Goal: Information Seeking & Learning: Learn about a topic

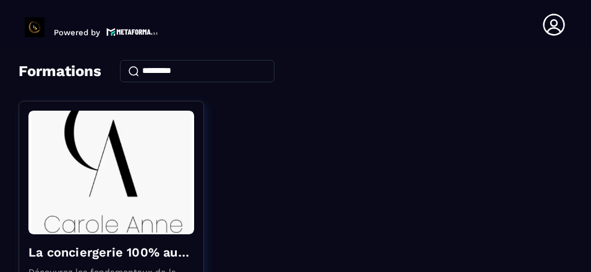
click at [367, 108] on div "La conciergerie 100% automatisée Découvrez les fondamentaux de la conciergerie …" at bounding box center [296, 255] width 554 height 309
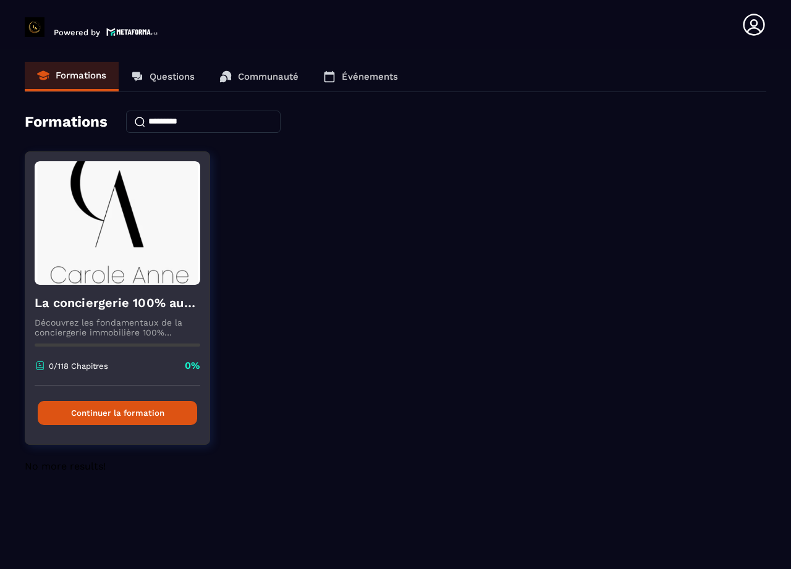
click at [117, 271] on button "Continuer la formation" at bounding box center [117, 413] width 159 height 24
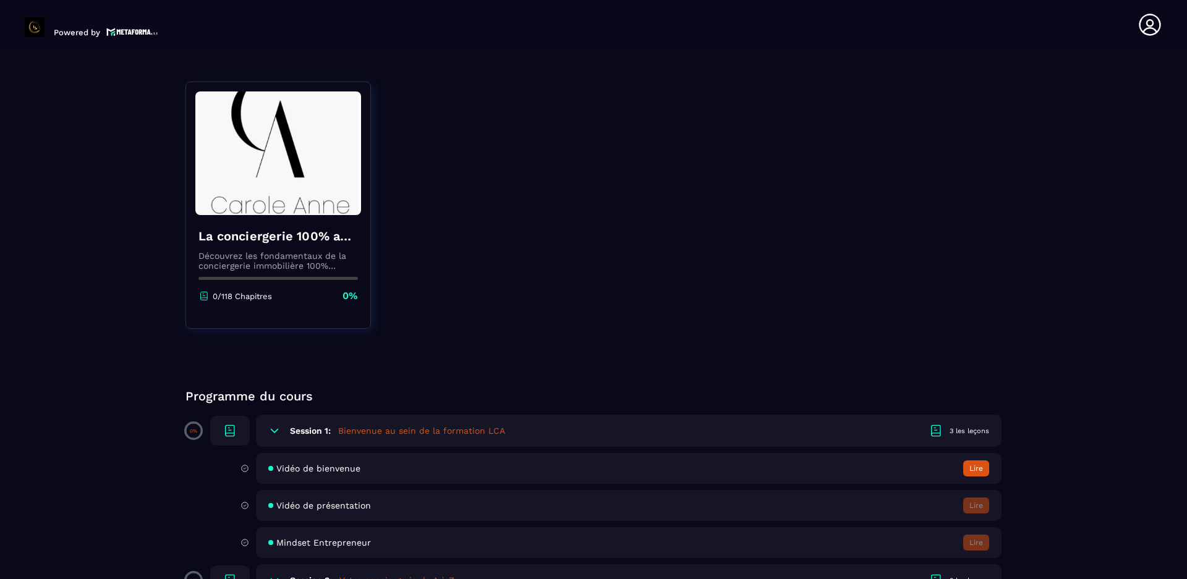
scroll to position [62, 0]
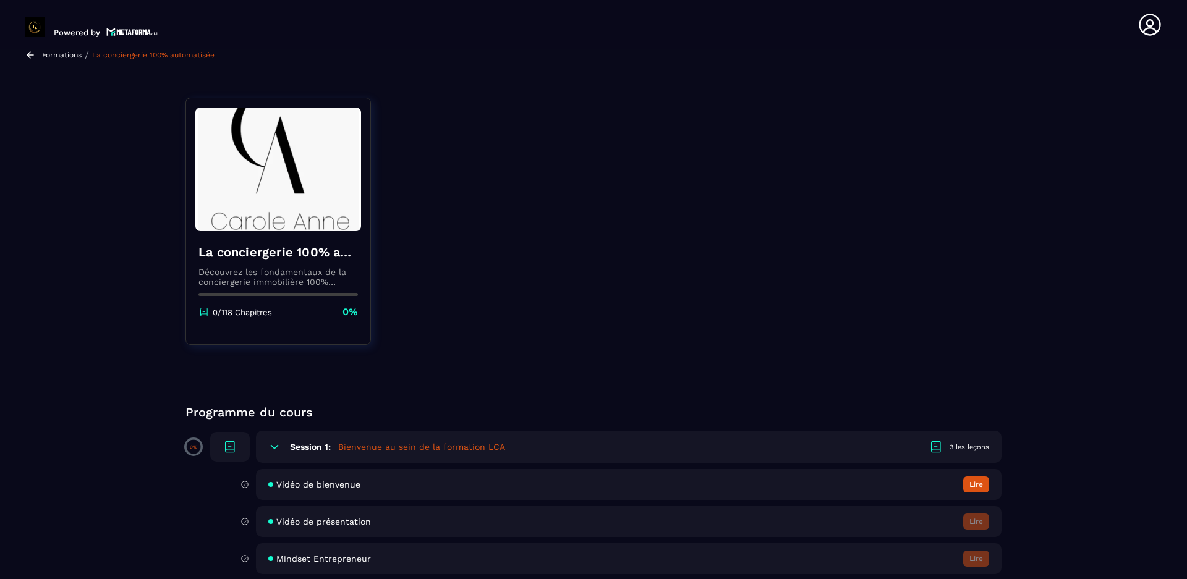
click at [590, 271] on button "Lire" at bounding box center [976, 484] width 26 height 16
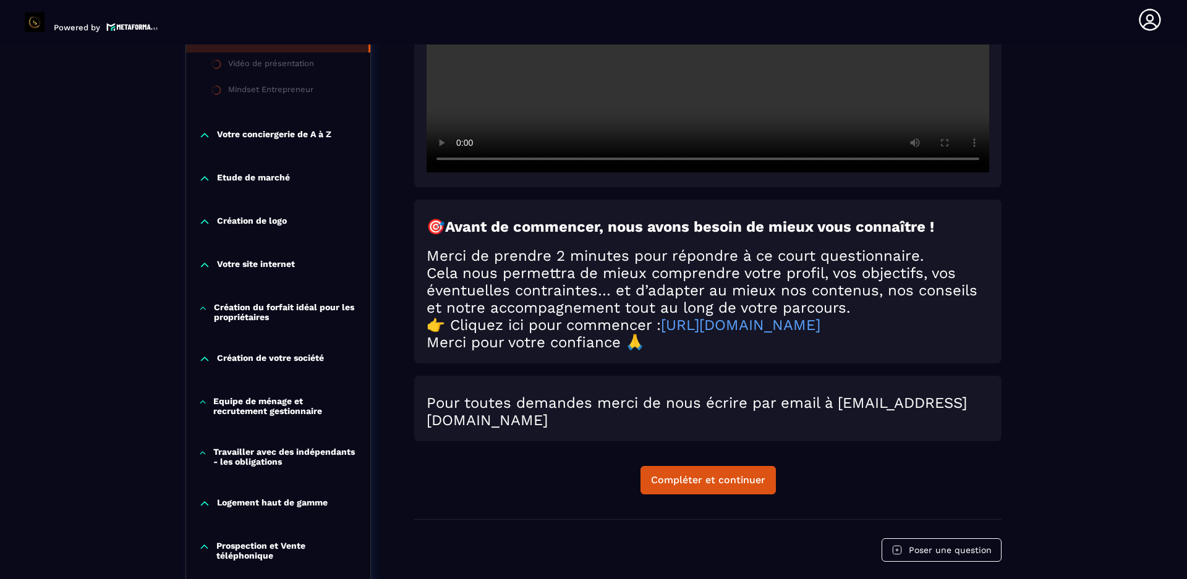
scroll to position [433, 0]
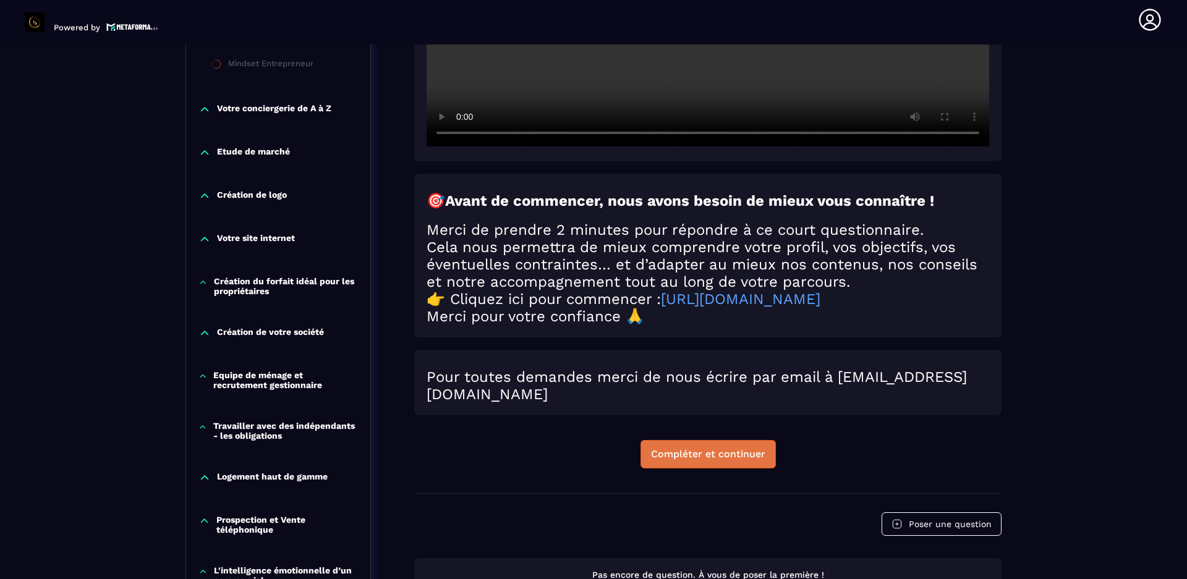
click at [590, 271] on div "Compléter et continuer" at bounding box center [708, 454] width 114 height 12
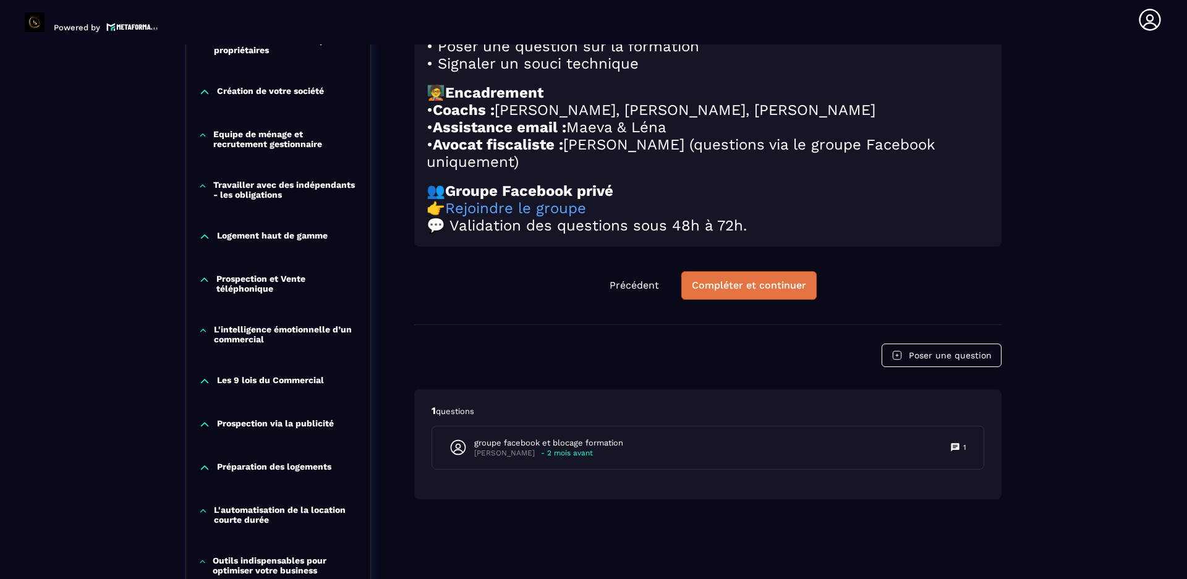
scroll to position [680, 0]
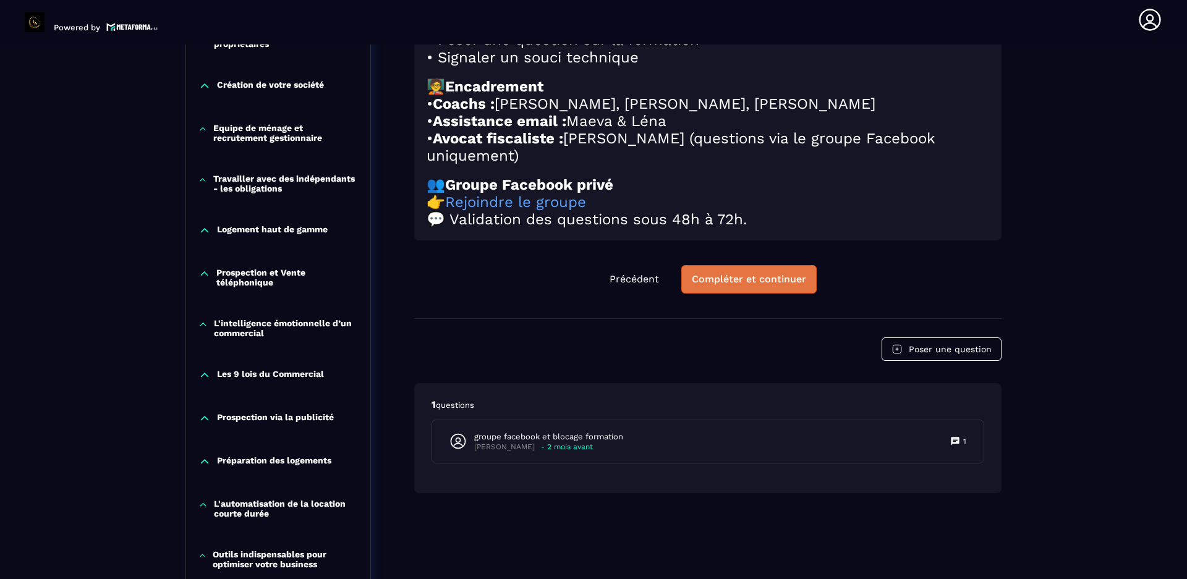
click at [590, 271] on div "Compléter et continuer" at bounding box center [749, 279] width 114 height 12
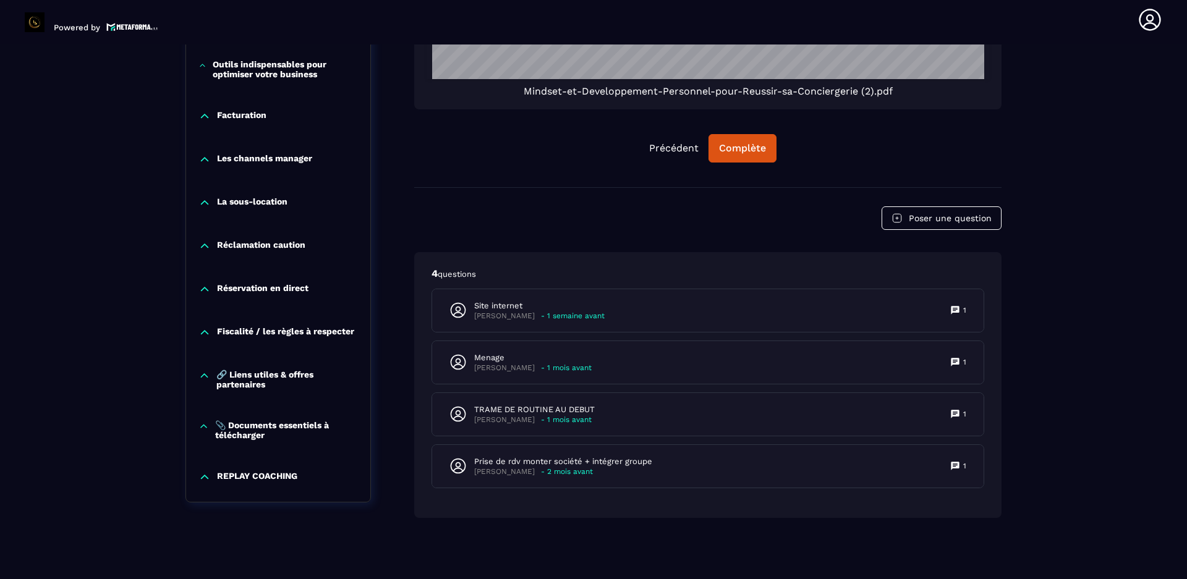
scroll to position [1191, 0]
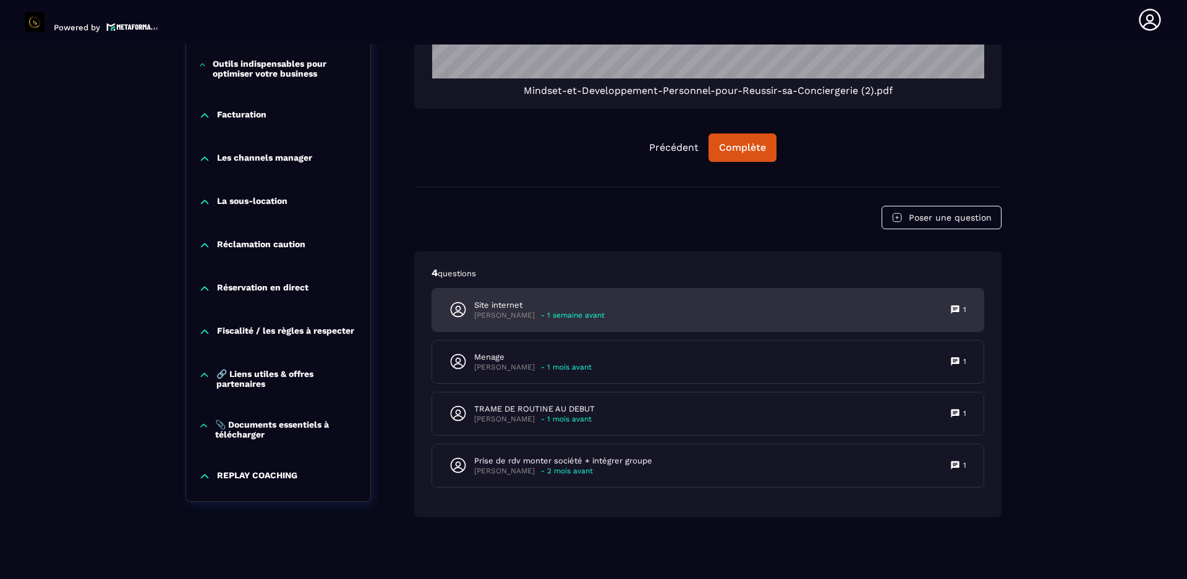
click at [590, 271] on icon at bounding box center [955, 310] width 10 height 10
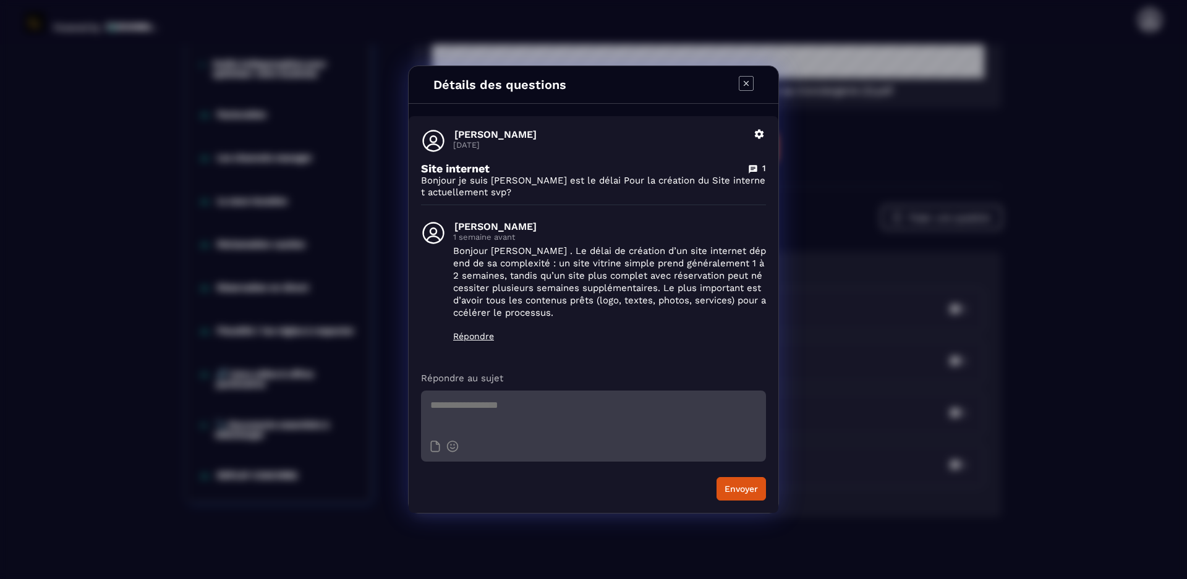
click at [590, 83] on icon "Modal window" at bounding box center [746, 83] width 15 height 15
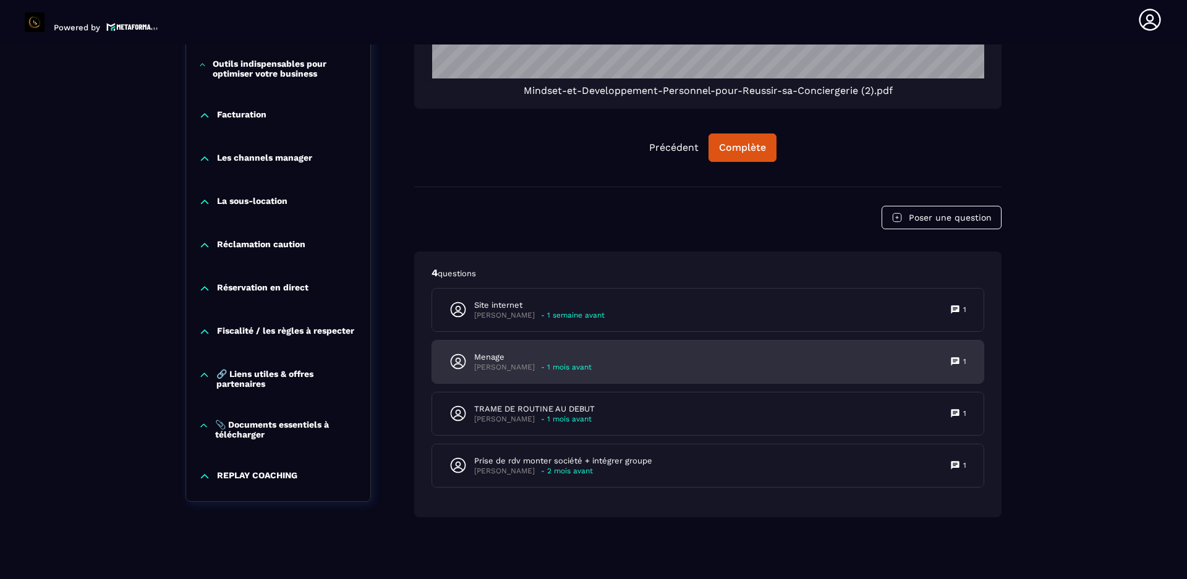
click at [590, 271] on icon at bounding box center [955, 362] width 10 height 10
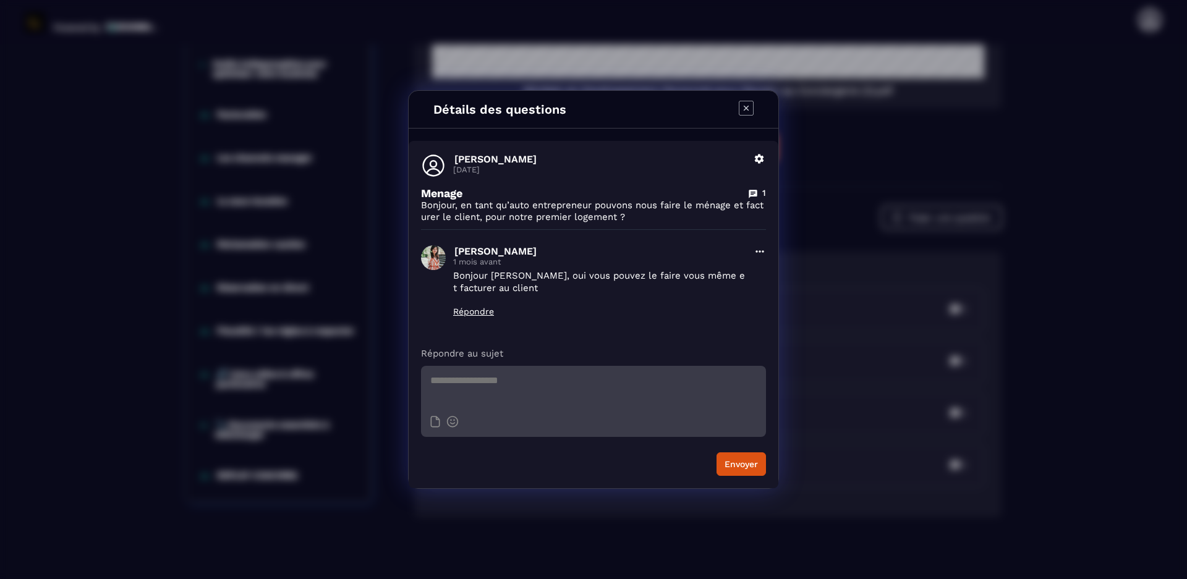
click at [590, 106] on icon "Modal window" at bounding box center [746, 108] width 15 height 15
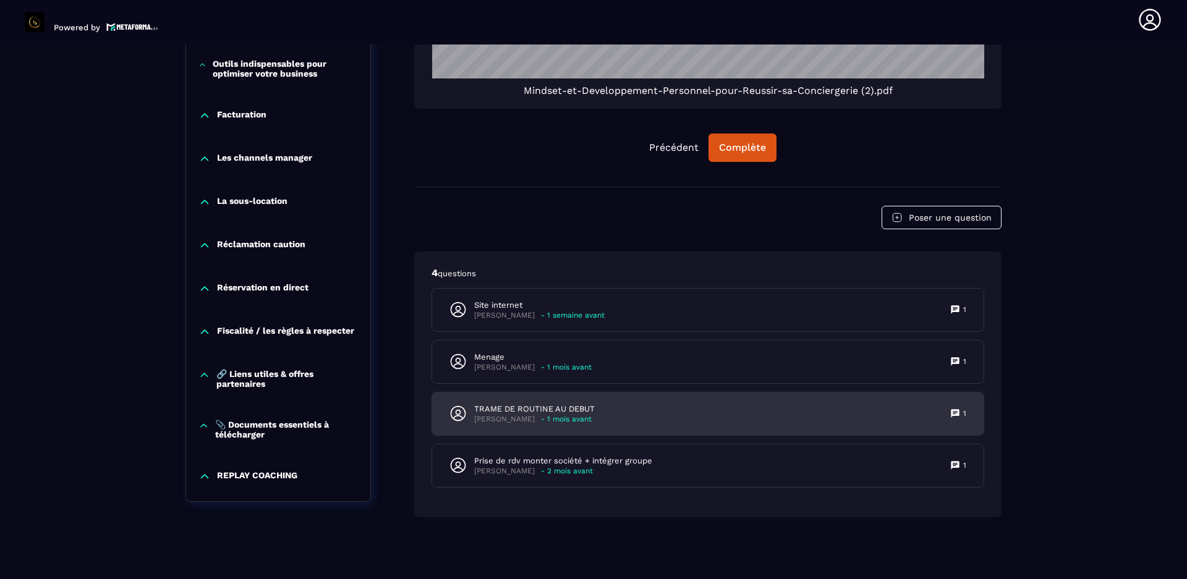
click at [590, 271] on icon at bounding box center [954, 413] width 8 height 8
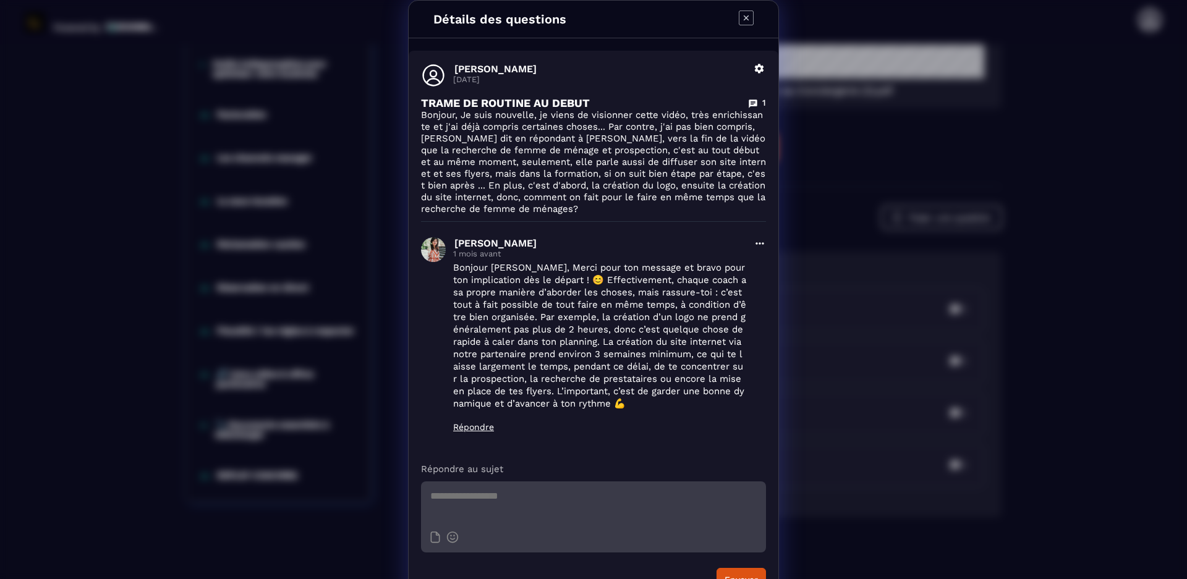
click at [590, 12] on icon "Modal window" at bounding box center [746, 18] width 15 height 15
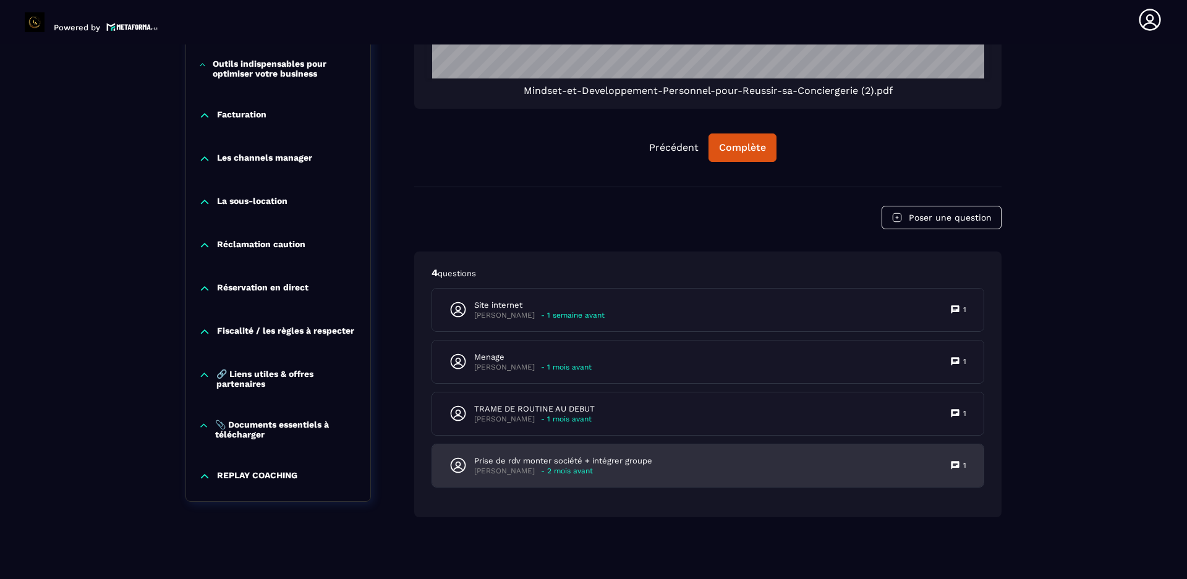
click at [590, 271] on icon at bounding box center [954, 465] width 8 height 8
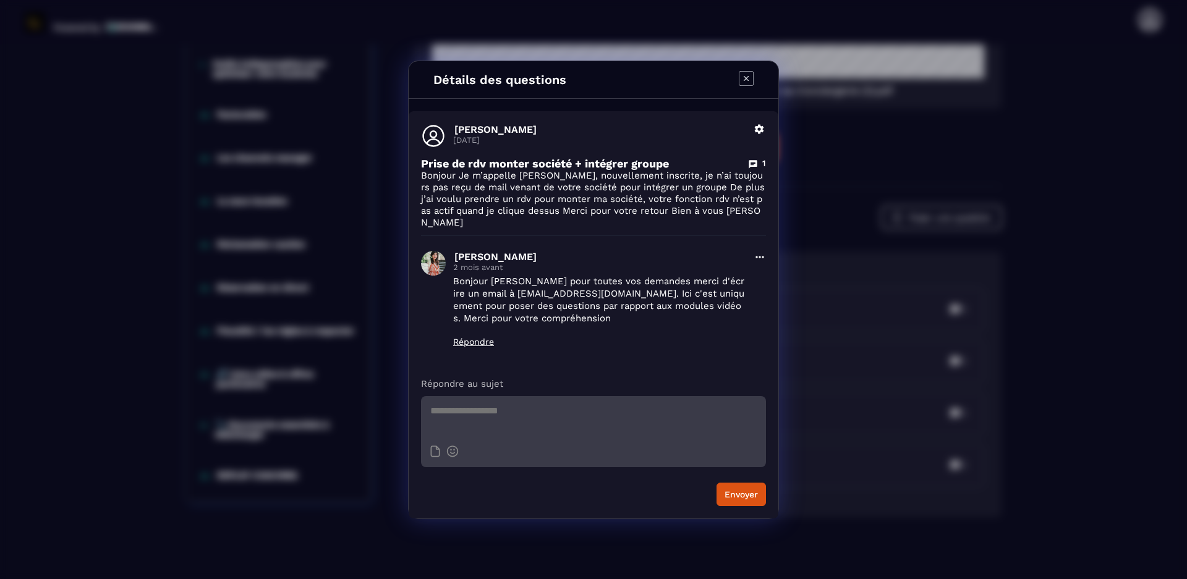
click at [590, 85] on icon "Modal window" at bounding box center [746, 78] width 15 height 15
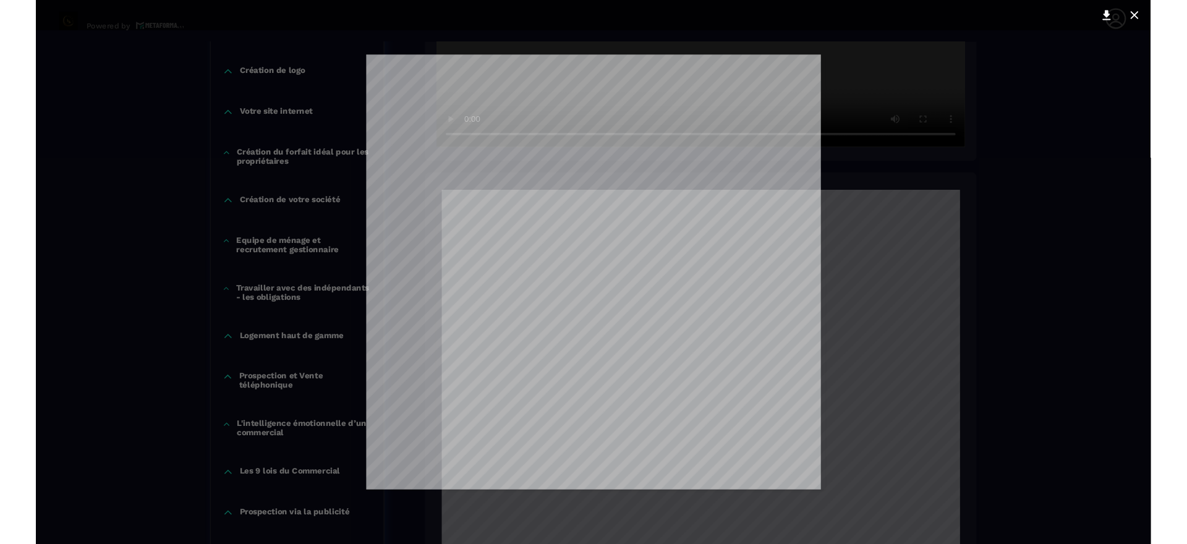
scroll to position [0, 0]
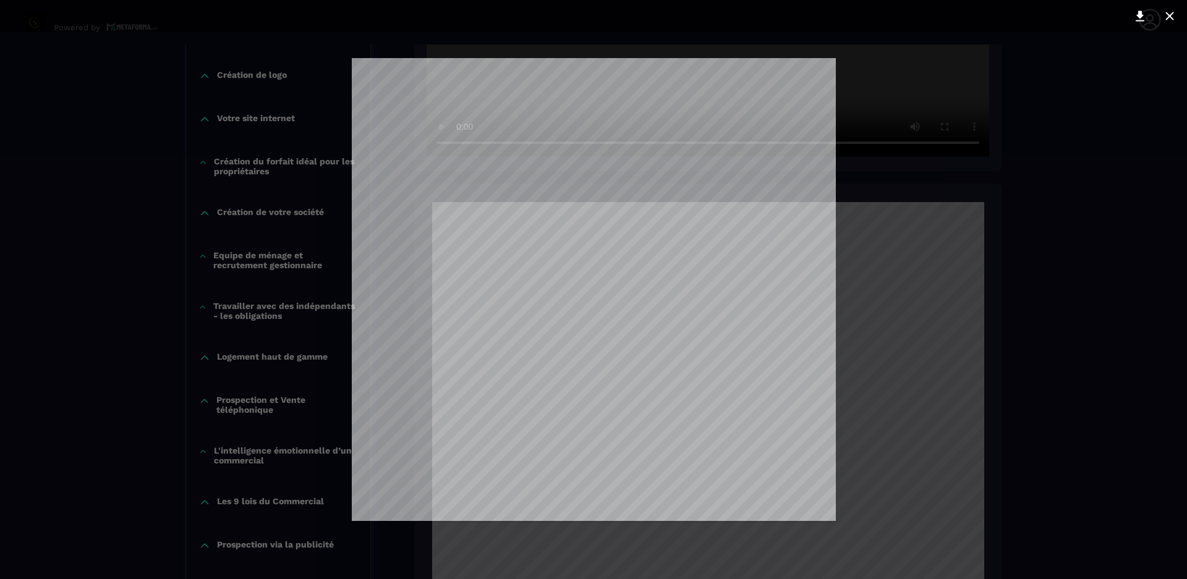
click at [590, 243] on div at bounding box center [593, 289] width 1187 height 579
click at [590, 247] on div at bounding box center [593, 289] width 1187 height 579
click at [590, 15] on icon at bounding box center [1139, 16] width 9 height 11
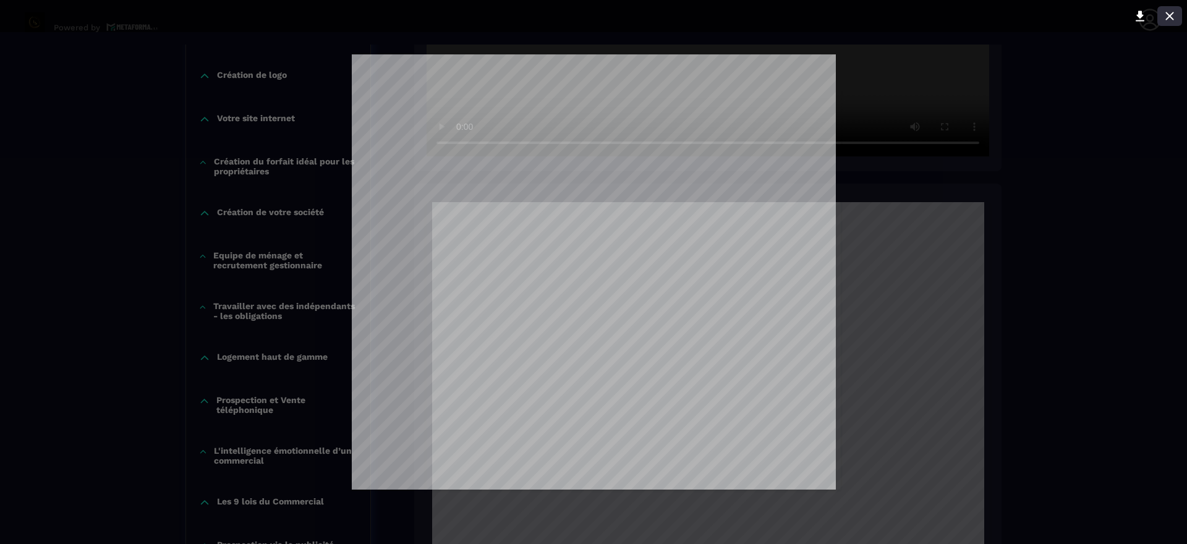
click at [590, 15] on icon at bounding box center [1169, 16] width 8 height 8
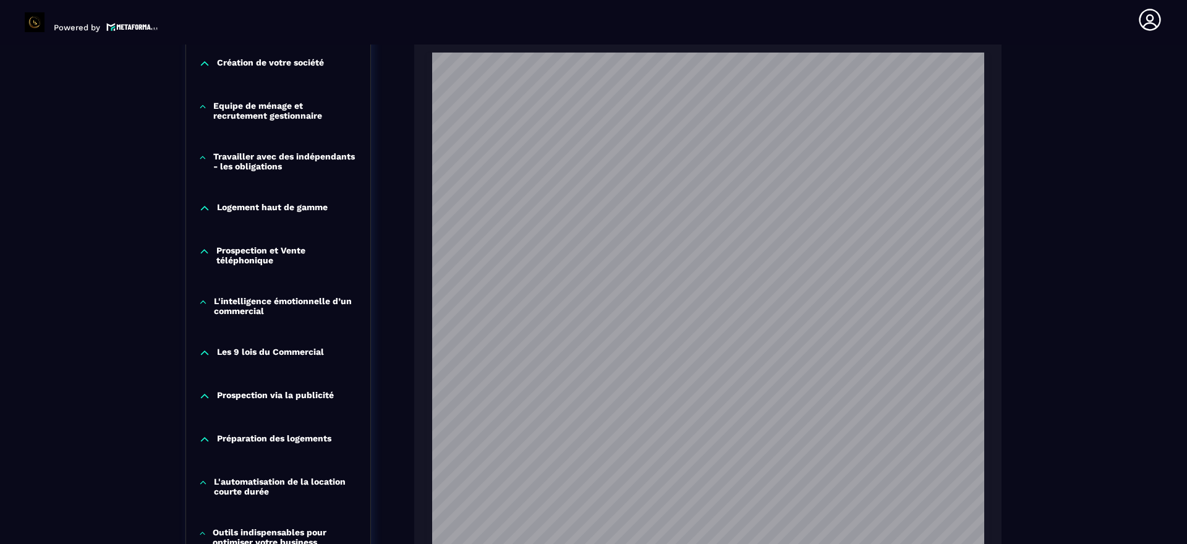
scroll to position [1051, 0]
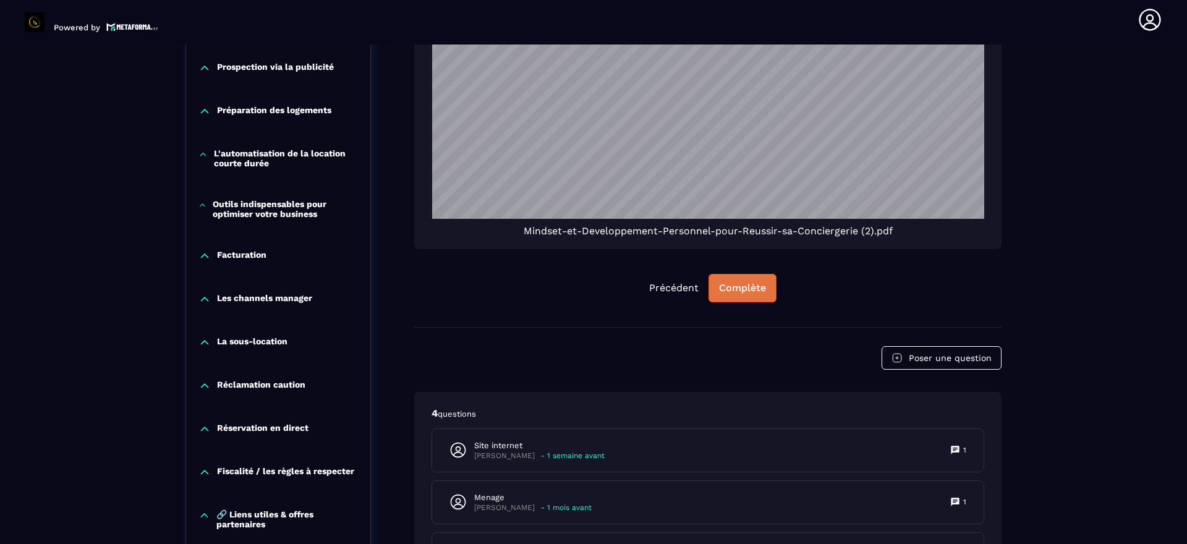
click at [590, 271] on div "Complète" at bounding box center [742, 288] width 47 height 12
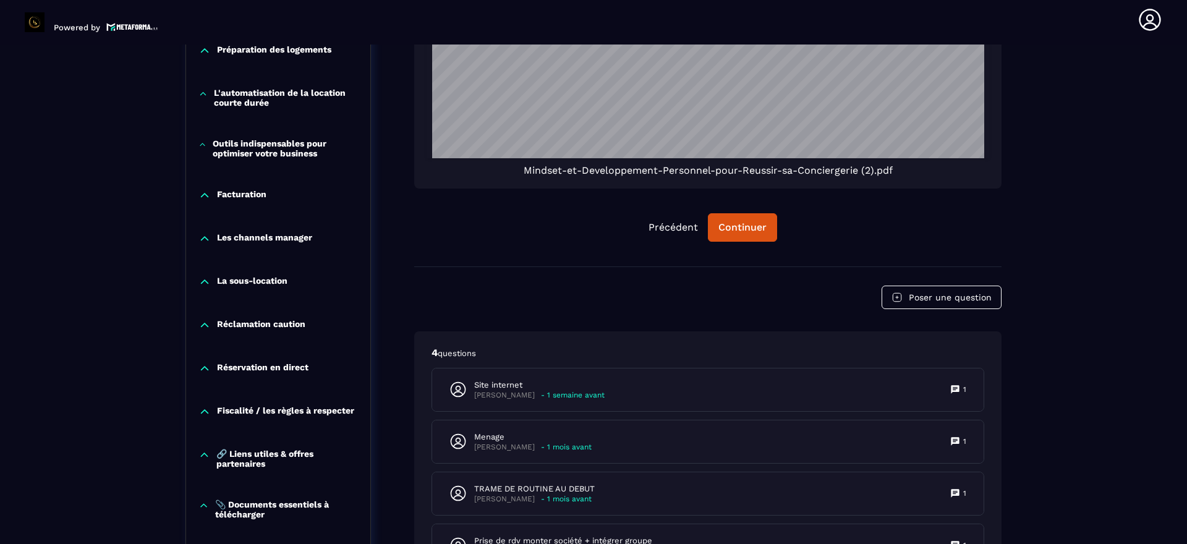
scroll to position [1112, 0]
click at [590, 222] on div "Continuer" at bounding box center [742, 226] width 48 height 12
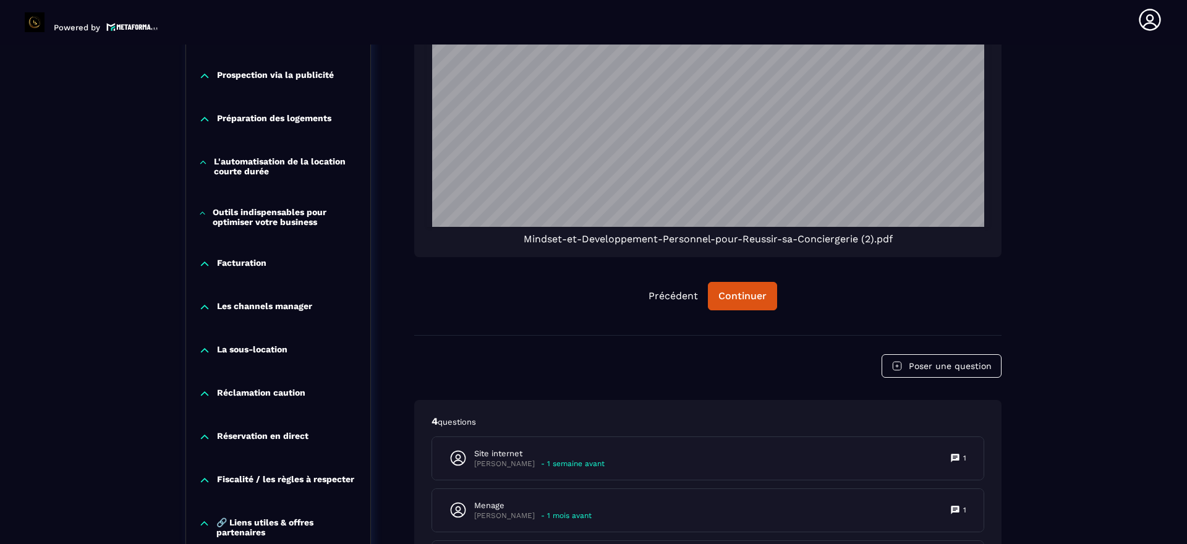
scroll to position [1051, 0]
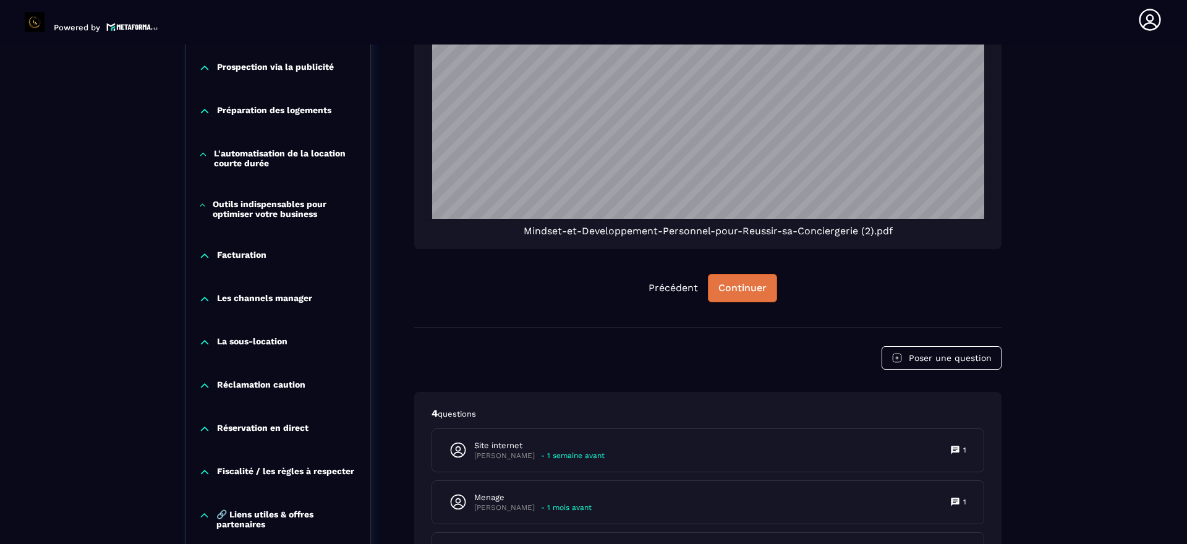
click at [590, 271] on div "Continuer" at bounding box center [742, 288] width 48 height 12
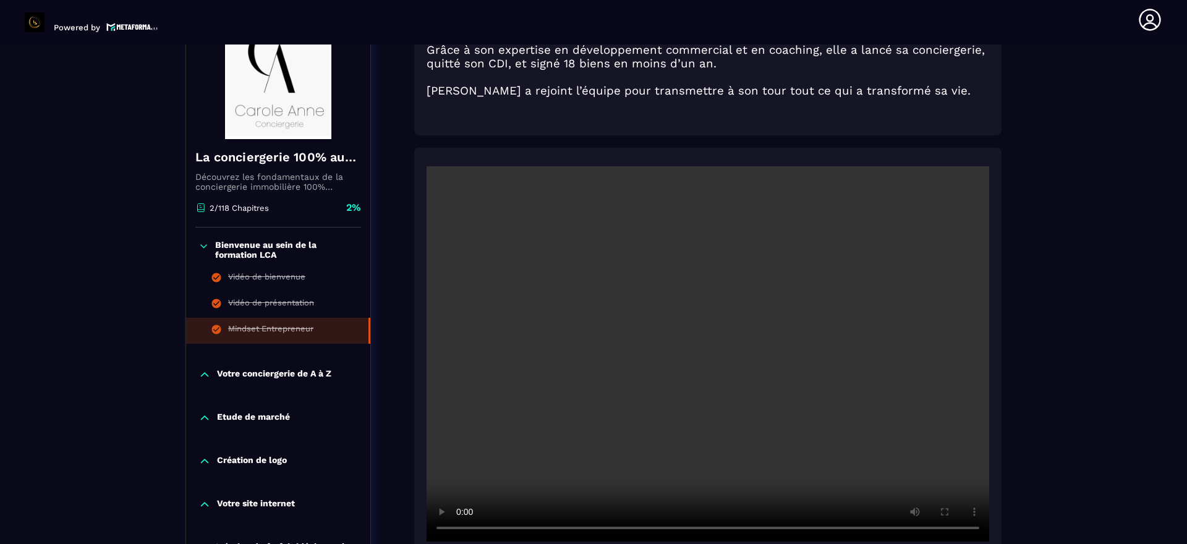
scroll to position [185, 0]
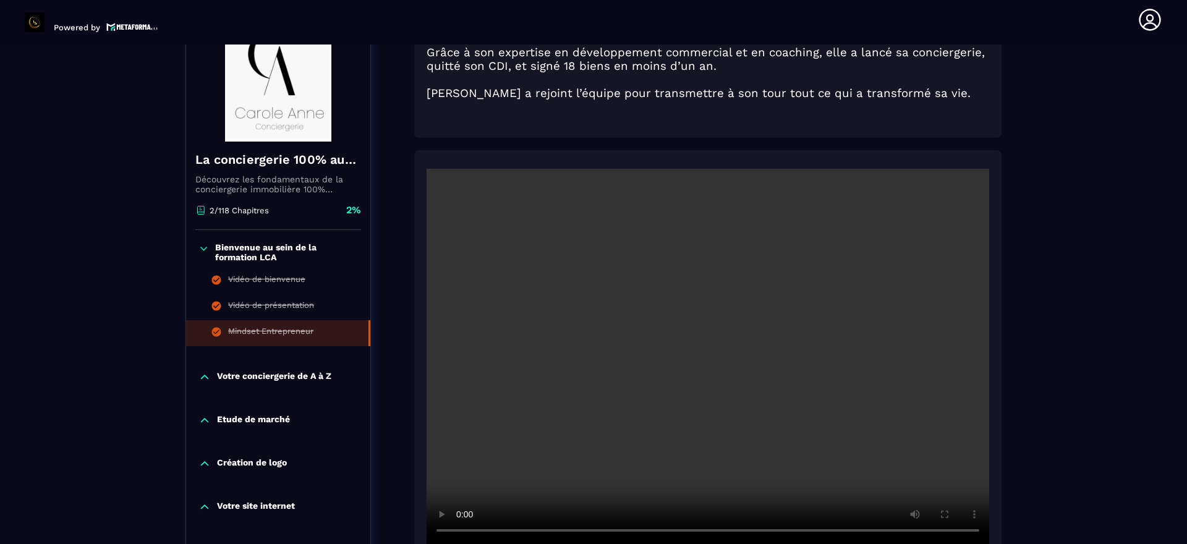
click at [245, 271] on p "Votre conciergerie de A à Z" at bounding box center [274, 377] width 114 height 12
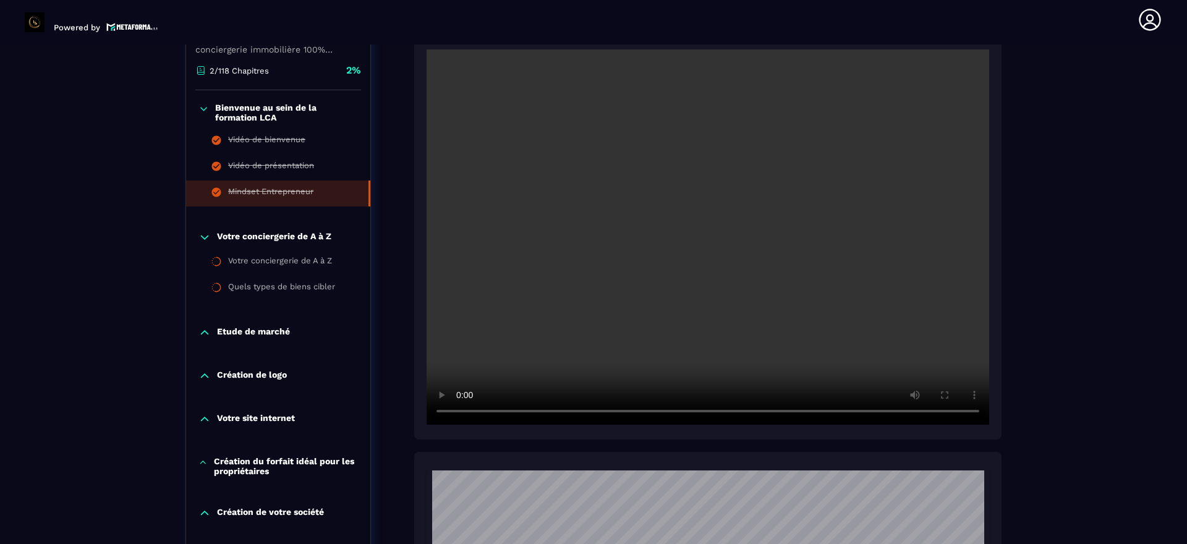
scroll to position [309, 0]
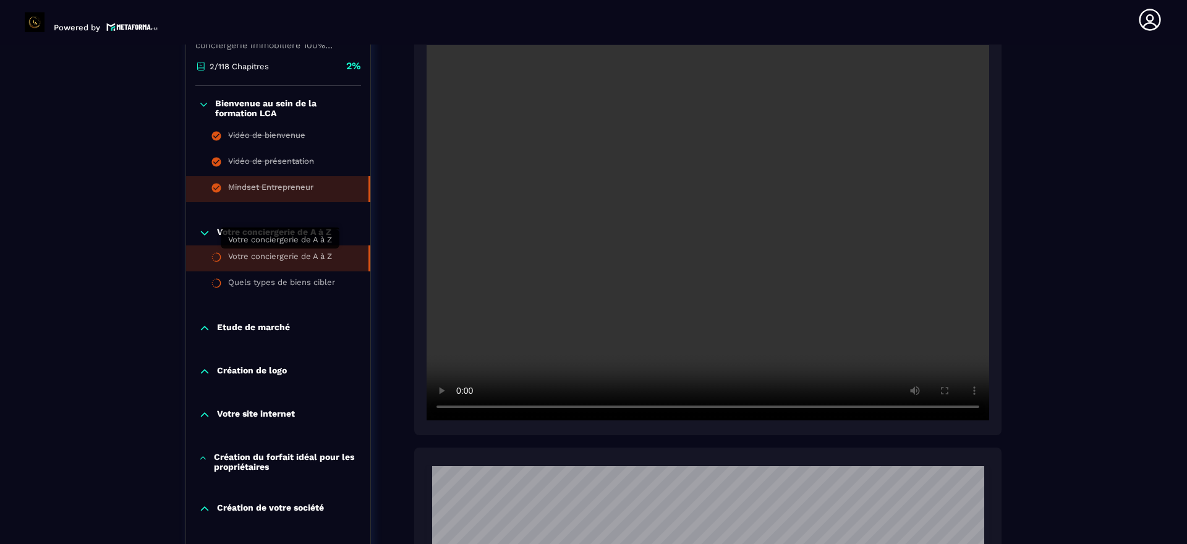
click at [259, 255] on div "Votre conciergerie de A à Z" at bounding box center [280, 259] width 104 height 14
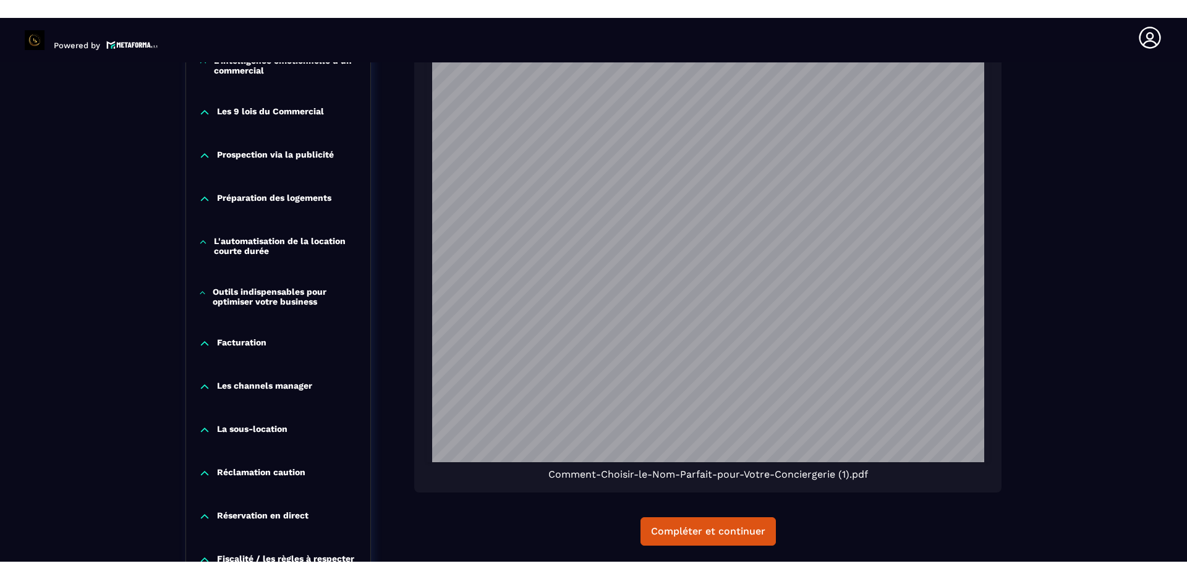
scroll to position [1569, 0]
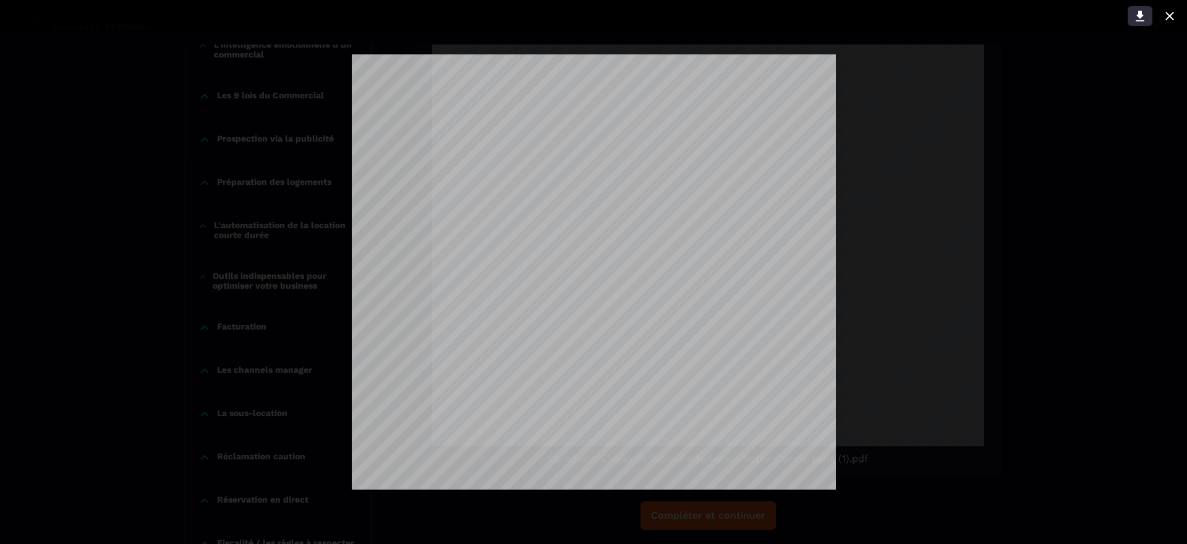
click at [590, 15] on icon at bounding box center [1139, 16] width 9 height 11
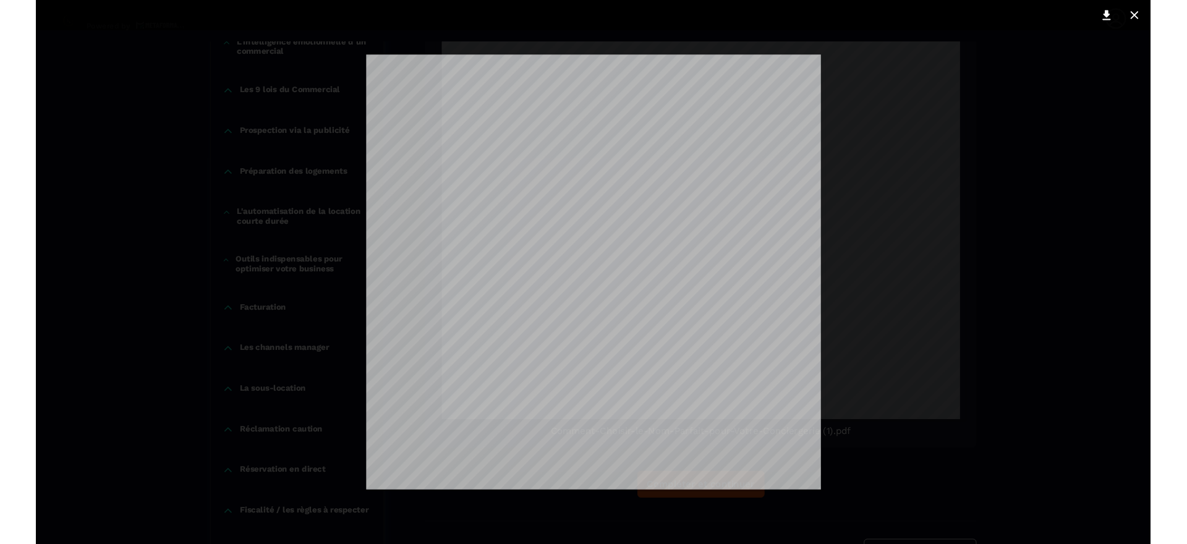
scroll to position [0, 0]
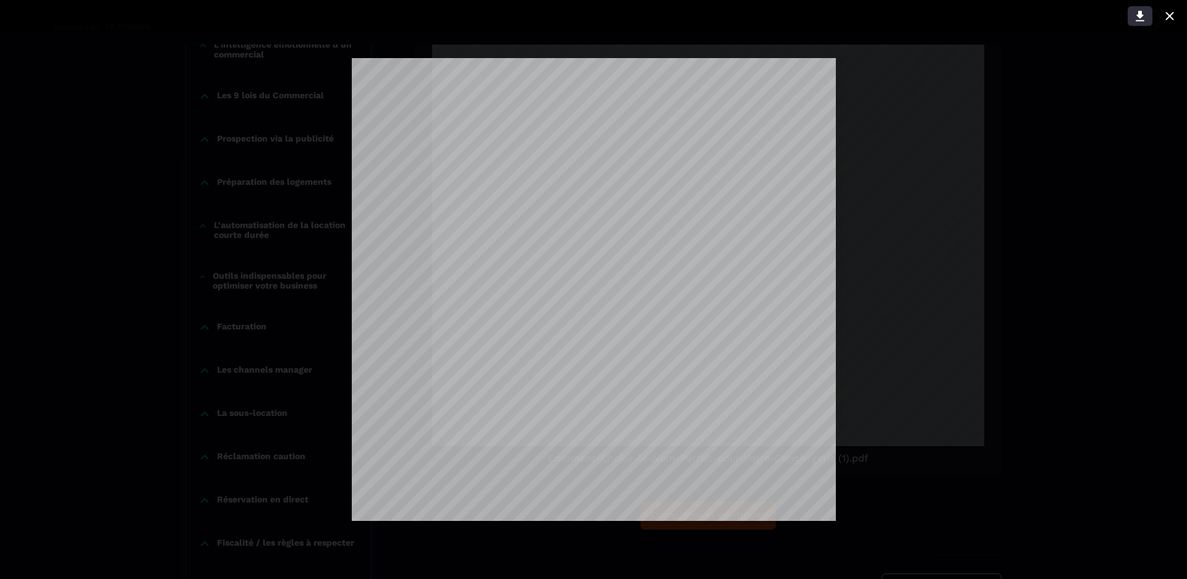
click at [590, 12] on icon at bounding box center [1139, 16] width 9 height 11
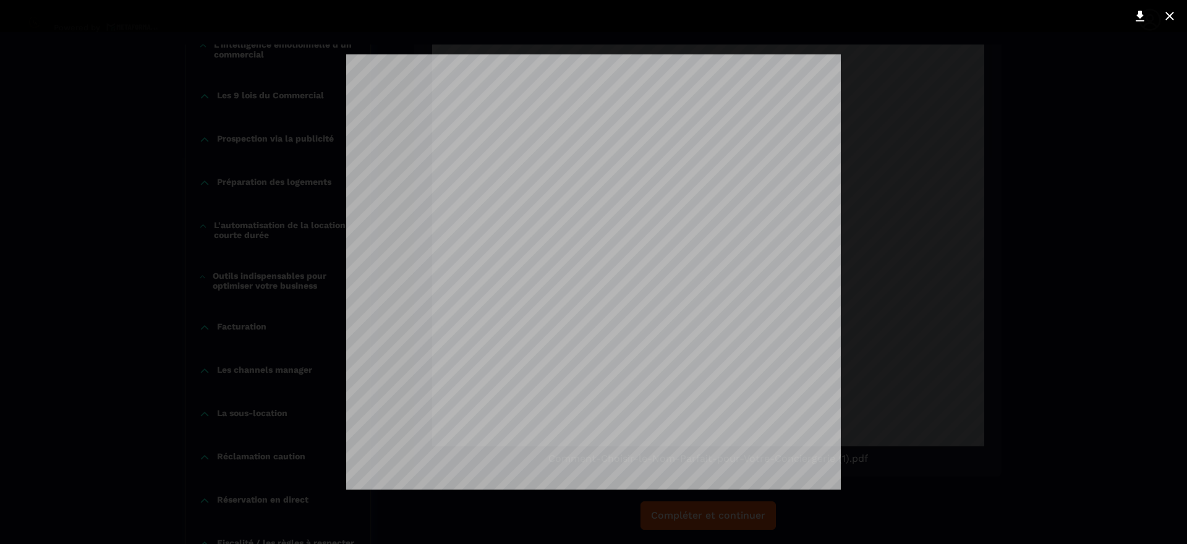
scroll to position [1569, 0]
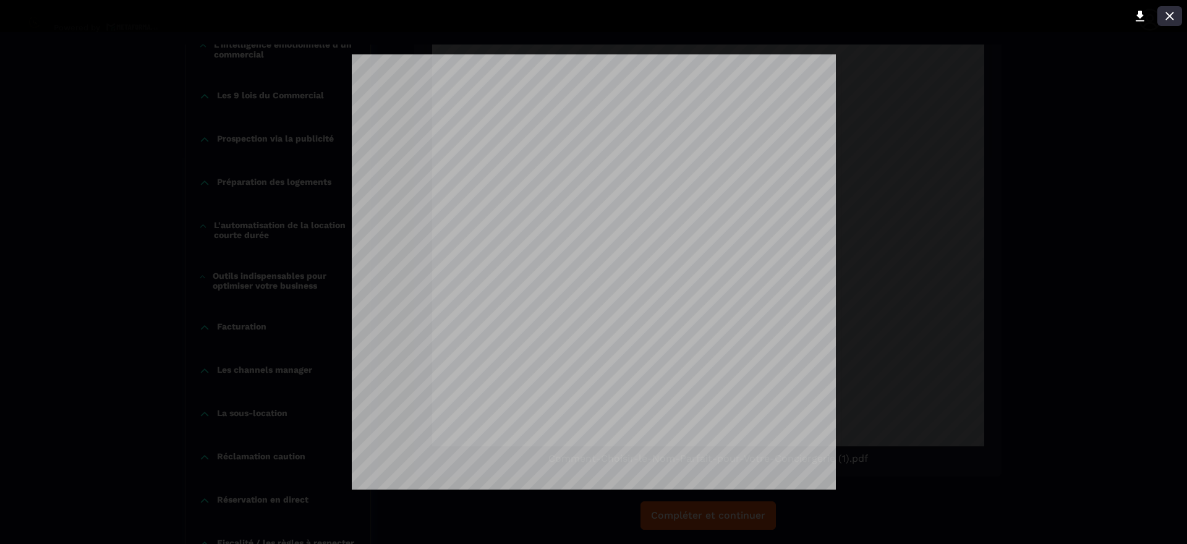
click at [590, 15] on icon at bounding box center [1169, 16] width 15 height 15
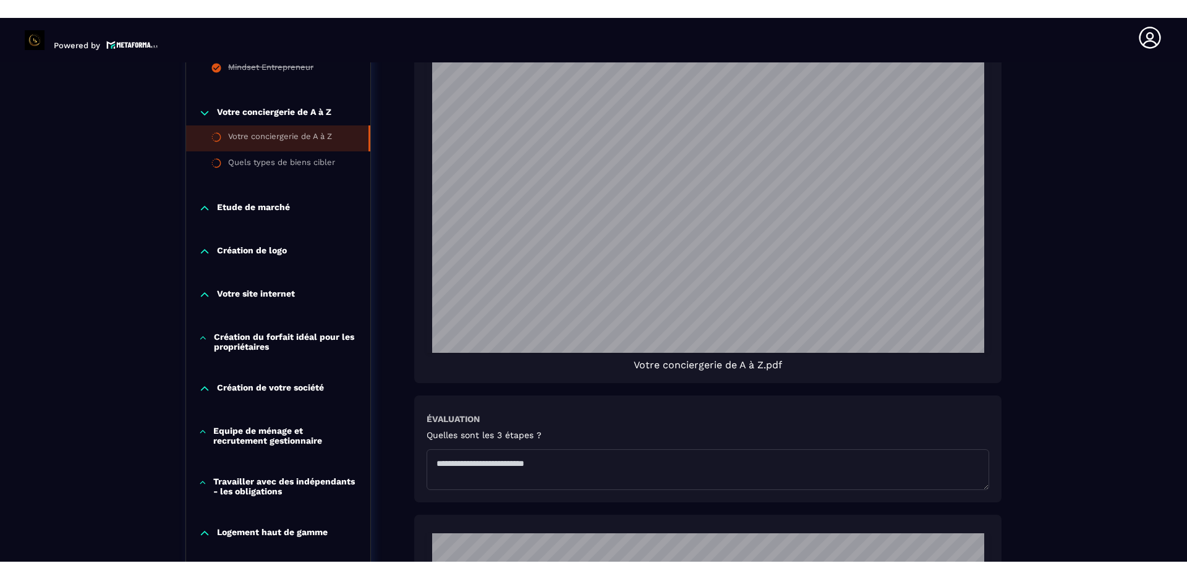
scroll to position [1013, 0]
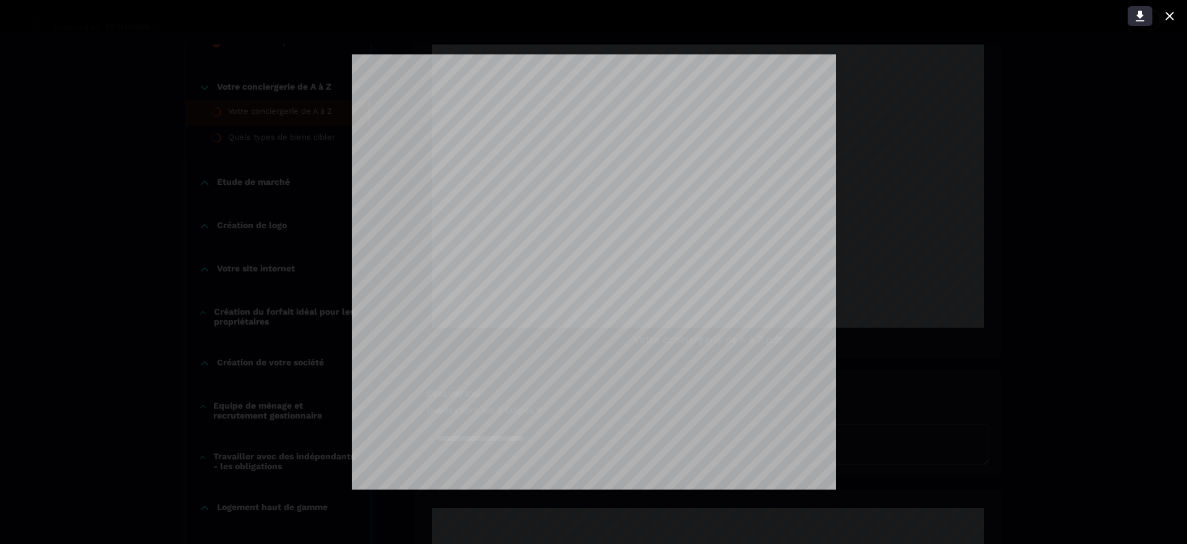
click at [590, 11] on icon at bounding box center [1139, 16] width 15 height 15
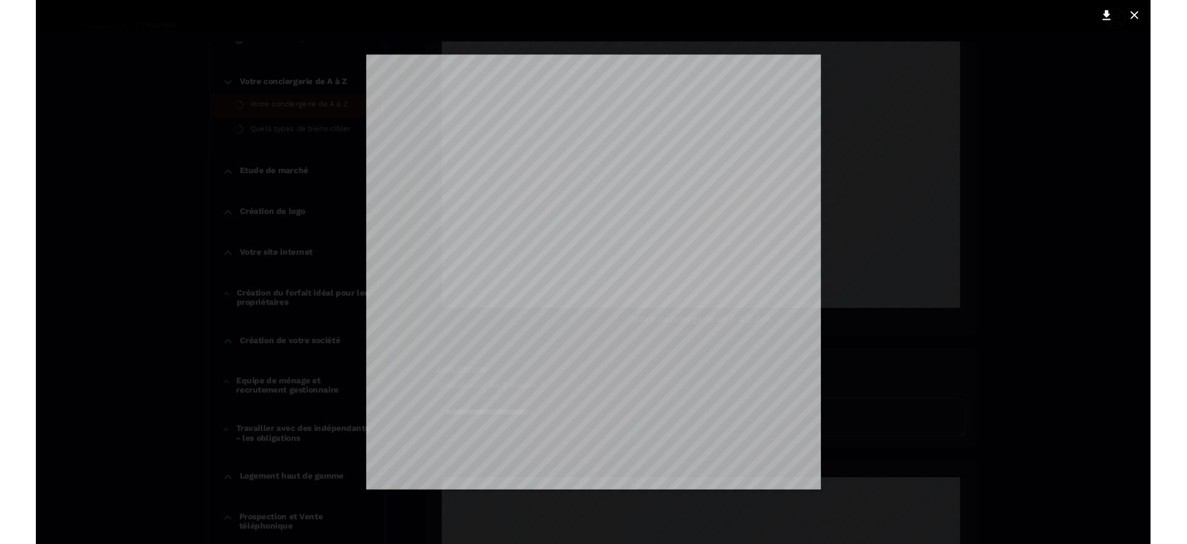
scroll to position [62, 0]
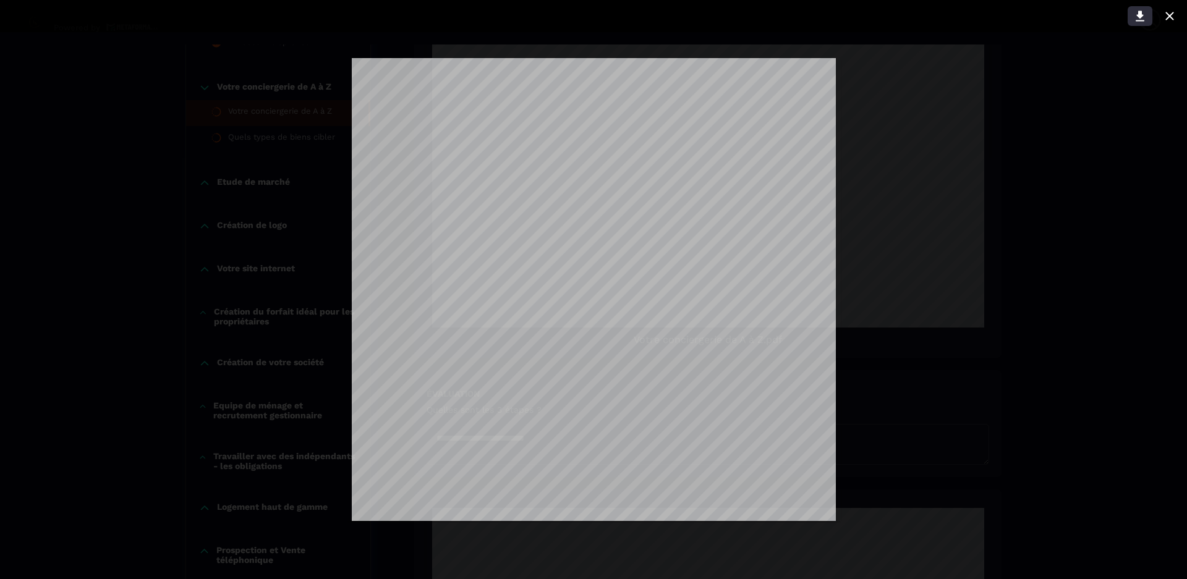
click at [590, 15] on icon at bounding box center [1139, 16] width 9 height 11
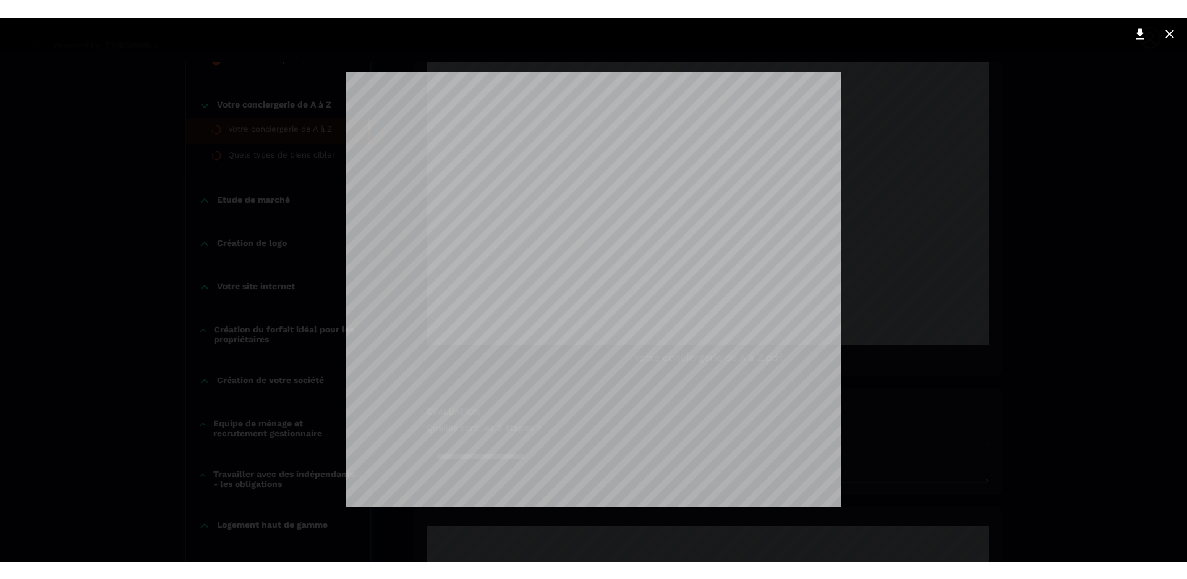
scroll to position [0, 0]
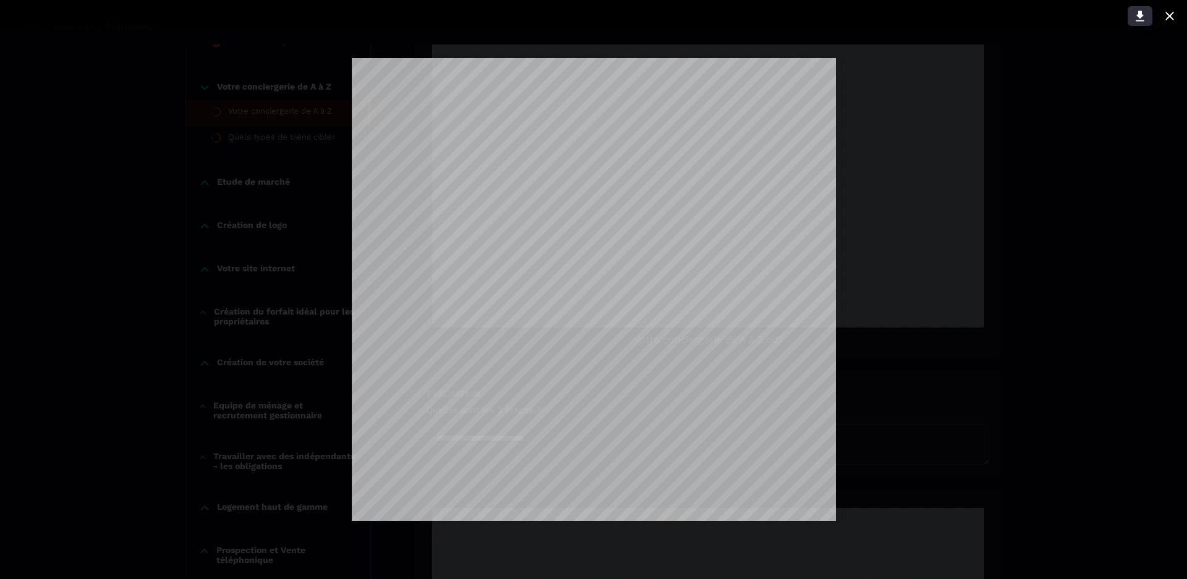
click at [590, 14] on icon at bounding box center [1139, 16] width 9 height 11
click at [590, 14] on icon at bounding box center [1169, 16] width 15 height 15
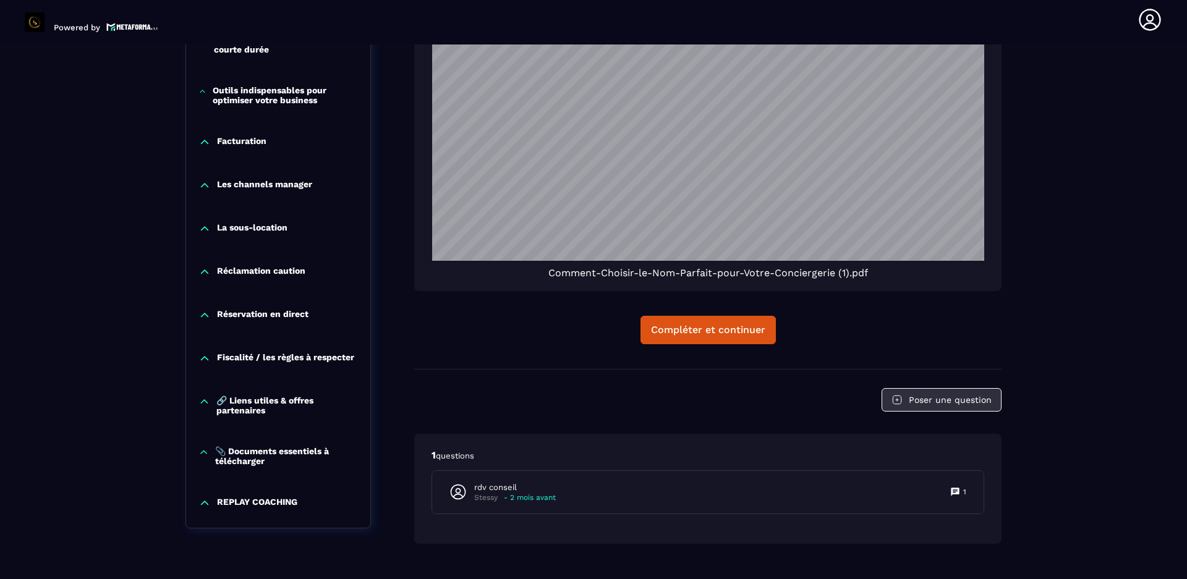
scroll to position [1781, 0]
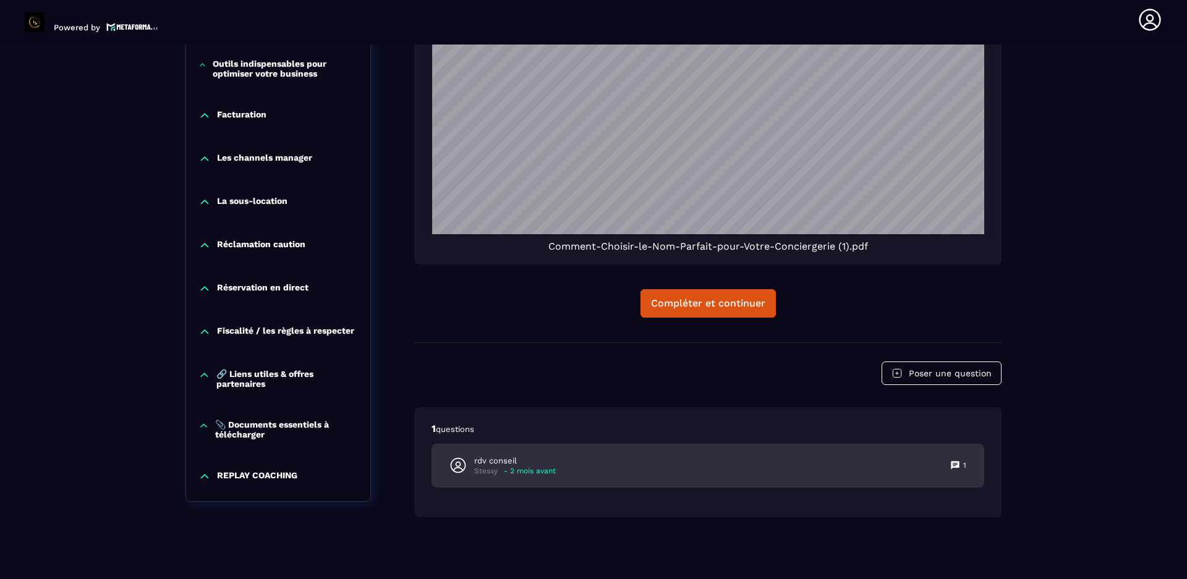
click at [590, 271] on icon at bounding box center [954, 465] width 8 height 8
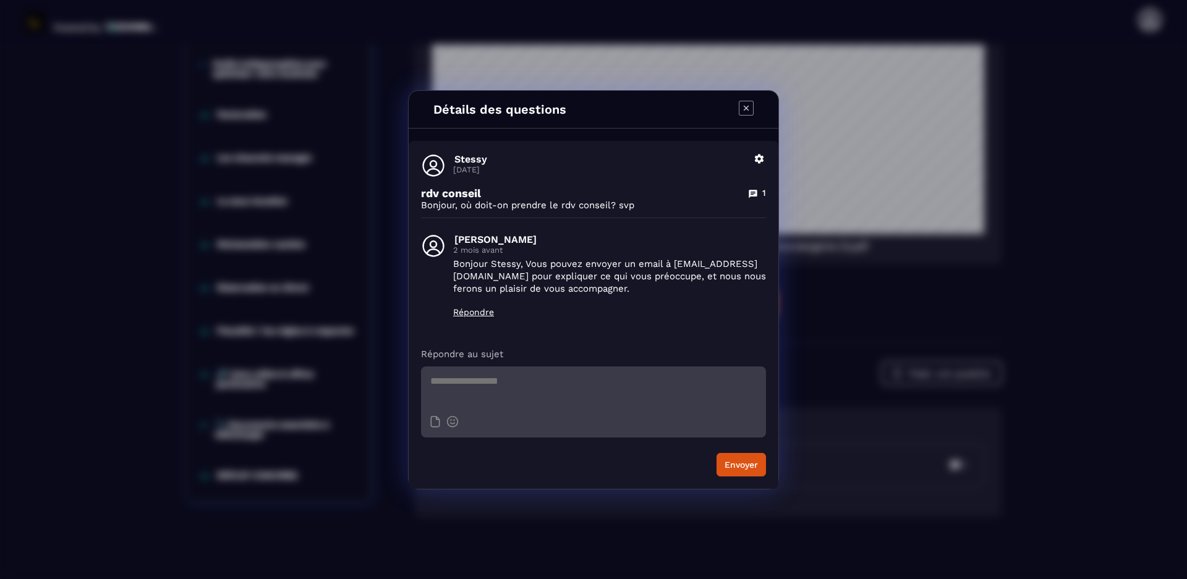
click at [590, 103] on icon "Modal window" at bounding box center [746, 108] width 15 height 15
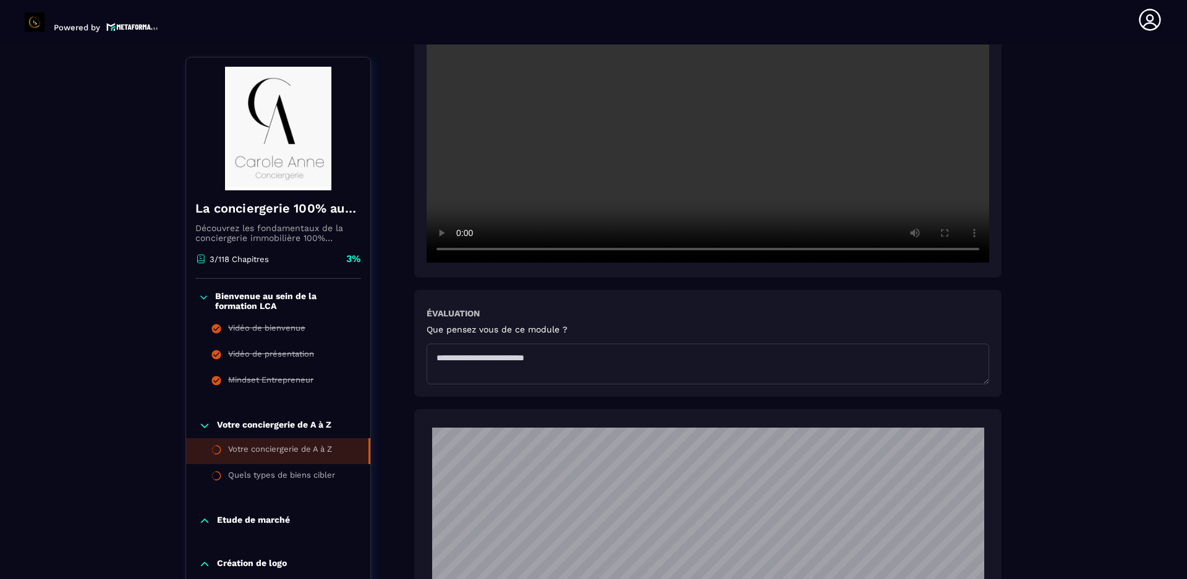
scroll to position [421, 0]
click at [553, 271] on textarea at bounding box center [707, 361] width 562 height 41
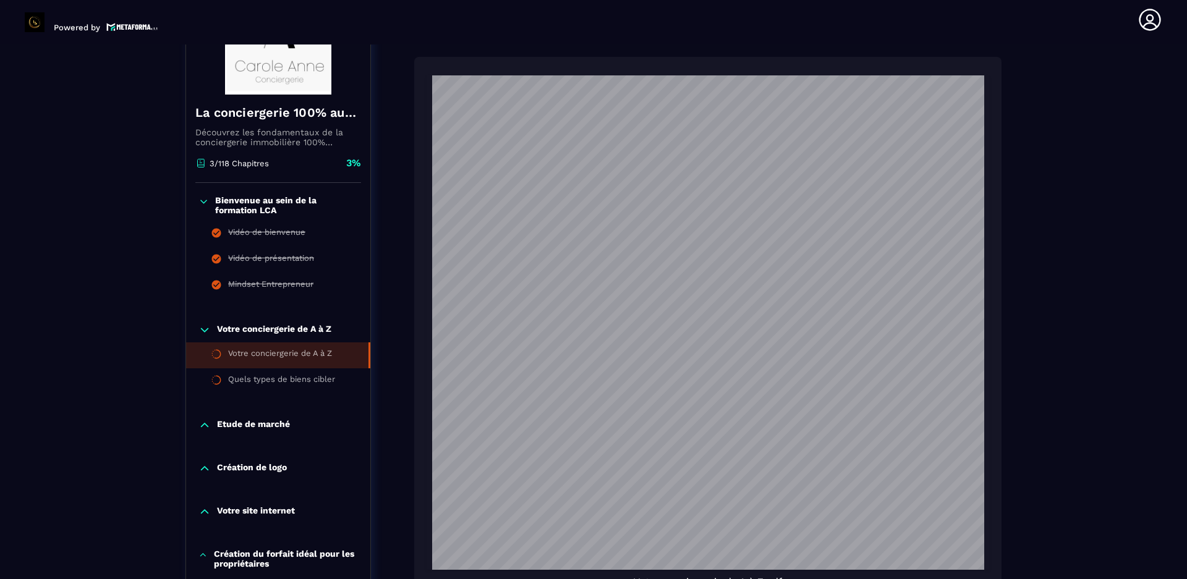
scroll to position [792, 0]
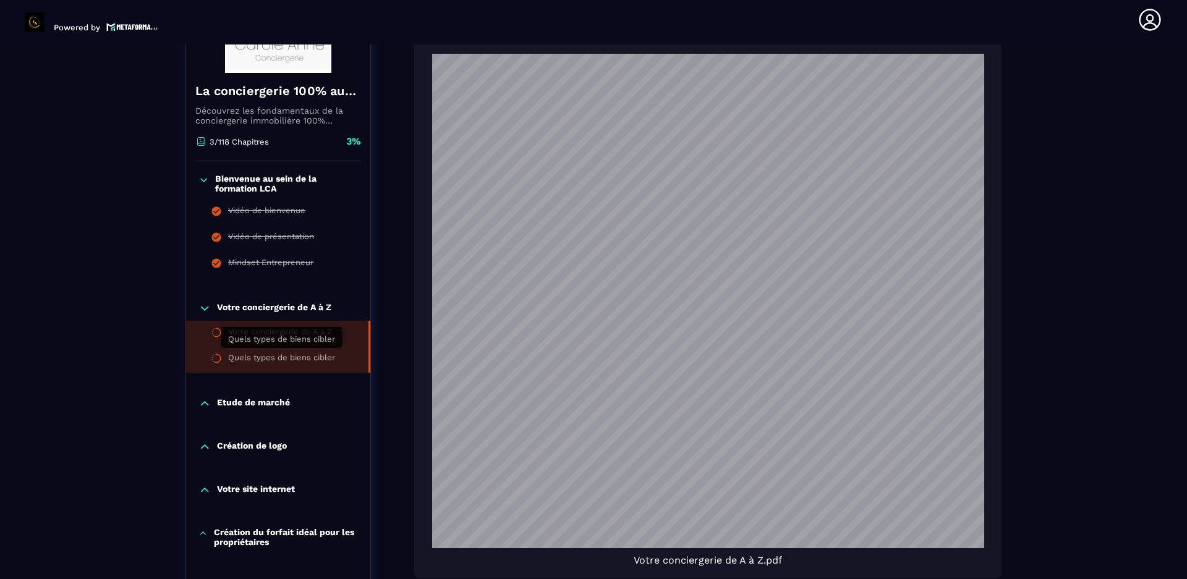
click at [263, 271] on div "Quels types de biens cibler" at bounding box center [281, 360] width 107 height 14
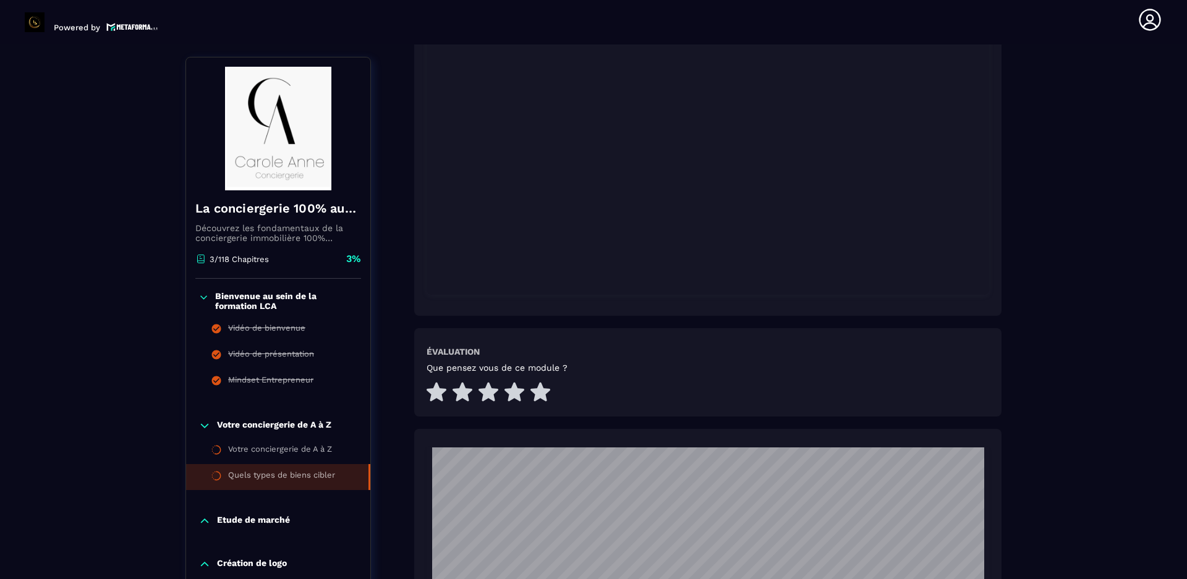
scroll to position [129, 0]
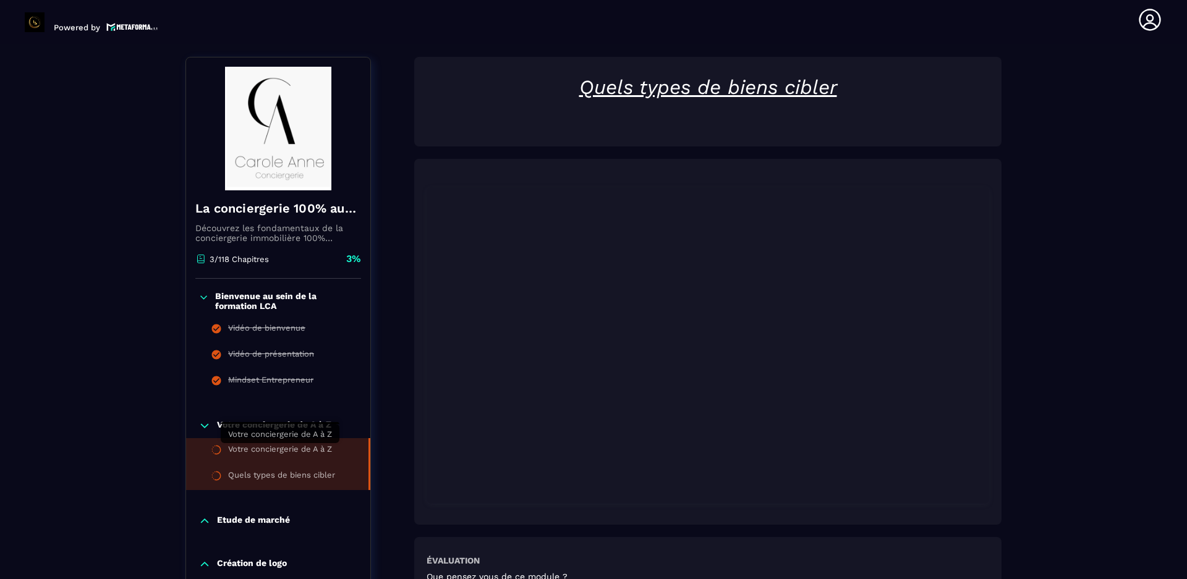
click at [270, 271] on div "Votre conciergerie de A à Z" at bounding box center [280, 451] width 104 height 14
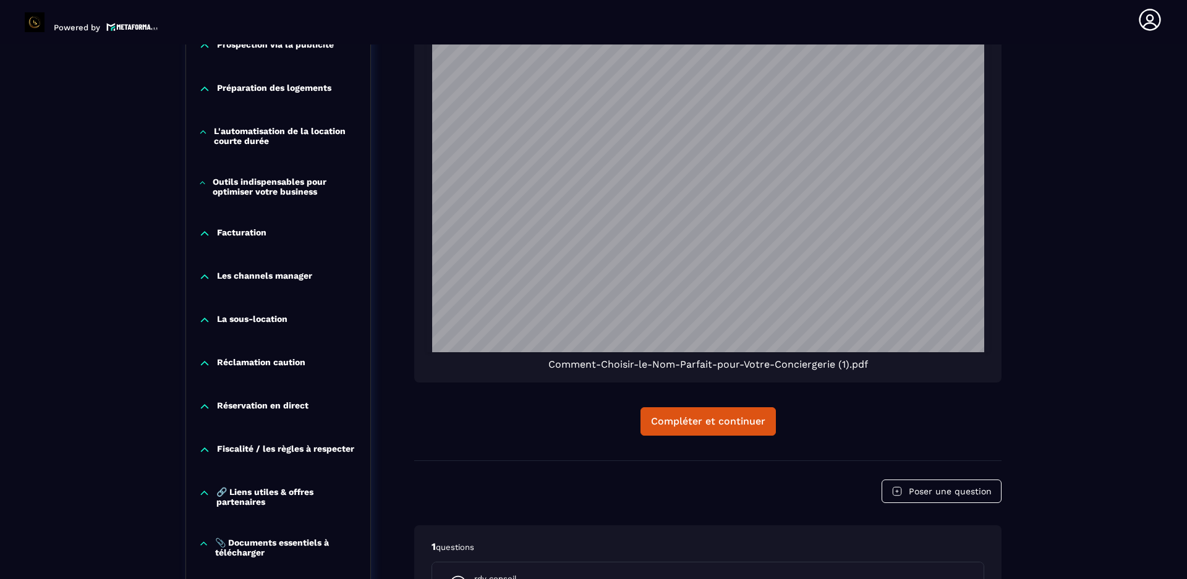
scroll to position [1735, 0]
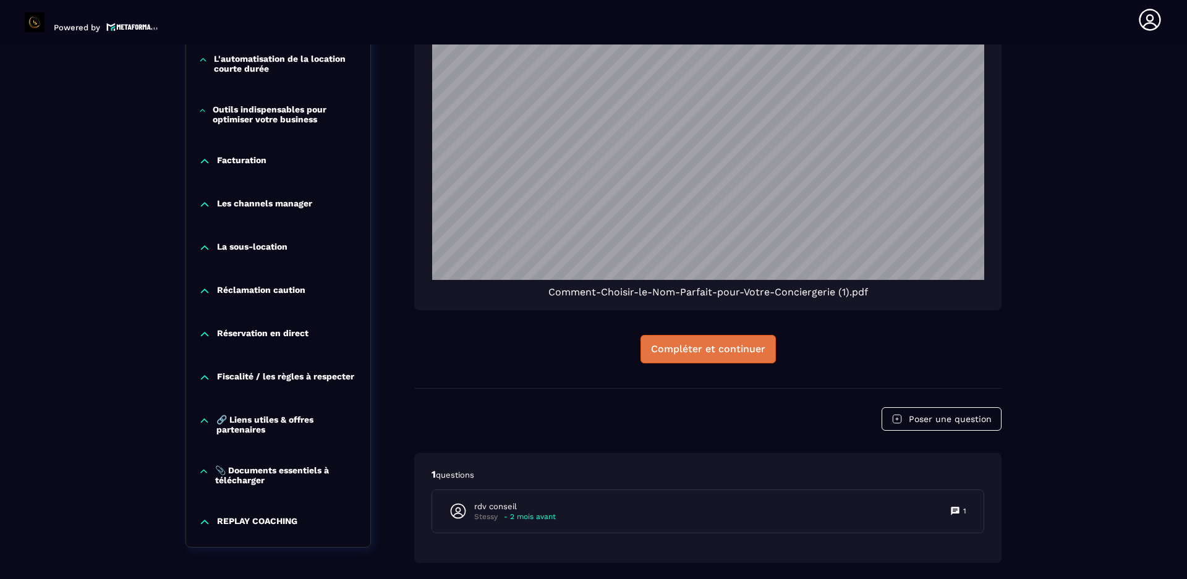
click at [590, 271] on div "Compléter et continuer" at bounding box center [708, 349] width 114 height 12
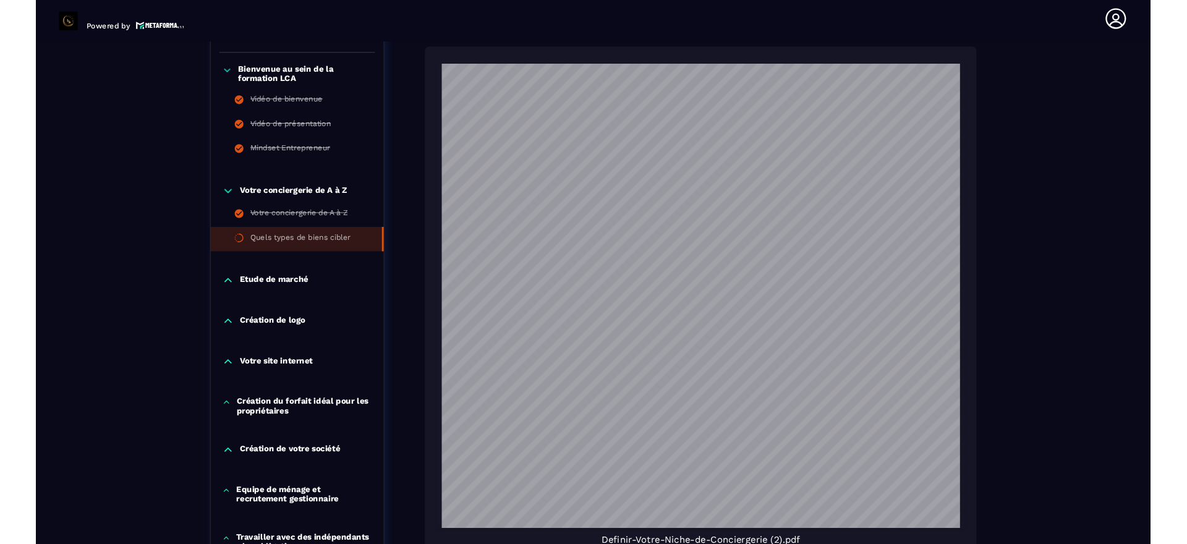
scroll to position [747, 0]
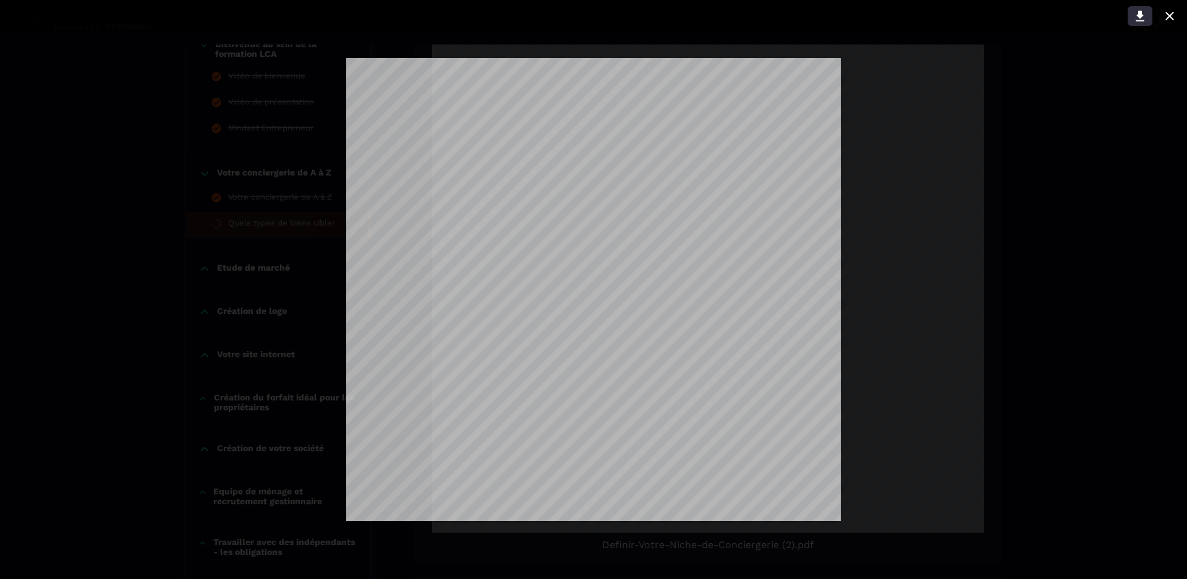
click at [590, 17] on icon at bounding box center [1139, 16] width 9 height 11
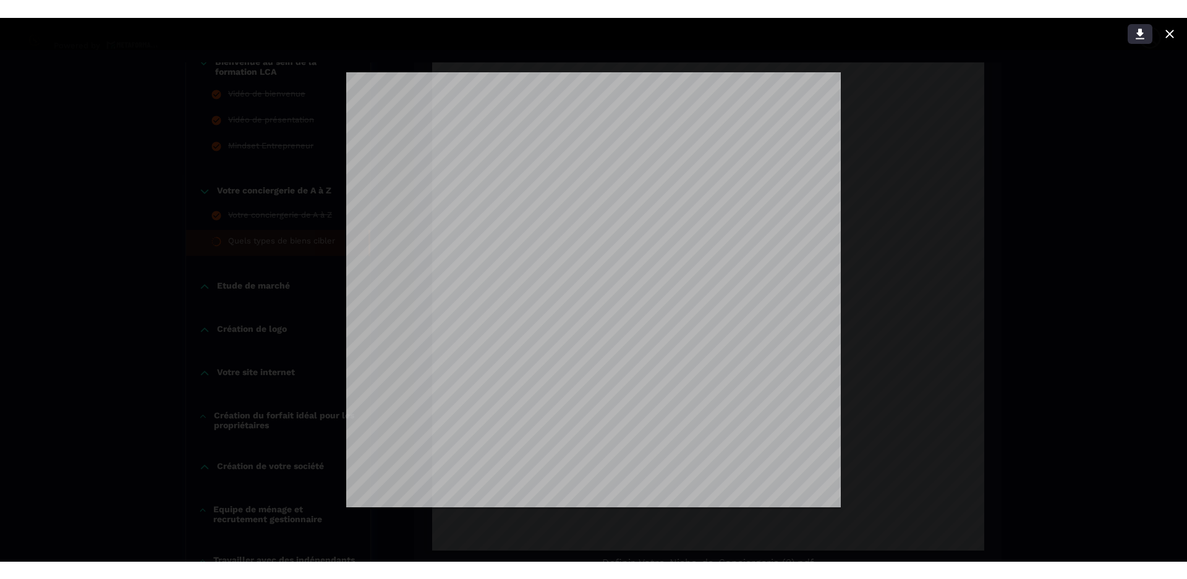
scroll to position [0, 0]
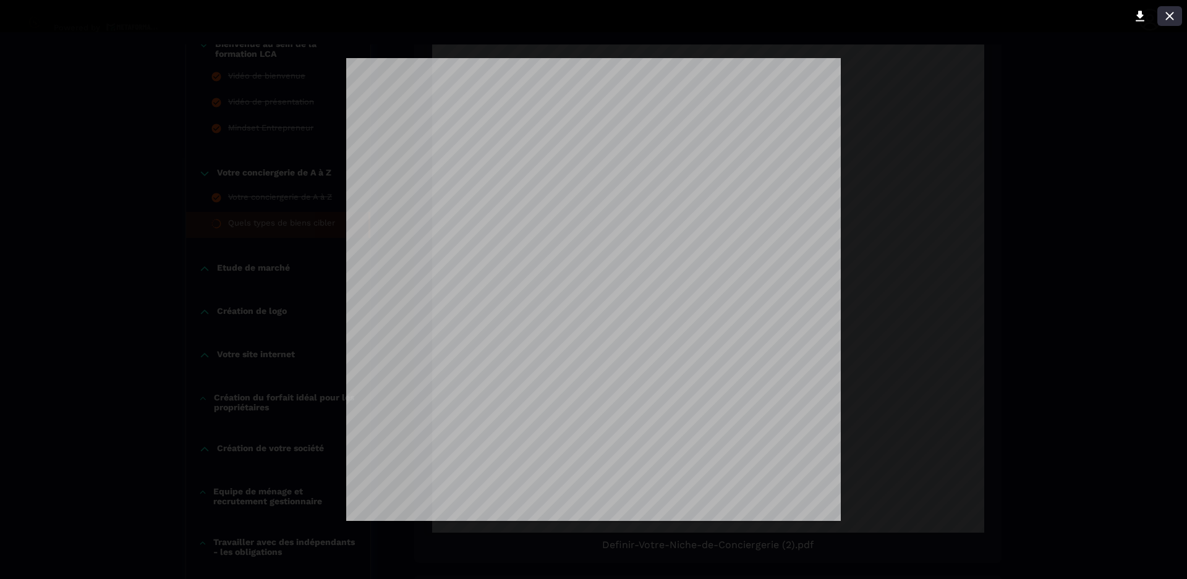
click at [590, 14] on icon at bounding box center [1169, 16] width 8 height 8
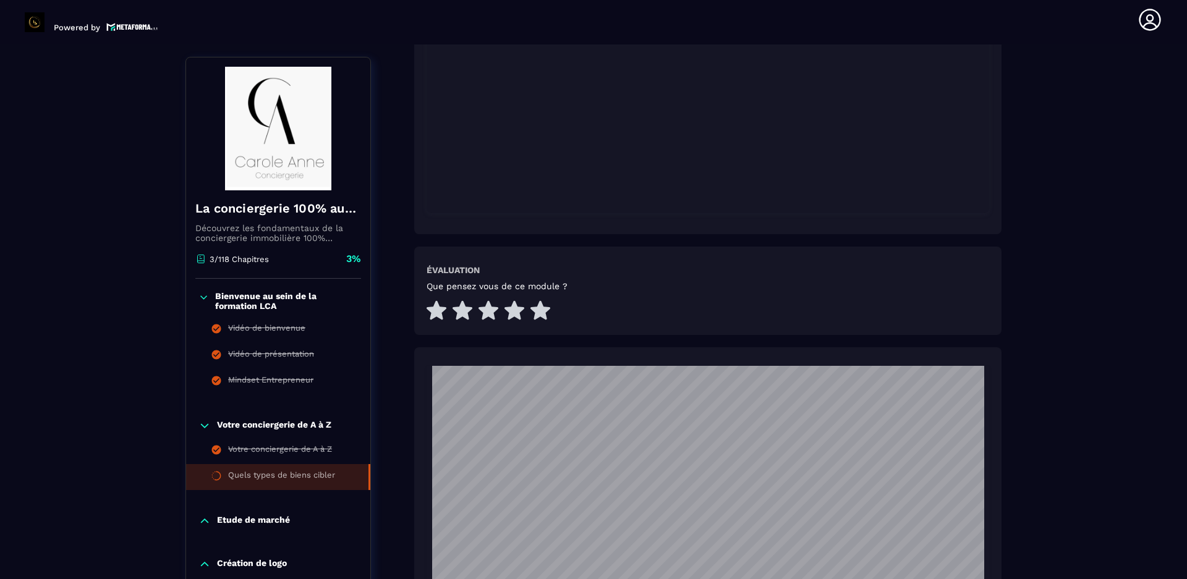
scroll to position [433, 0]
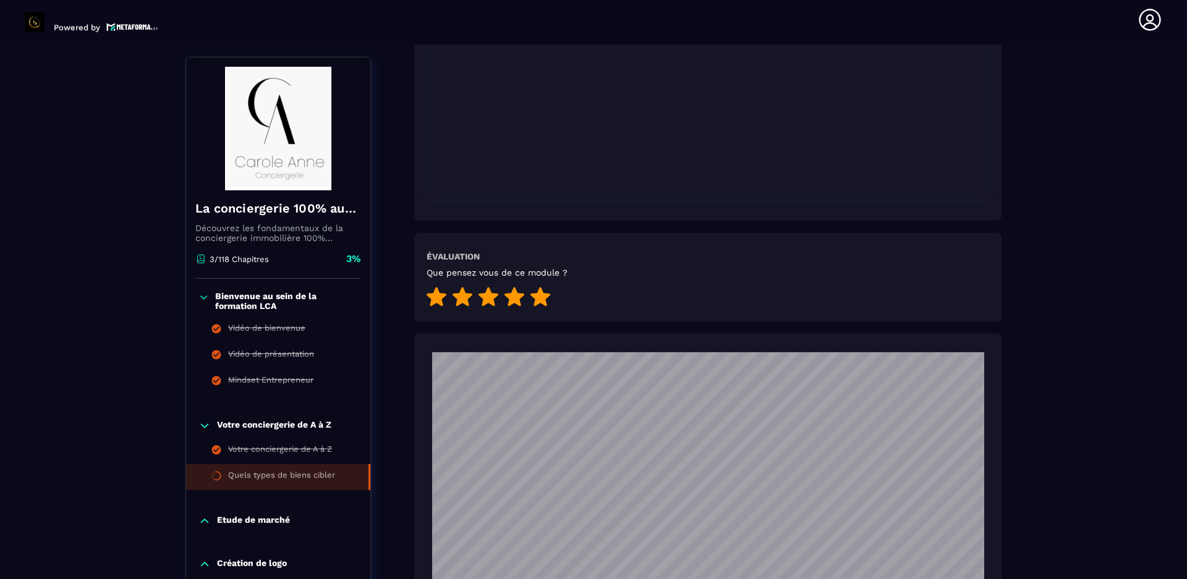
click at [540, 271] on icon at bounding box center [540, 296] width 20 height 19
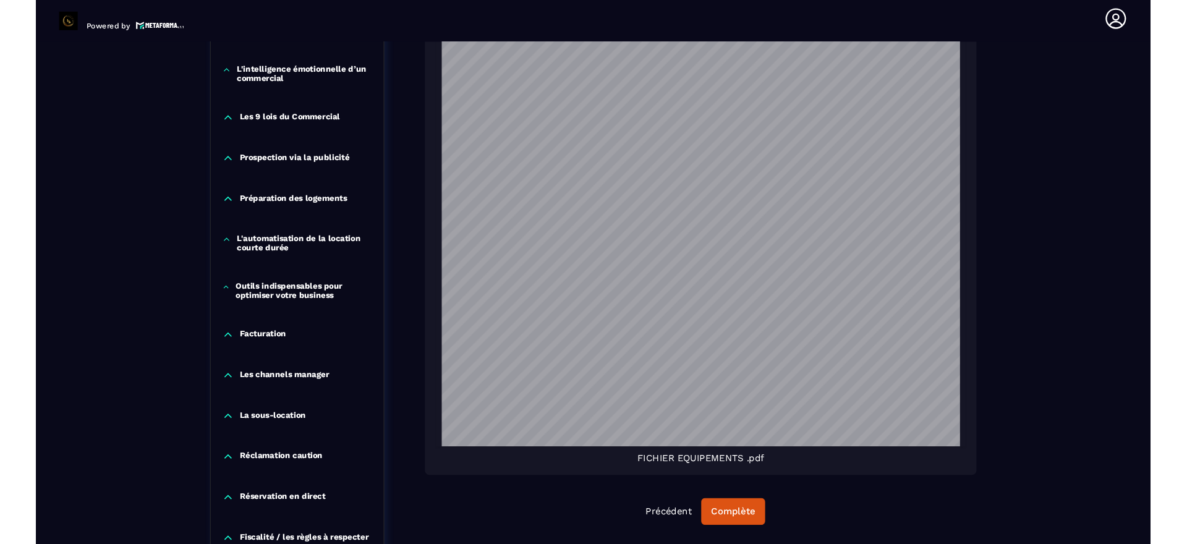
scroll to position [0, 0]
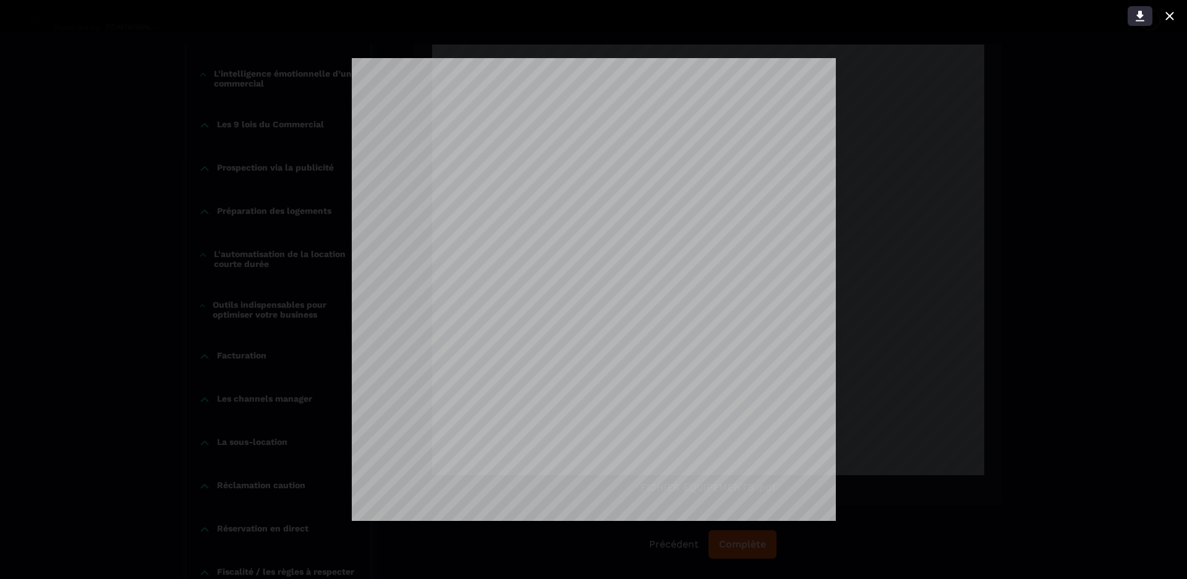
click at [590, 16] on icon at bounding box center [1139, 16] width 9 height 11
click at [590, 15] on icon at bounding box center [1169, 16] width 8 height 8
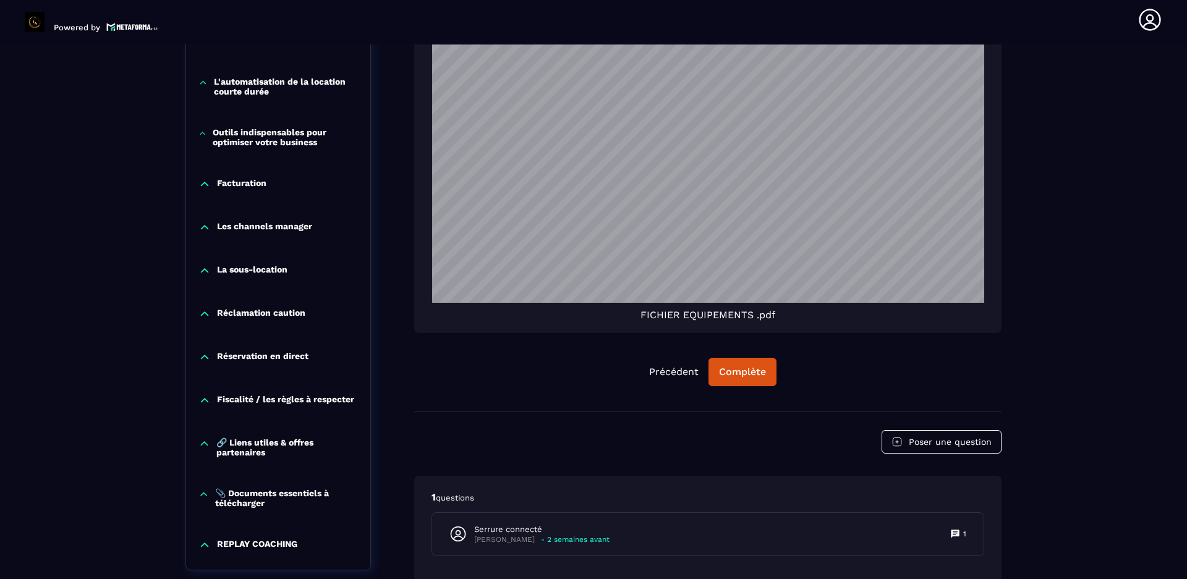
scroll to position [1601, 0]
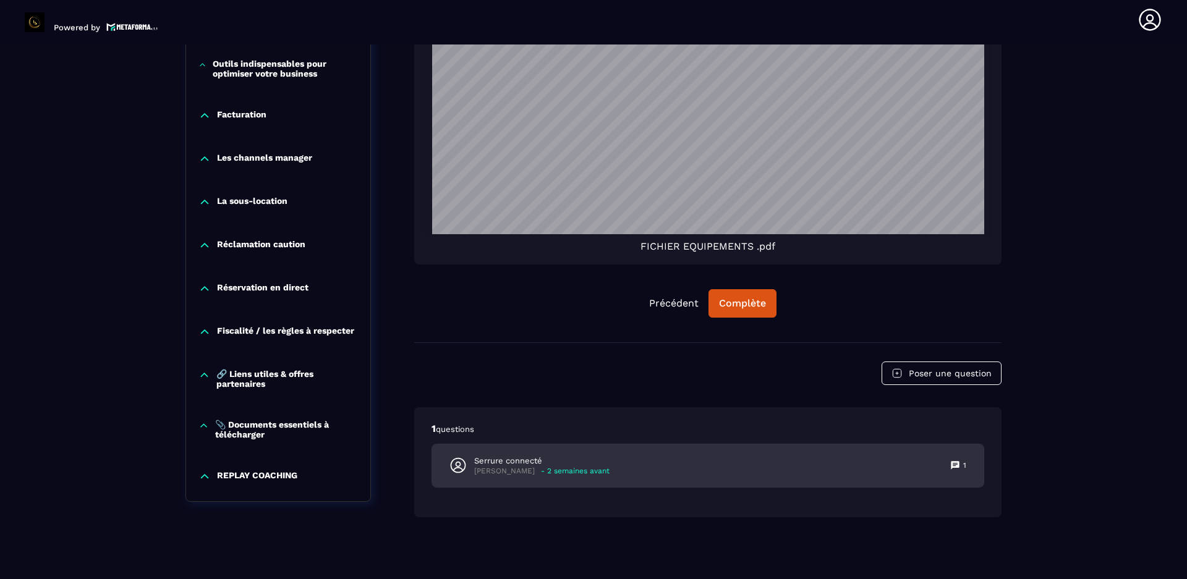
click at [590, 271] on icon at bounding box center [954, 466] width 8 height 8
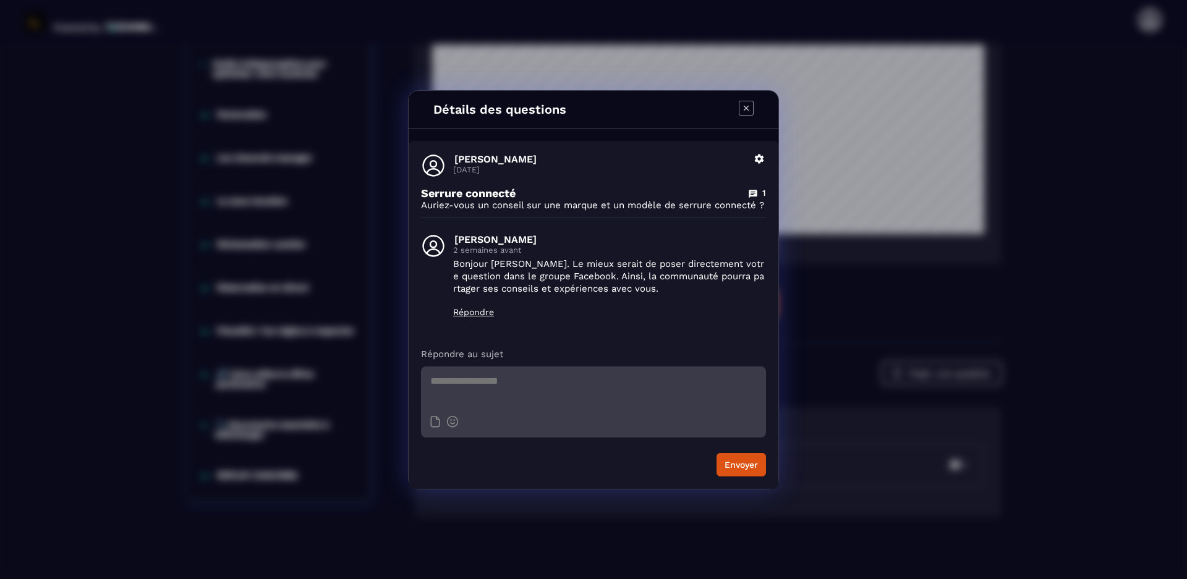
click at [590, 109] on icon "Modal window" at bounding box center [746, 108] width 15 height 15
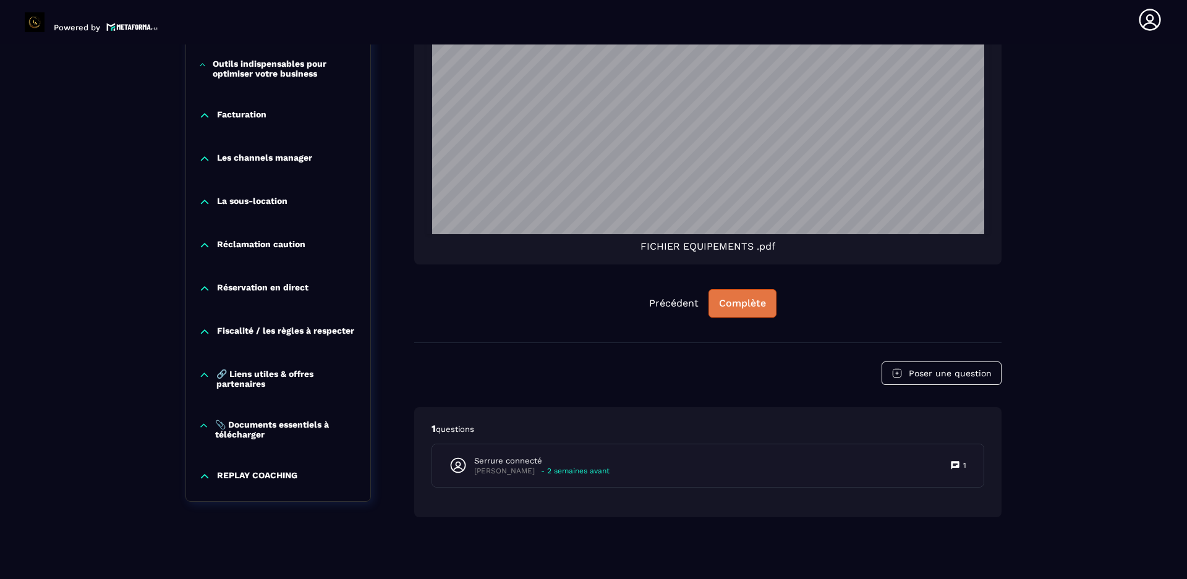
click at [590, 271] on div "Complète" at bounding box center [742, 303] width 47 height 12
click at [252, 271] on p "🔗 Liens utiles & offres partenaires" at bounding box center [287, 379] width 142 height 20
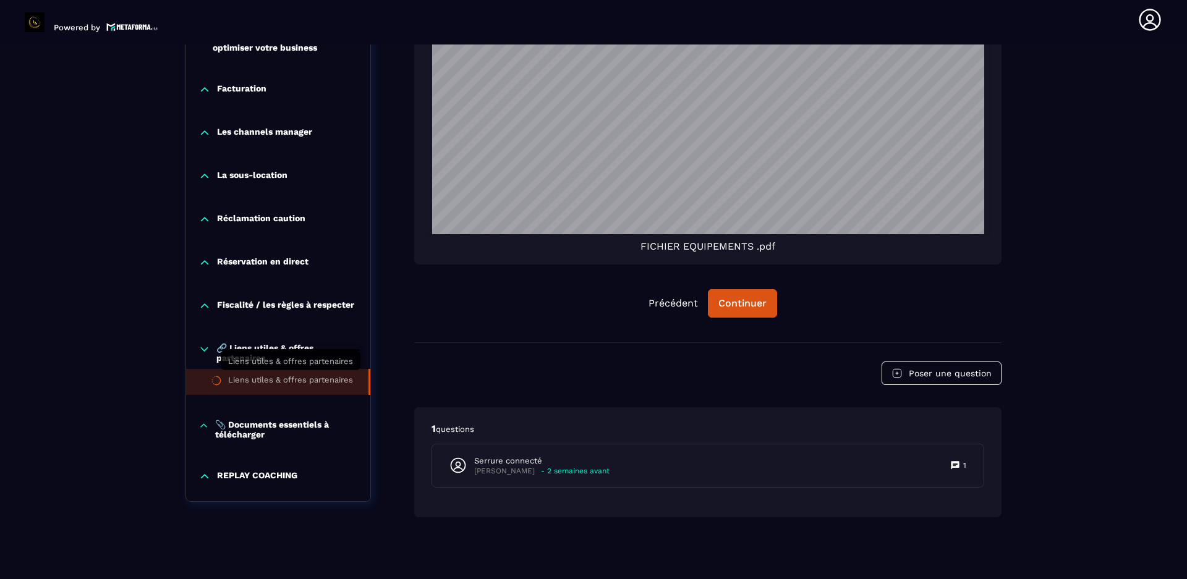
click at [269, 271] on div "Liens utiles & offres partenaires" at bounding box center [290, 382] width 125 height 14
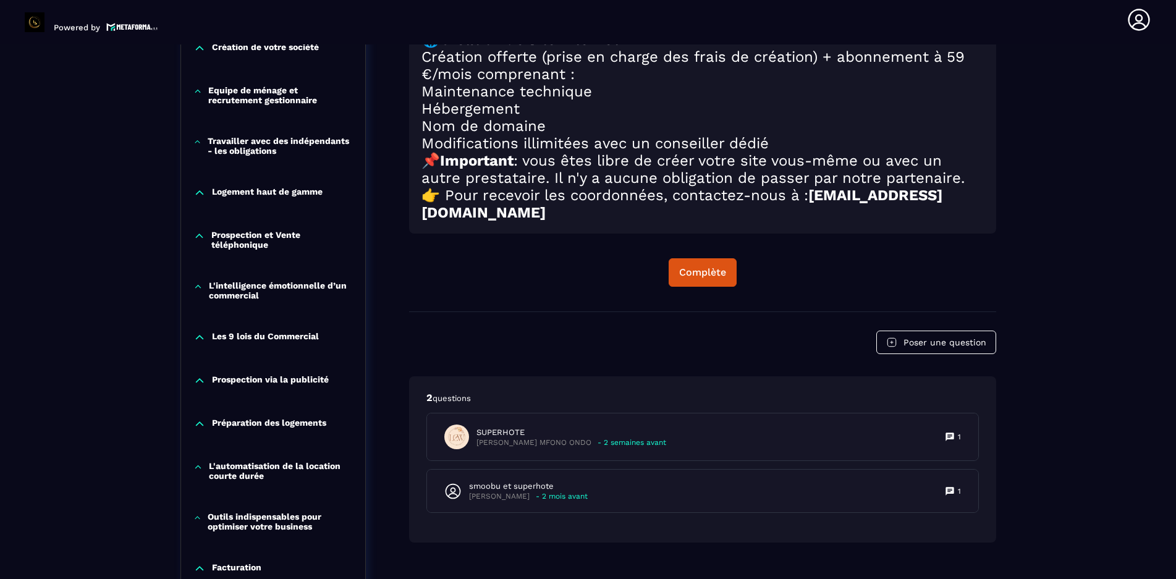
scroll to position [808, 0]
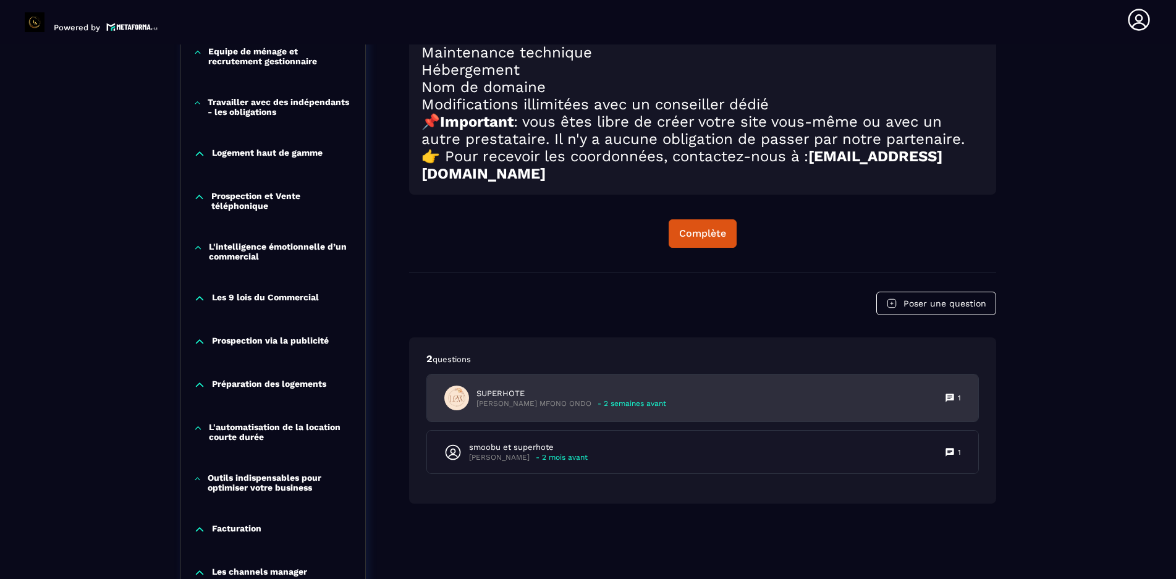
click at [590, 271] on icon at bounding box center [950, 398] width 8 height 8
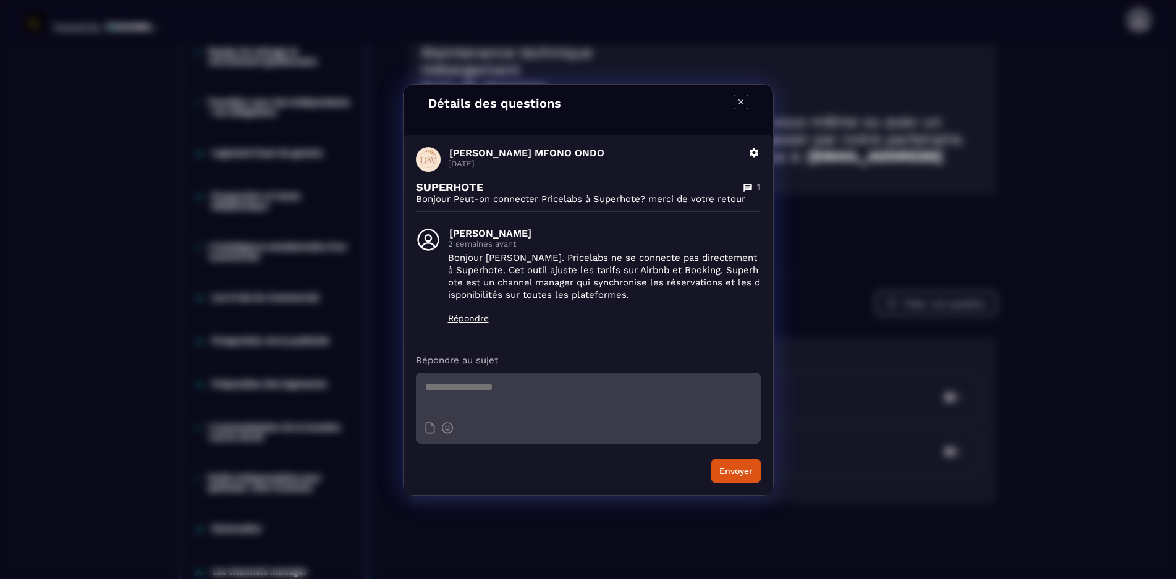
click at [590, 97] on icon "Modal window" at bounding box center [741, 102] width 15 height 15
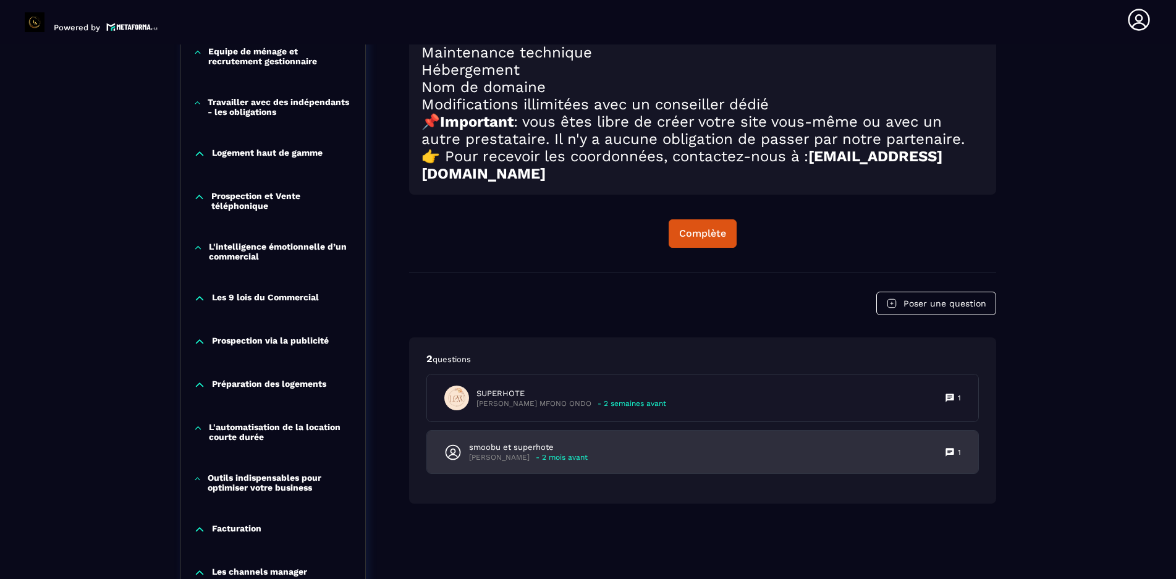
click at [590, 271] on icon at bounding box center [950, 452] width 10 height 10
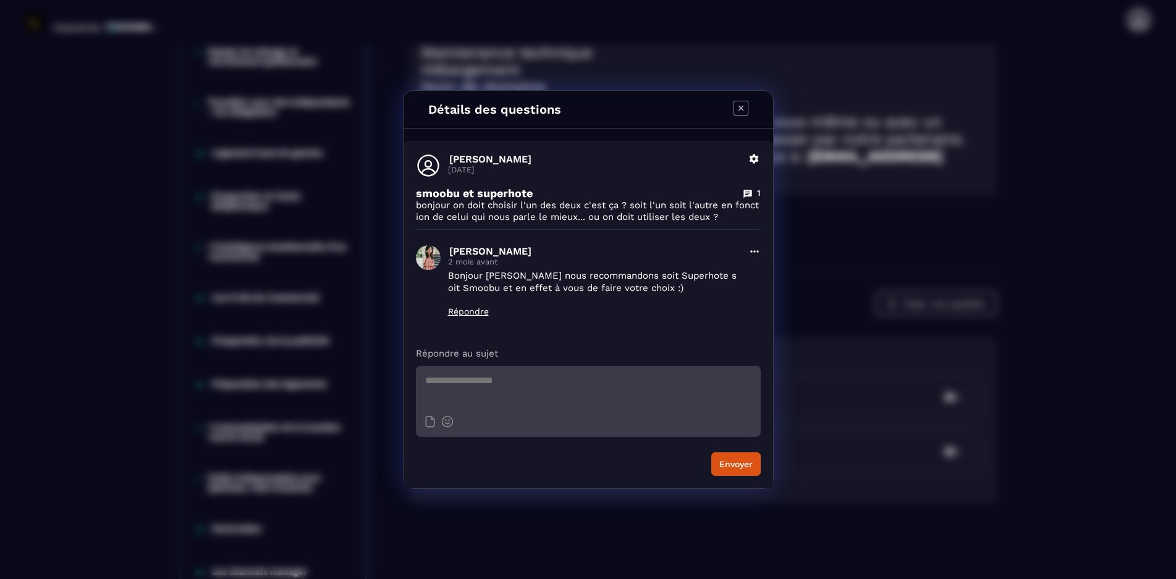
click at [590, 108] on icon "Modal window" at bounding box center [740, 108] width 5 height 5
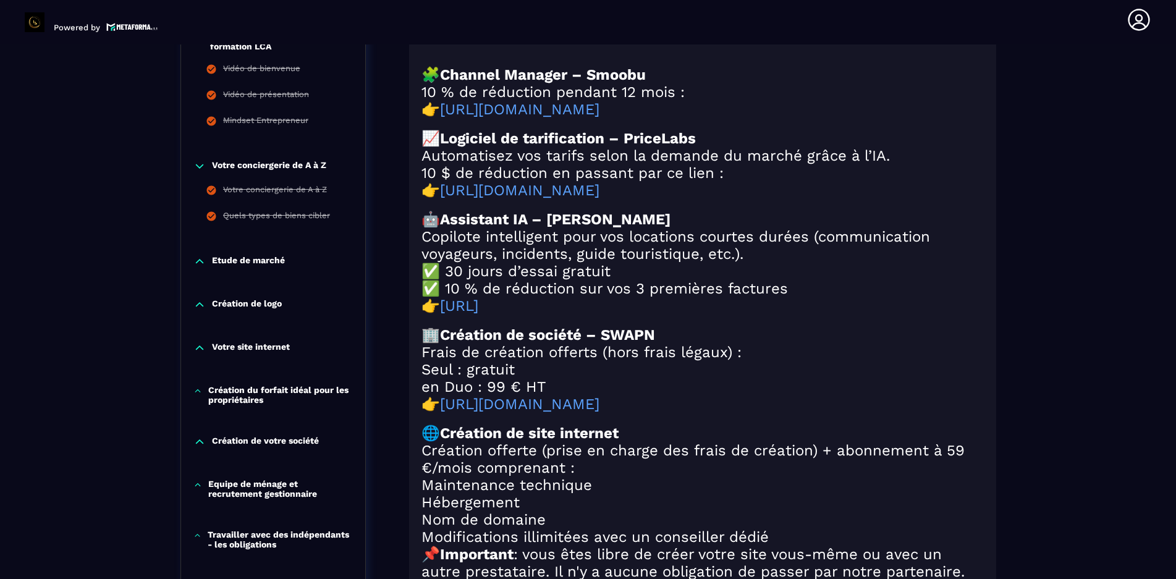
scroll to position [371, 0]
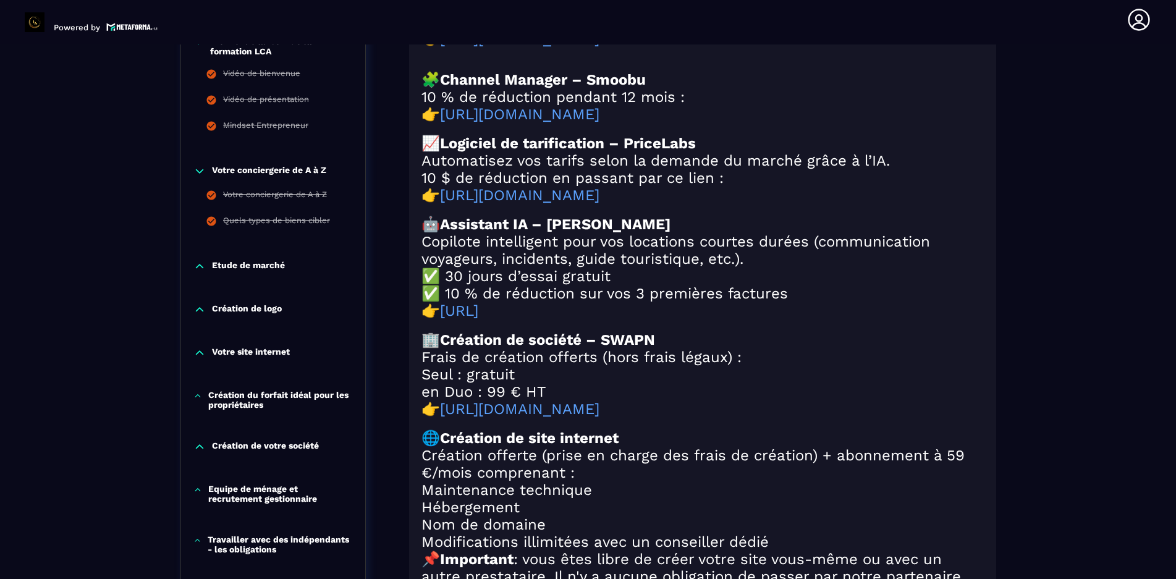
click at [590, 271] on h2 "✅ 30 jours d’essai gratuit" at bounding box center [702, 276] width 562 height 17
click at [590, 70] on p at bounding box center [702, 65] width 562 height 12
click at [590, 204] on h2 "👉 [URL][DOMAIN_NAME]" at bounding box center [702, 195] width 562 height 17
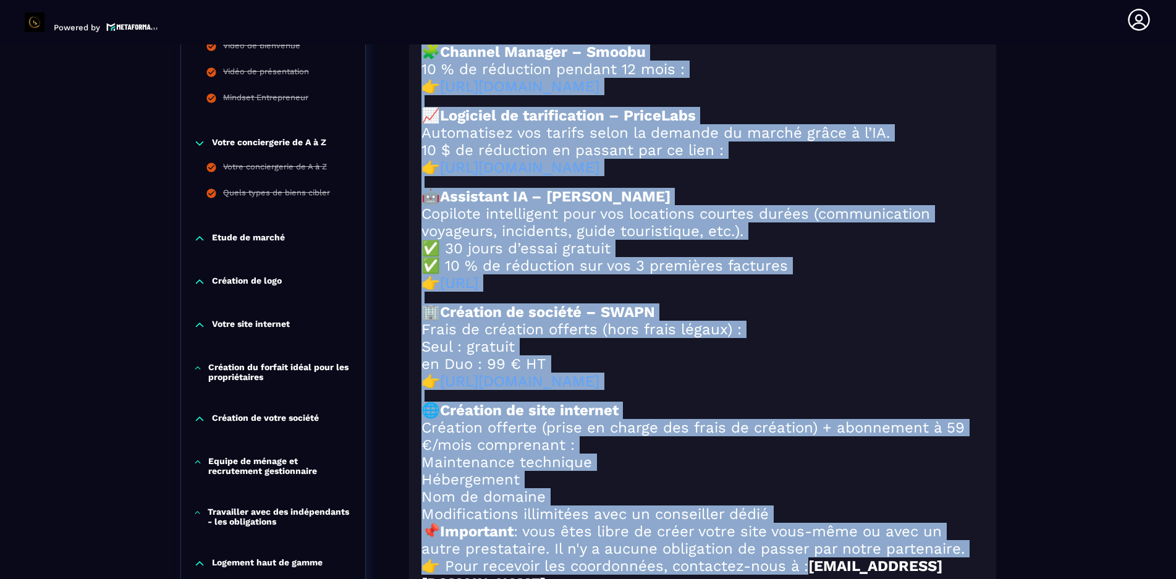
scroll to position [466, 0]
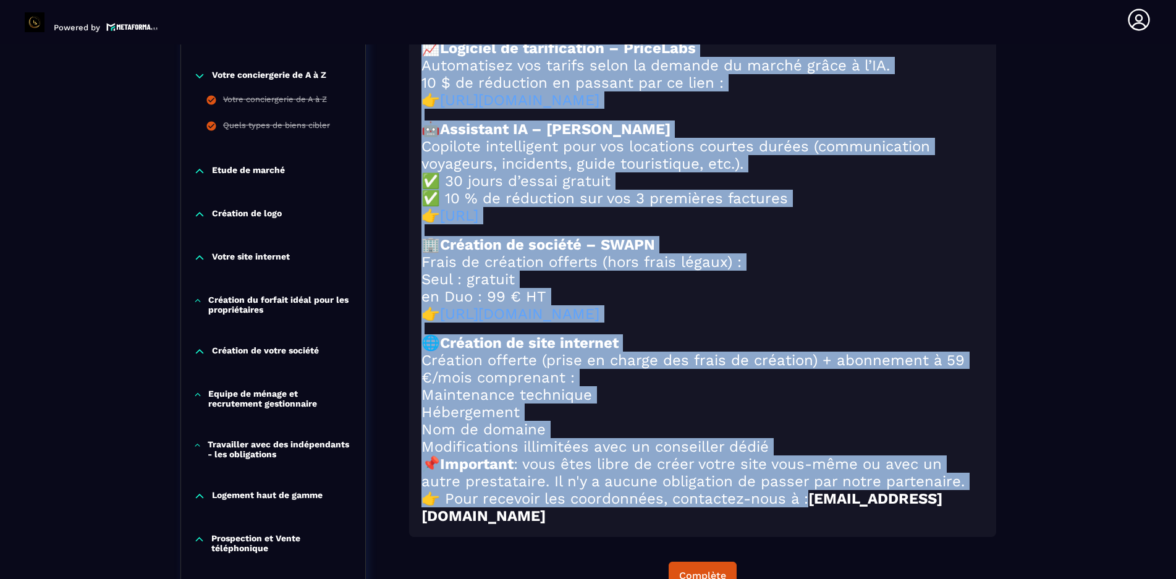
drag, startPoint x: 531, startPoint y: 93, endPoint x: 862, endPoint y: 556, distance: 569.3
click at [590, 271] on div "🔗 Liens utiles & offres partenaires Voici les outils et services que nous vous …" at bounding box center [702, 131] width 562 height 787
copy div "🔗 Lorem ipsumd & sitame consectetur Adipi eli seddoe te incididu utl etdo magn …"
click at [590, 190] on h2 "✅ 30 jours d’essai gratuit" at bounding box center [702, 180] width 562 height 17
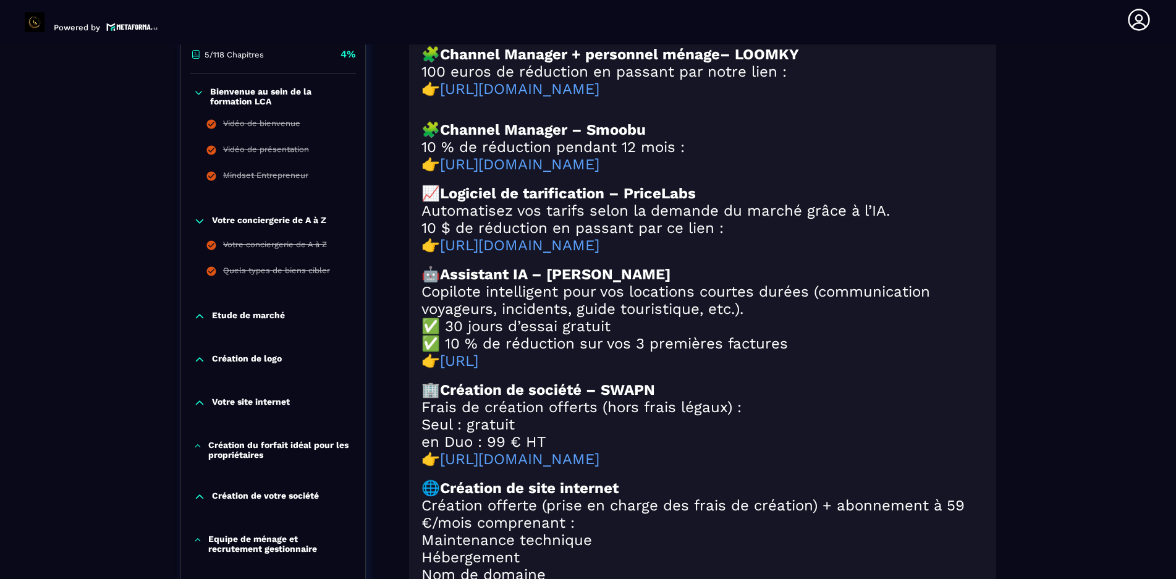
scroll to position [281, 0]
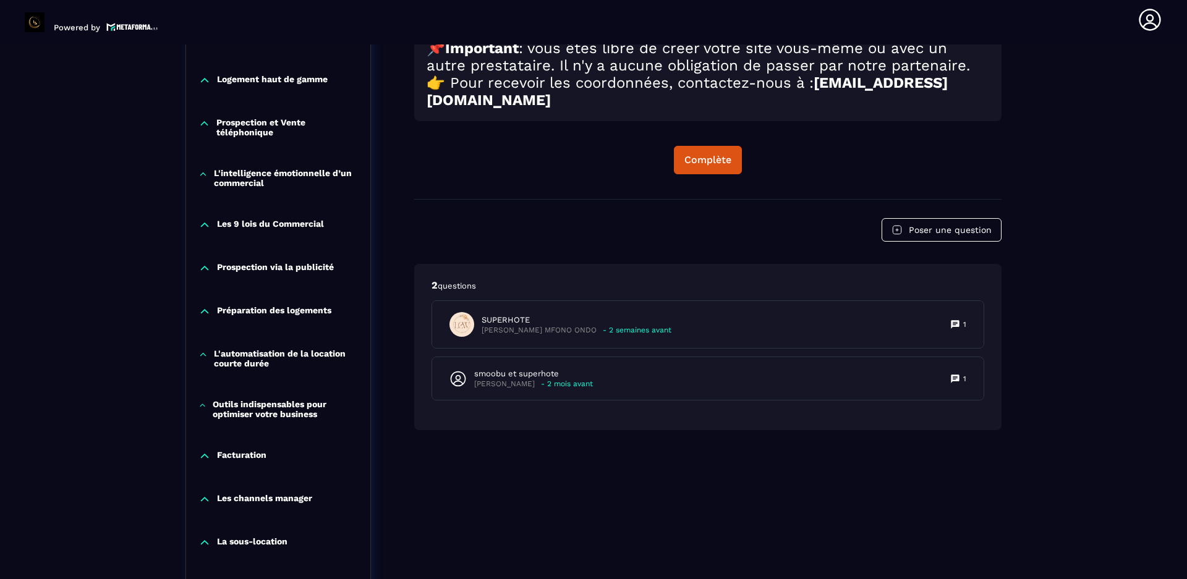
scroll to position [881, 0]
click at [590, 167] on div "Complète" at bounding box center [707, 160] width 47 height 12
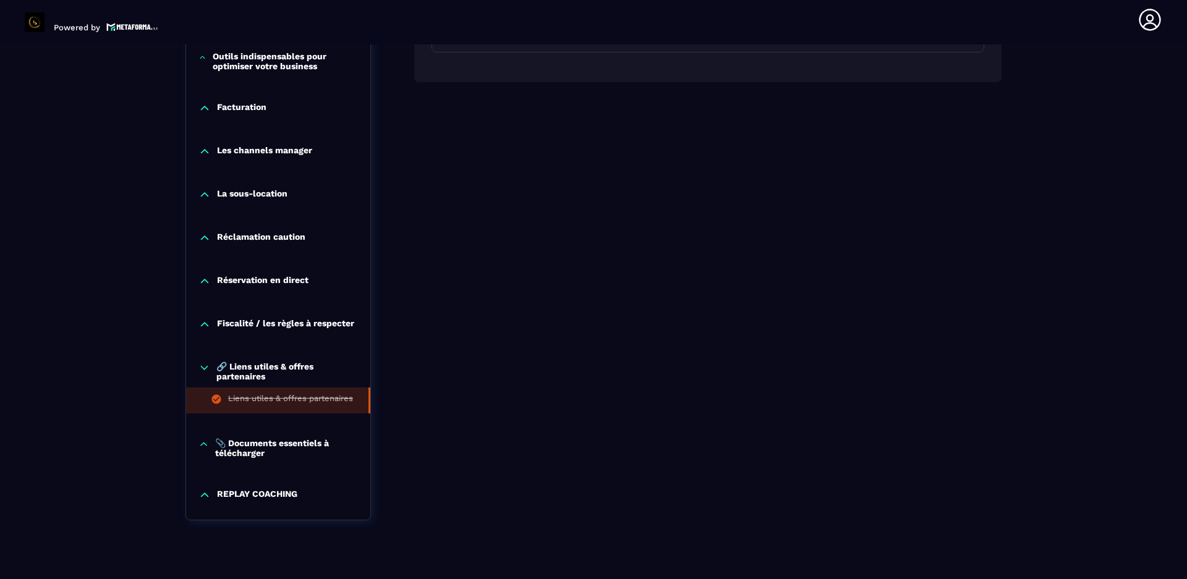
scroll to position [1252, 0]
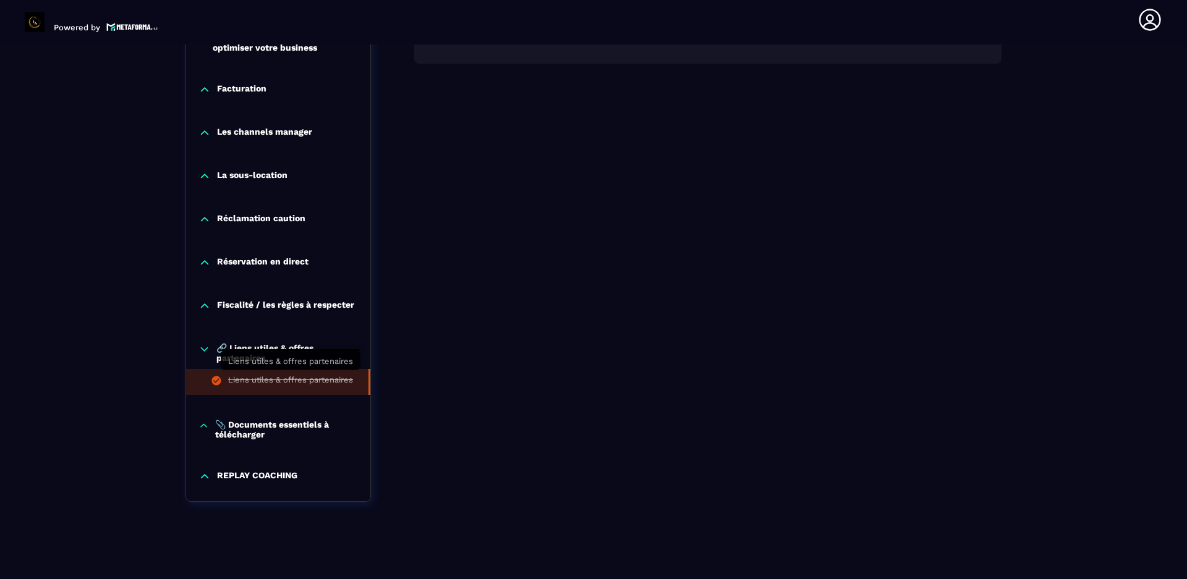
click at [247, 271] on div "Liens utiles & offres partenaires" at bounding box center [290, 382] width 125 height 14
click at [255, 271] on p "📎 Documents essentiels à télécharger" at bounding box center [286, 430] width 143 height 20
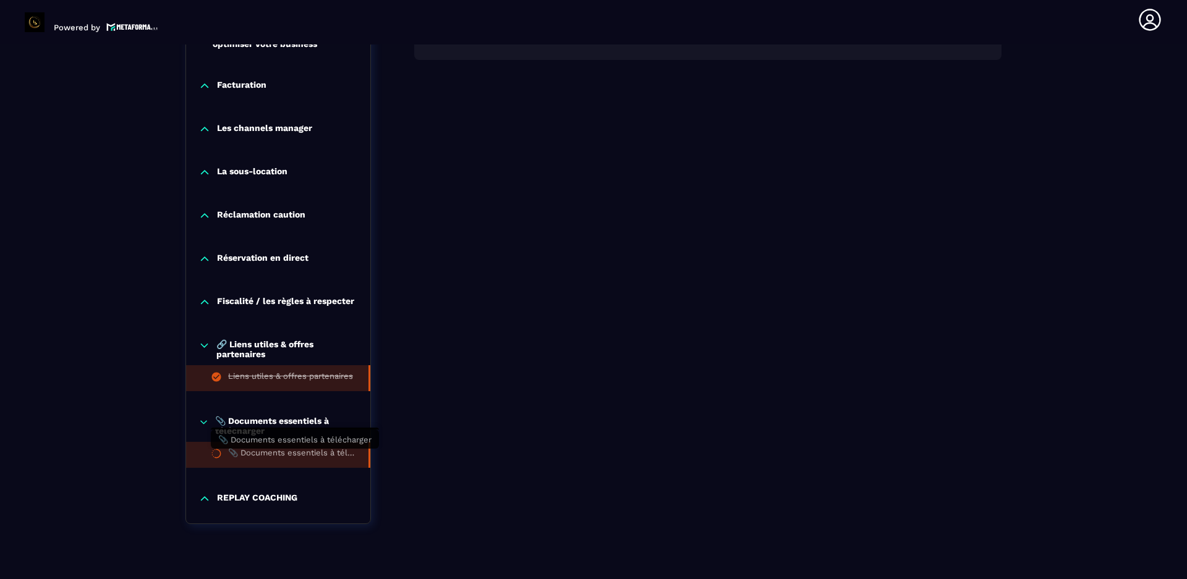
click at [277, 271] on div "📎 Documents essentiels à télécharger" at bounding box center [292, 455] width 128 height 14
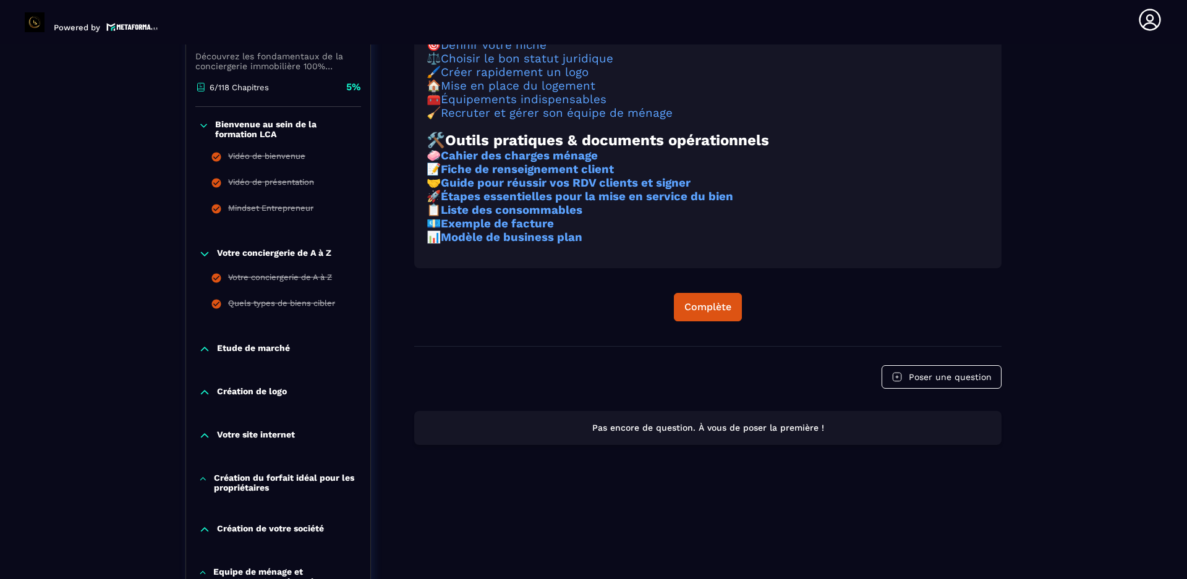
scroll to position [129, 0]
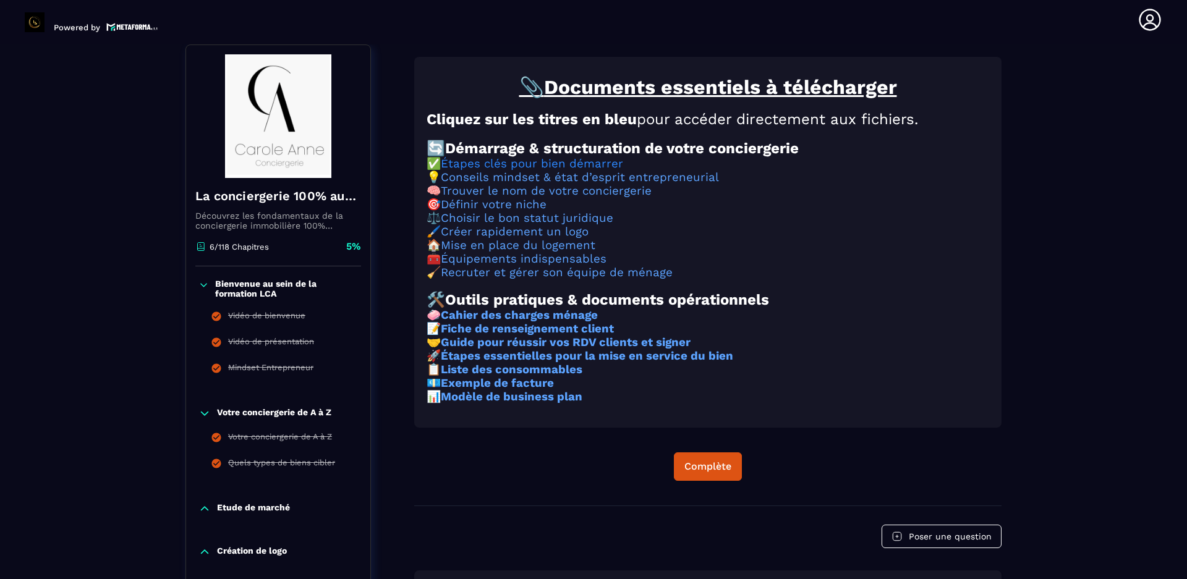
click at [520, 171] on link "Étapes clés pour bien démarrer" at bounding box center [532, 164] width 182 height 14
click at [590, 184] on link "Conseils mindset & état d’esprit entrepreneurial" at bounding box center [580, 178] width 278 height 14
click at [575, 198] on link "Trouver le nom de votre conciergerie" at bounding box center [546, 191] width 211 height 14
click at [501, 211] on link "Définir votre niche" at bounding box center [494, 205] width 106 height 14
click at [506, 266] on link "Équipements indispensables" at bounding box center [524, 259] width 166 height 14
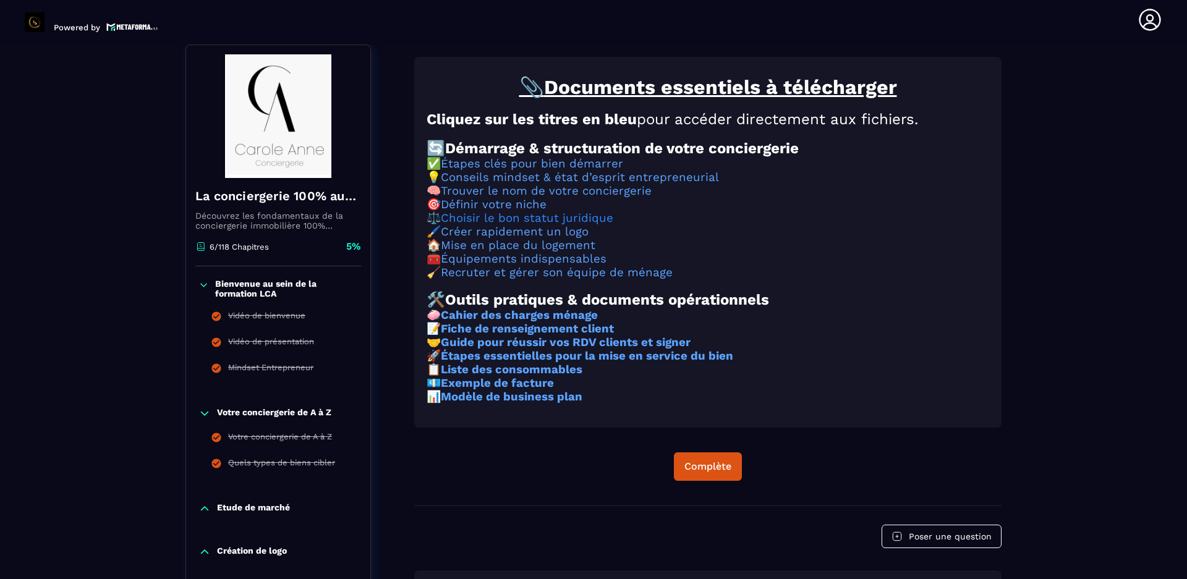
click at [512, 225] on link "Choisir le bon statut juridique" at bounding box center [527, 218] width 172 height 14
click at [582, 169] on link "Étapes clés pour bien démarrer" at bounding box center [532, 164] width 182 height 14
click at [528, 239] on link "Créer rapidement un logo" at bounding box center [515, 232] width 148 height 14
click at [506, 252] on link "Mise en place du logement" at bounding box center [518, 246] width 154 height 14
click at [557, 266] on link "Équipements indispensables" at bounding box center [524, 259] width 166 height 14
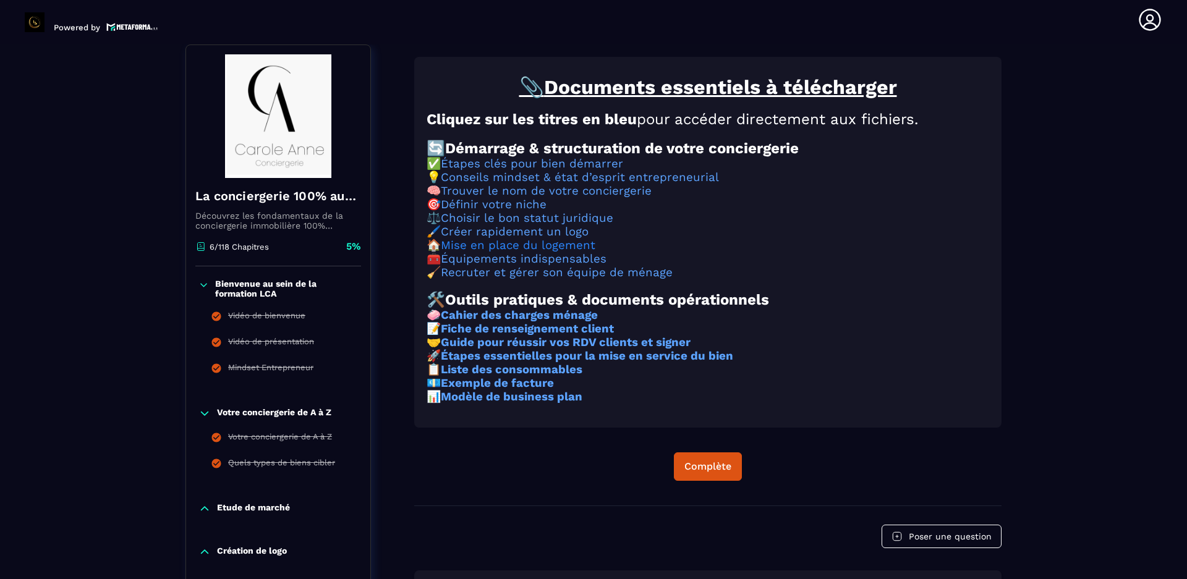
click at [539, 252] on link "Mise en place du logement" at bounding box center [518, 246] width 154 height 14
click at [553, 266] on link "Équipements indispensables" at bounding box center [524, 259] width 166 height 14
click at [510, 271] on link "Recruter et gérer son équipe de ménage" at bounding box center [557, 273] width 232 height 14
click at [590, 271] on h3 "🧹 Recruter et gérer son équipe de ménage" at bounding box center [707, 273] width 562 height 14
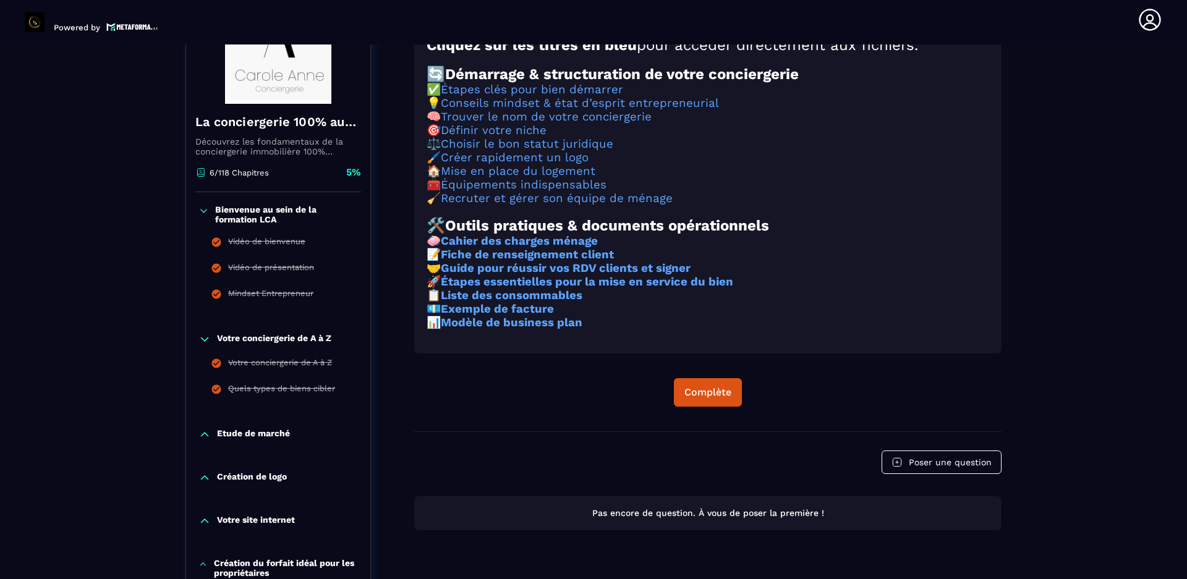
scroll to position [190, 0]
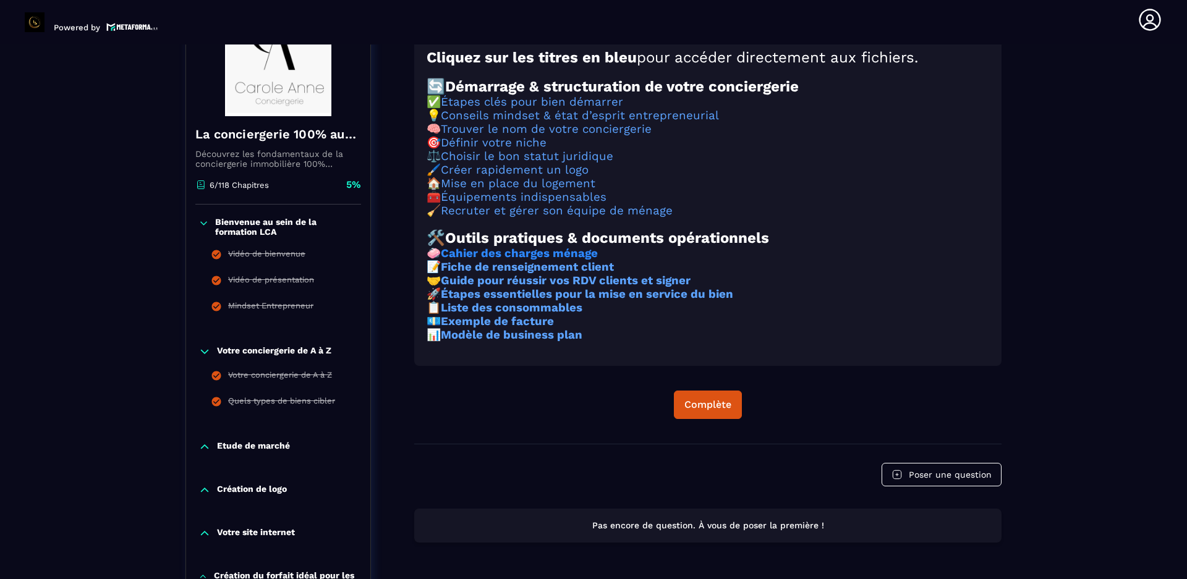
click at [509, 260] on strong "Cahier des charges ménage" at bounding box center [519, 254] width 157 height 14
click at [523, 271] on strong "Fiche de renseignement client" at bounding box center [527, 267] width 173 height 14
click at [527, 271] on strong "Fiche de renseignement client" at bounding box center [527, 267] width 173 height 14
click at [516, 271] on strong "Guide pour réussir vos RDV clients et signer" at bounding box center [566, 281] width 250 height 14
click at [519, 271] on strong "Guide pour réussir vos RDV clients et signer" at bounding box center [566, 281] width 250 height 14
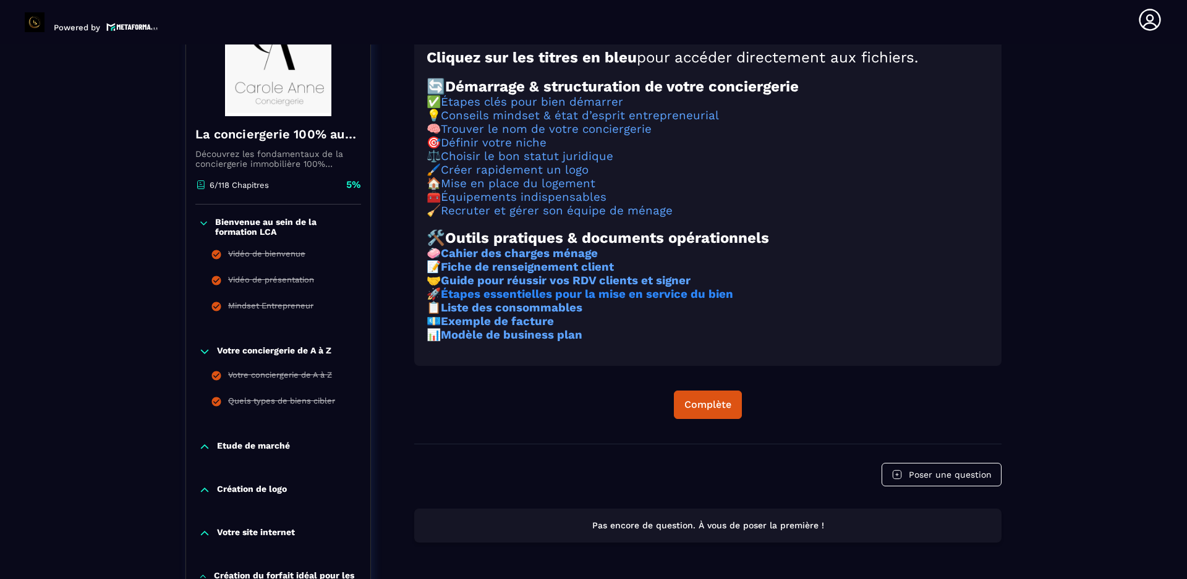
click at [508, 271] on strong "Étapes essentielles pour la mise en service du bien" at bounding box center [587, 294] width 292 height 14
click at [540, 271] on strong "Liste des consommables" at bounding box center [512, 308] width 142 height 14
click at [554, 271] on strong "Liste des consommables" at bounding box center [512, 308] width 142 height 14
click at [499, 271] on strong "Exemple de facture" at bounding box center [497, 322] width 113 height 14
click at [515, 271] on strong "Modèle de business plan" at bounding box center [512, 335] width 142 height 14
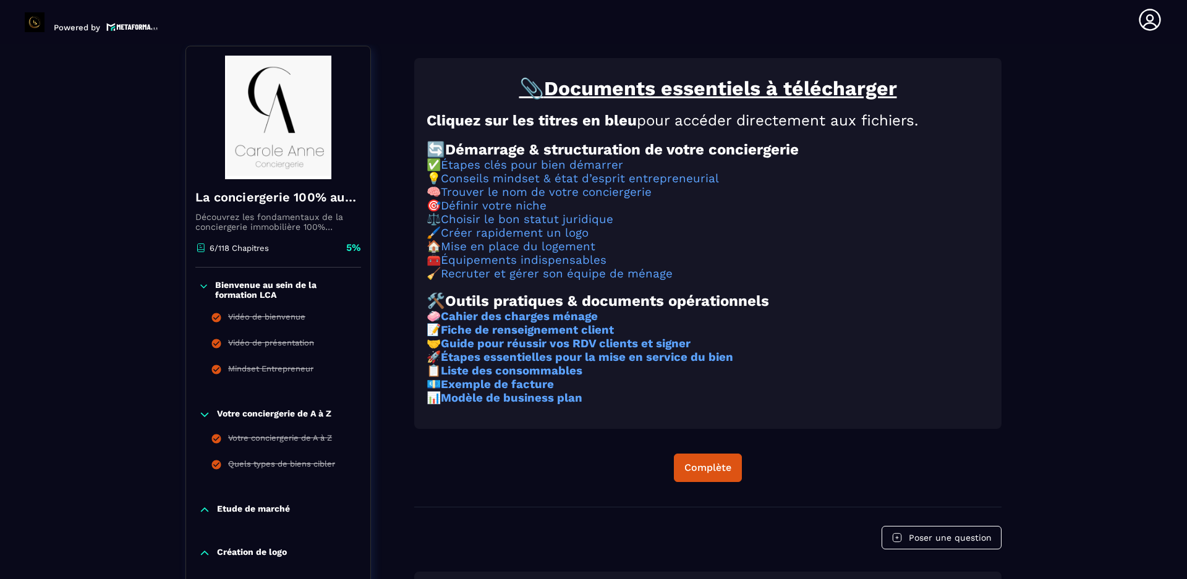
scroll to position [247, 0]
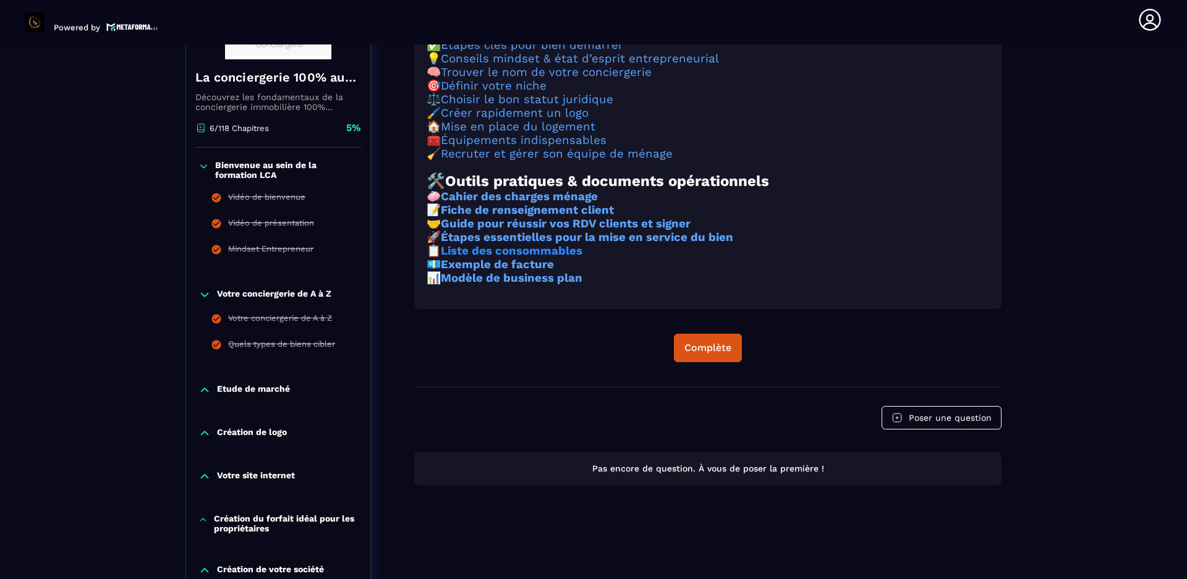
click at [503, 258] on strong "Liste des consommables" at bounding box center [512, 251] width 142 height 14
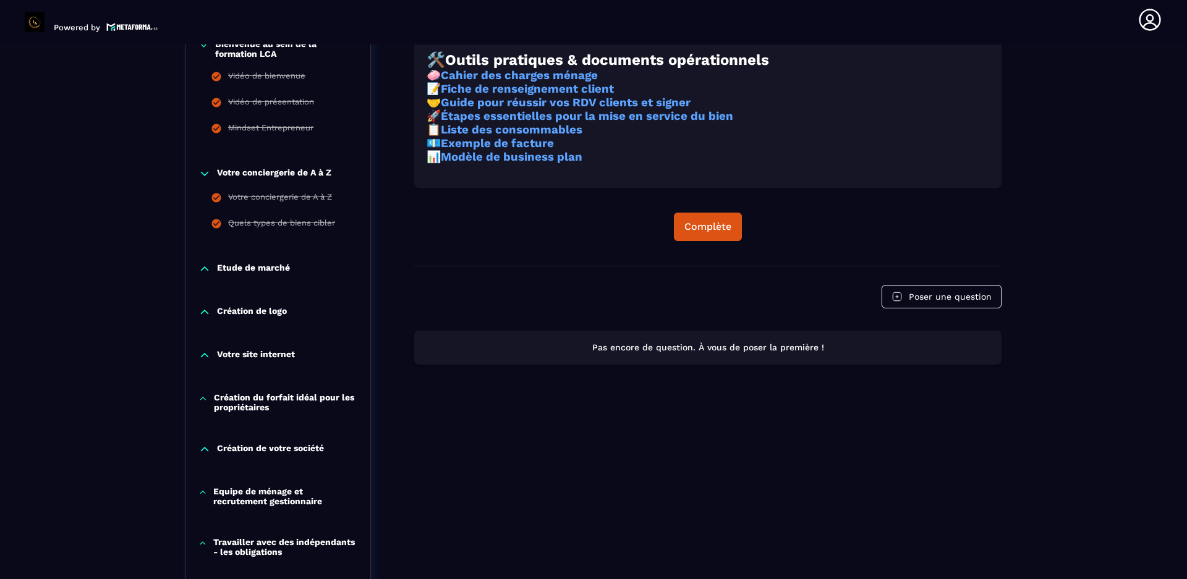
scroll to position [371, 0]
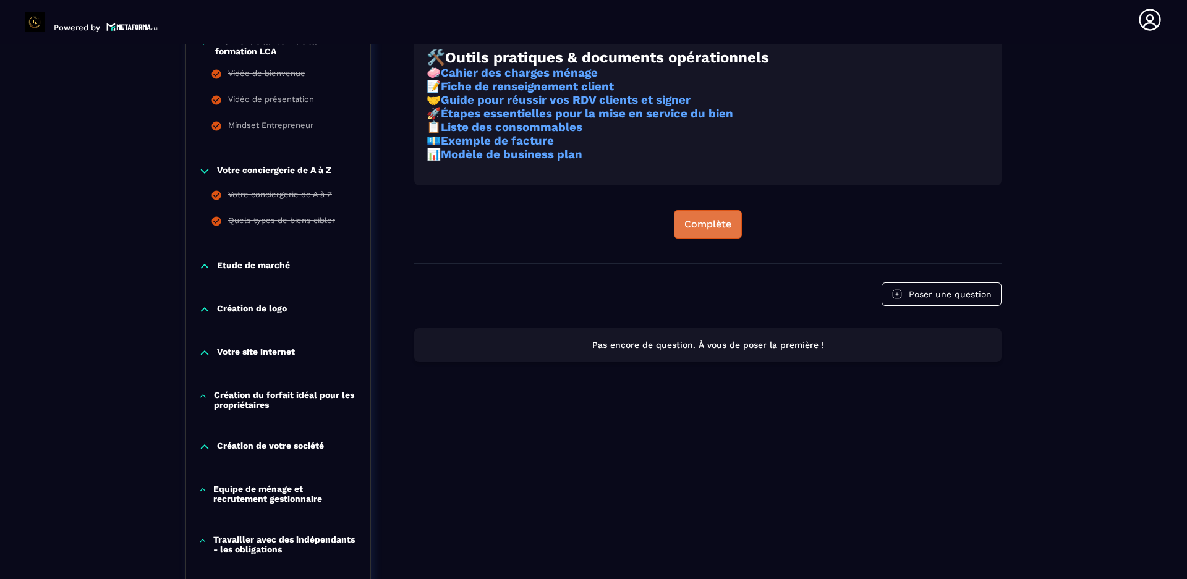
click at [590, 231] on div "Complète" at bounding box center [707, 224] width 47 height 12
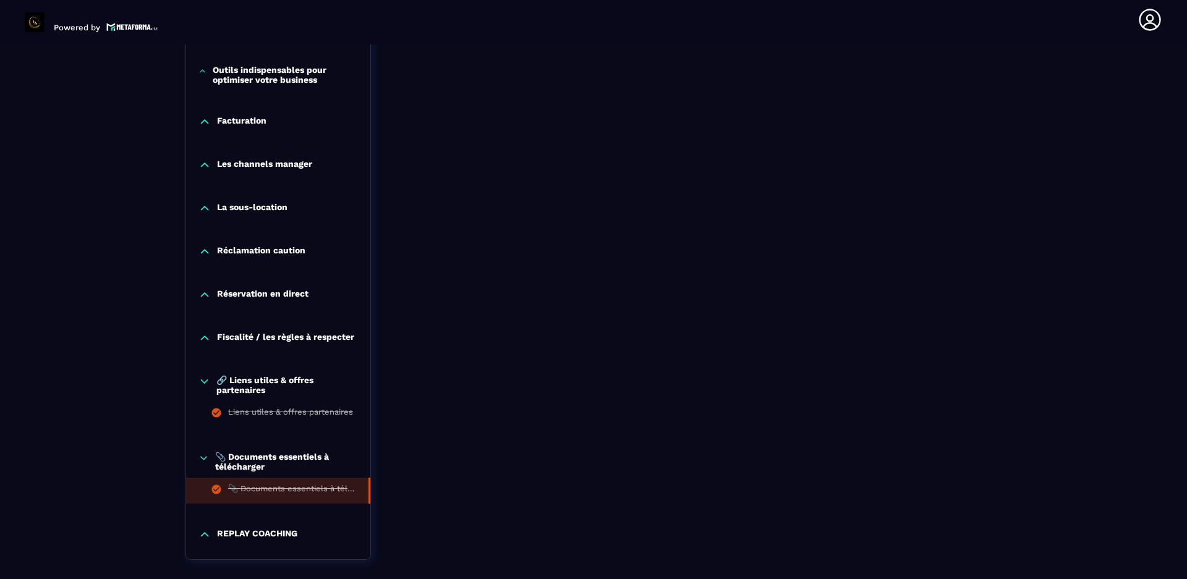
scroll to position [1154, 0]
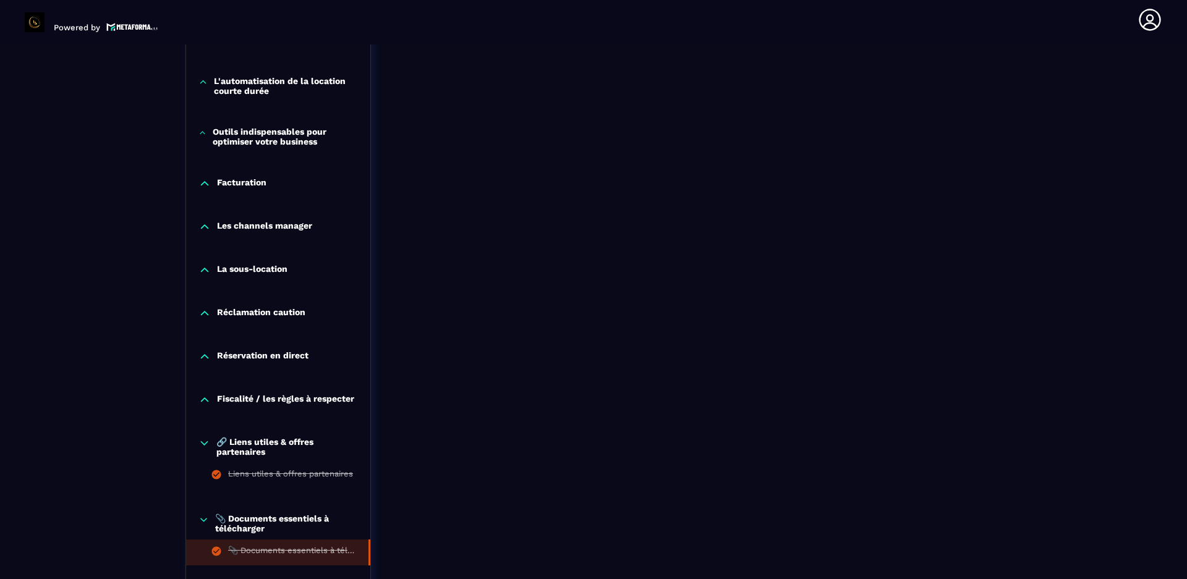
click at [287, 271] on p "Fiscalité / les règles à respecter" at bounding box center [285, 400] width 137 height 12
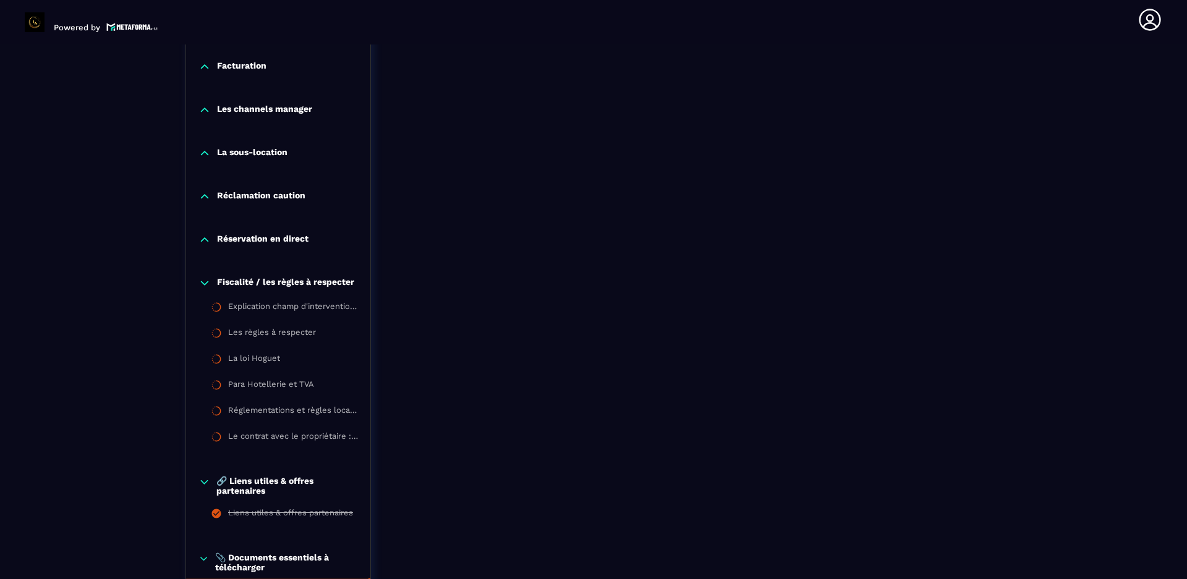
scroll to position [1278, 0]
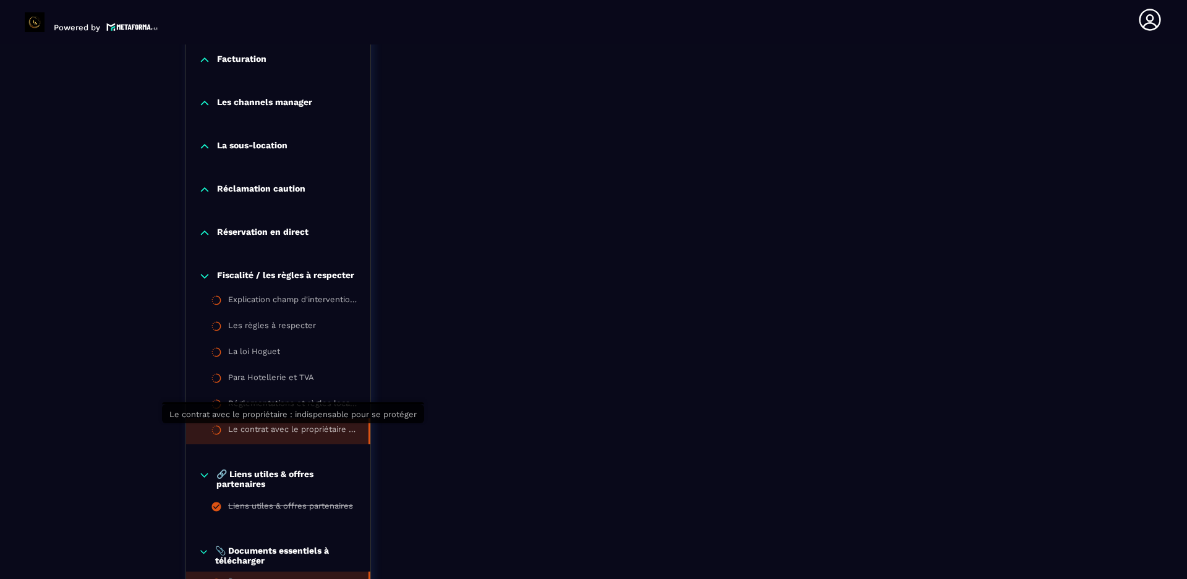
click at [283, 271] on div "Le contrat avec le propriétaire : indispensable pour se protéger" at bounding box center [292, 432] width 128 height 14
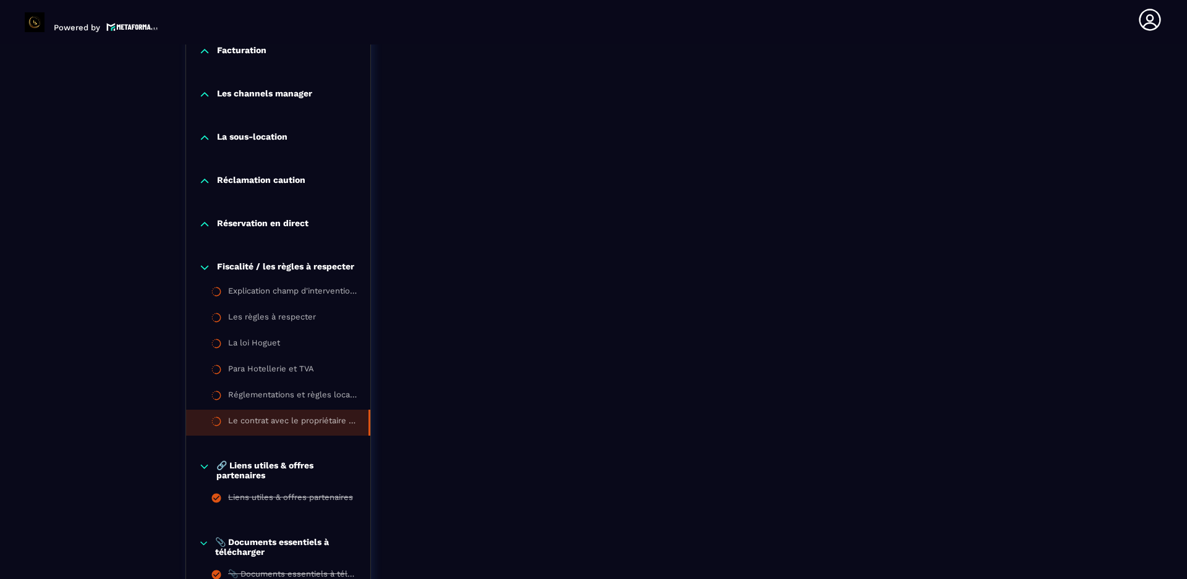
scroll to position [1426, 0]
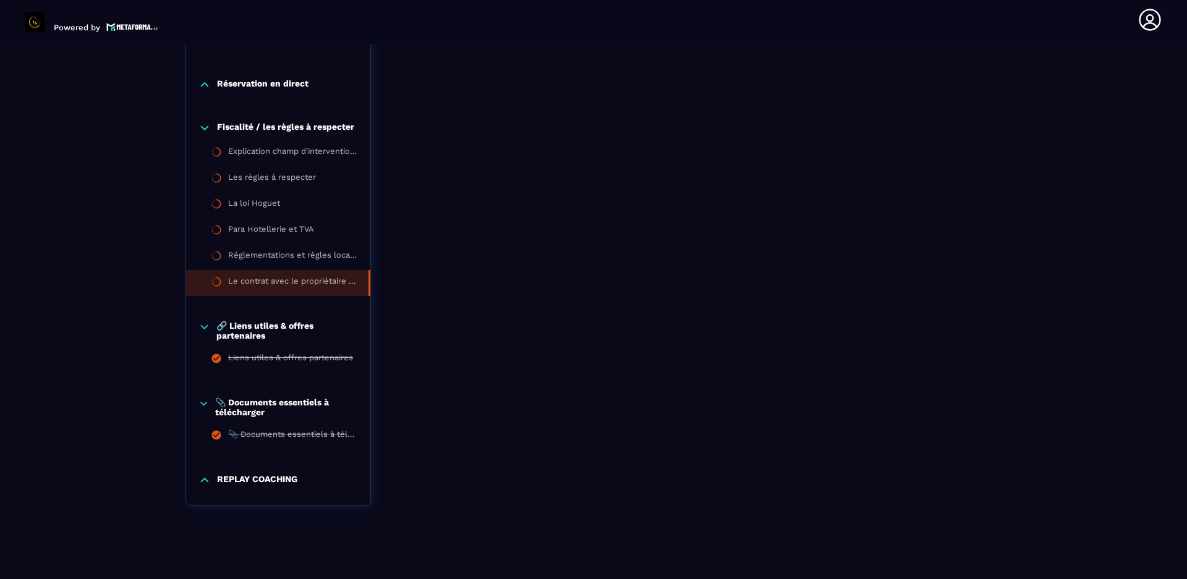
click at [204, 127] on icon at bounding box center [204, 128] width 12 height 12
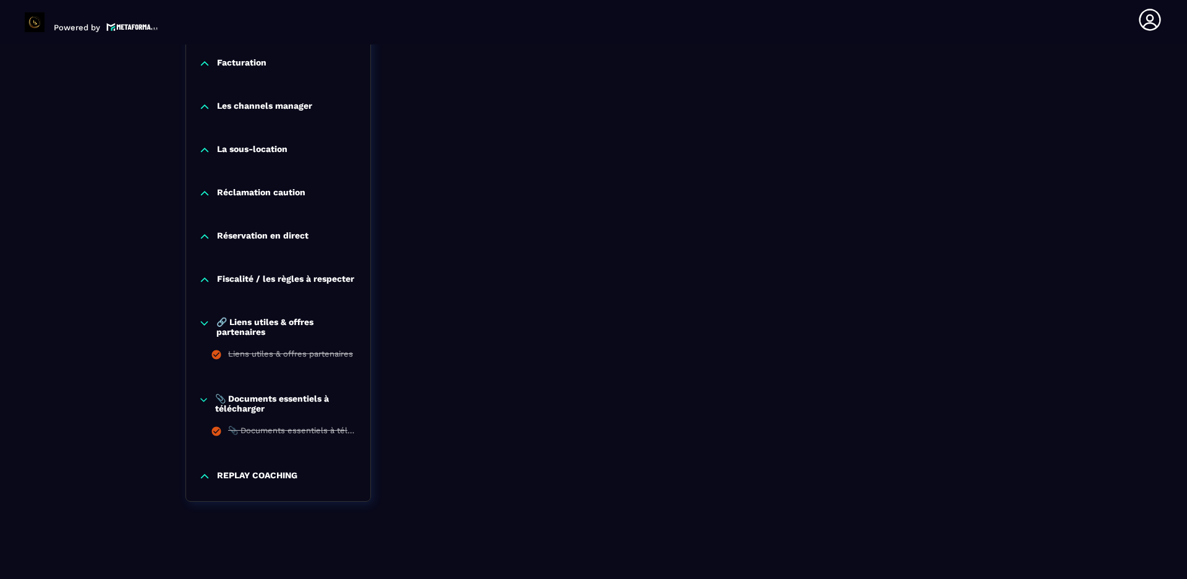
click at [262, 271] on p "REPLAY COACHING" at bounding box center [257, 476] width 80 height 12
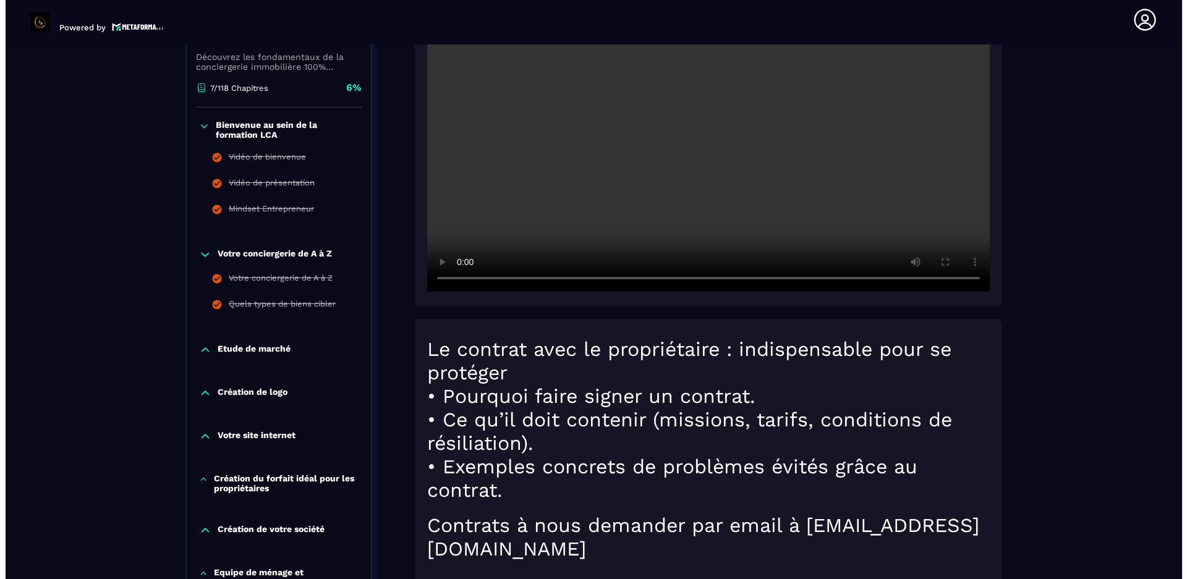
scroll to position [309, 0]
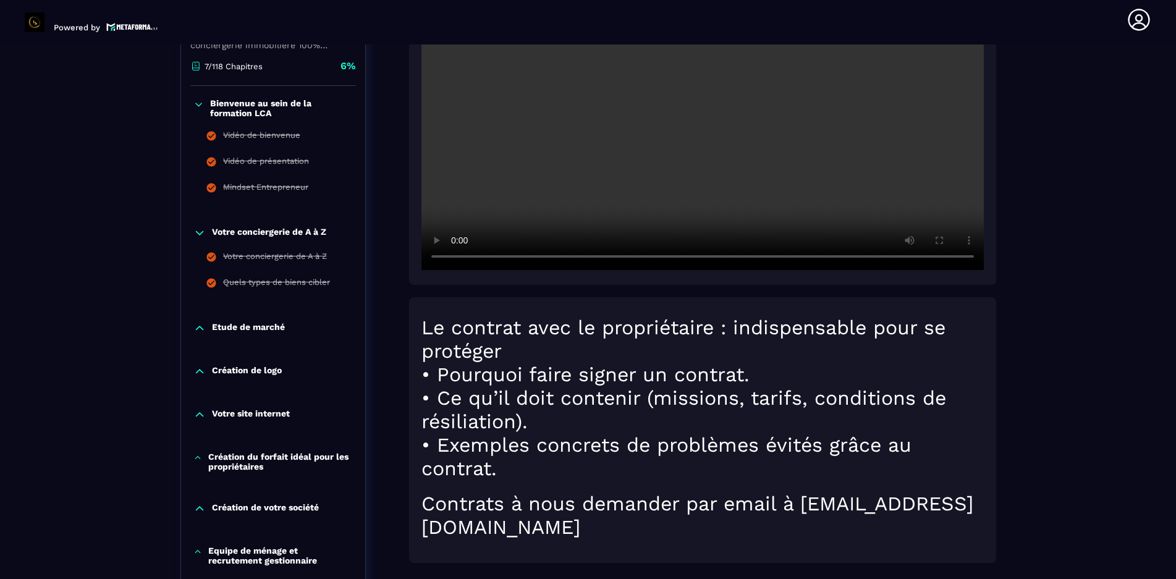
click at [255, 271] on p "Etude de marché" at bounding box center [248, 328] width 73 height 12
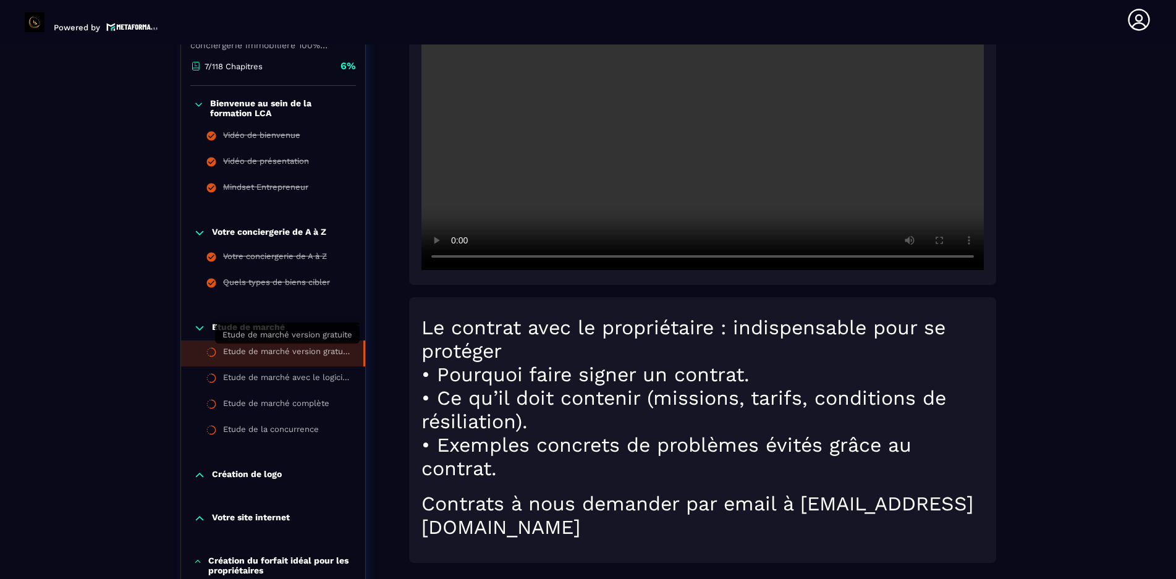
click at [265, 271] on div "Etude de marché version gratuite" at bounding box center [287, 354] width 128 height 14
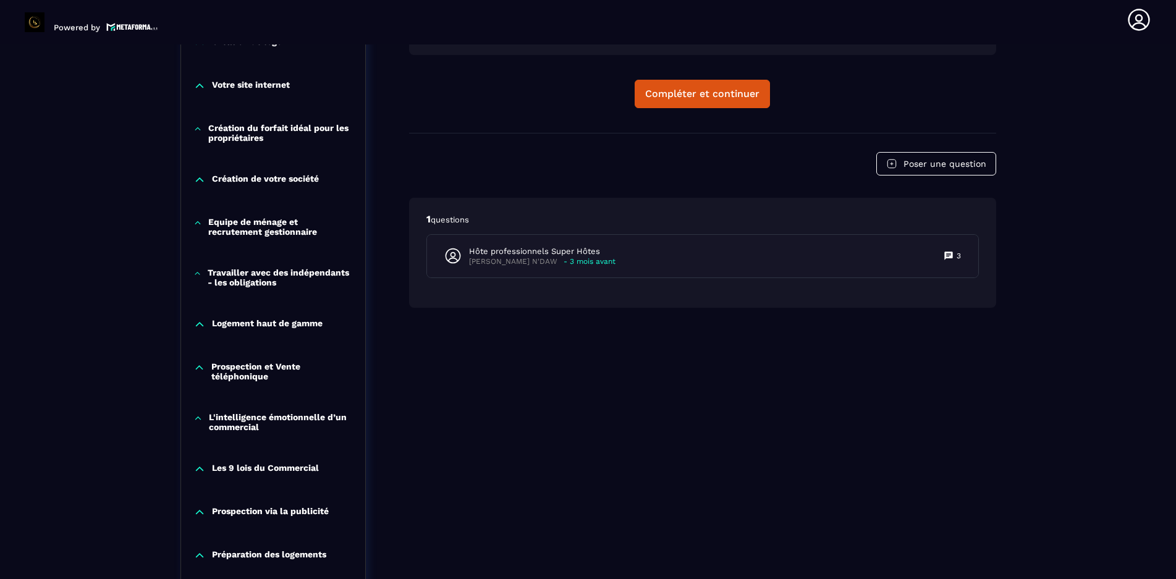
scroll to position [747, 0]
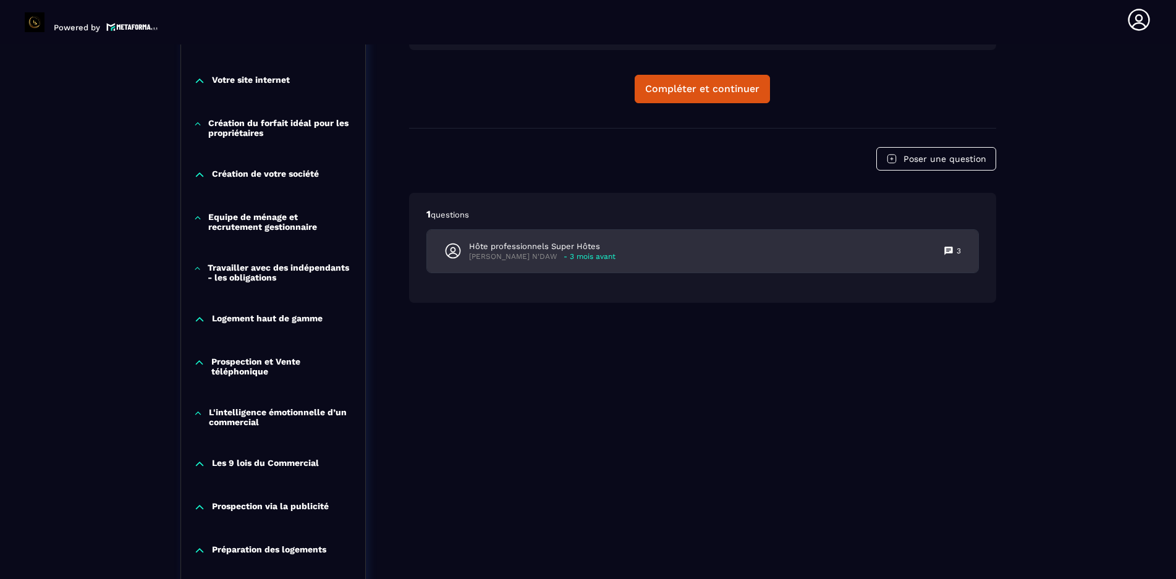
click at [590, 249] on icon at bounding box center [948, 251] width 8 height 8
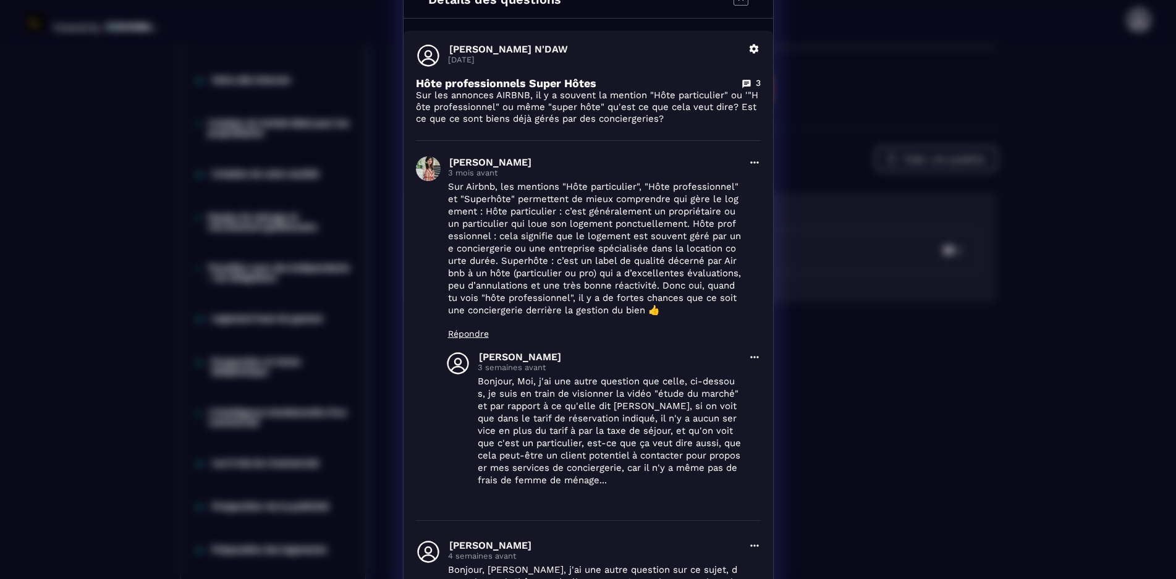
scroll to position [0, 0]
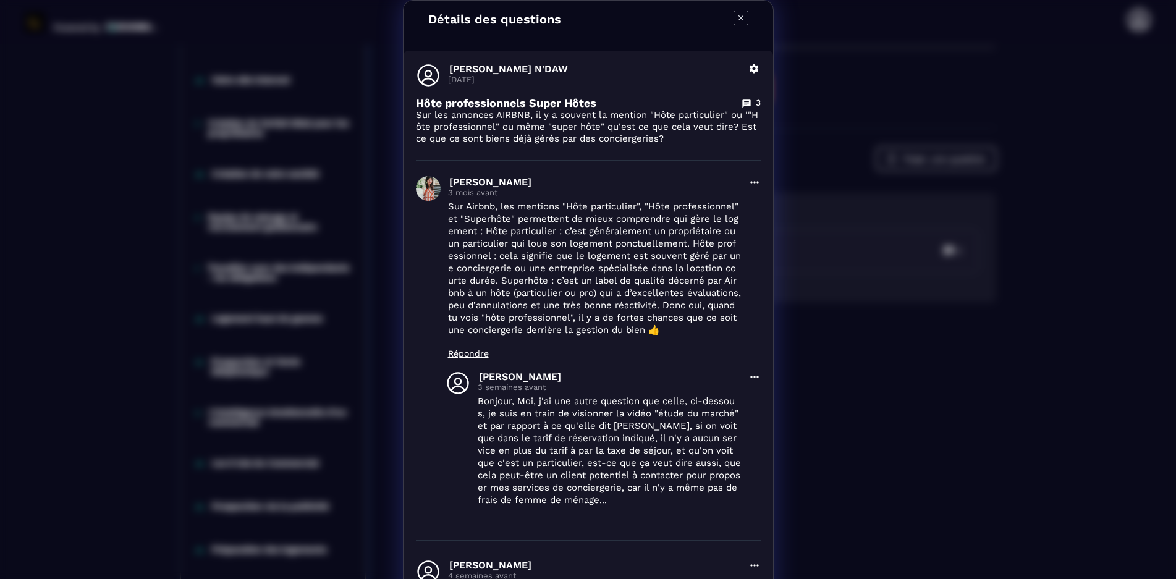
click at [590, 19] on icon "Modal window" at bounding box center [741, 18] width 15 height 15
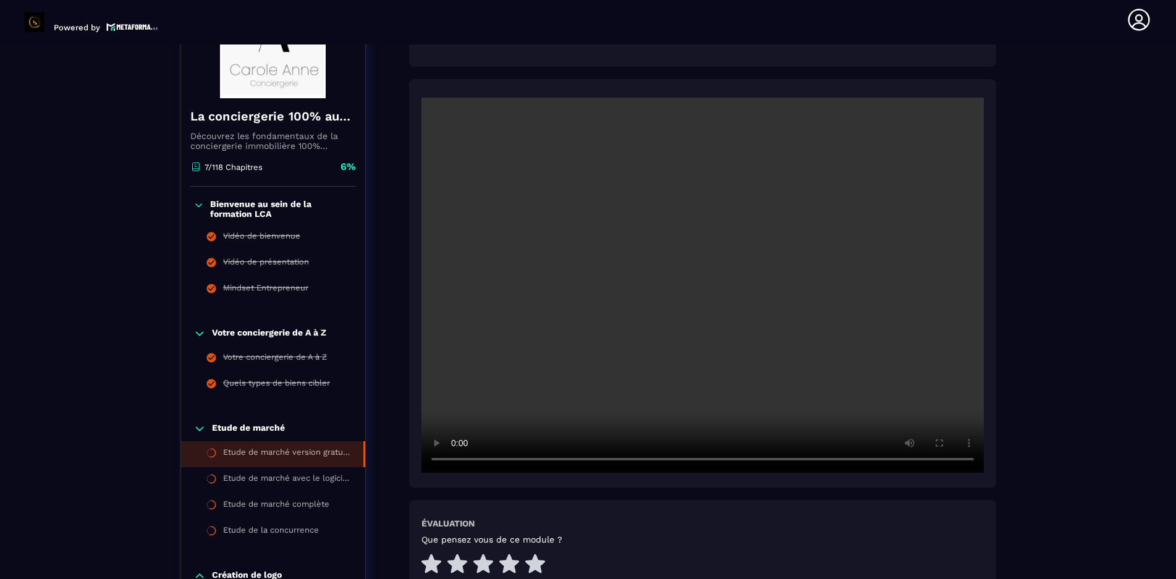
scroll to position [190, 0]
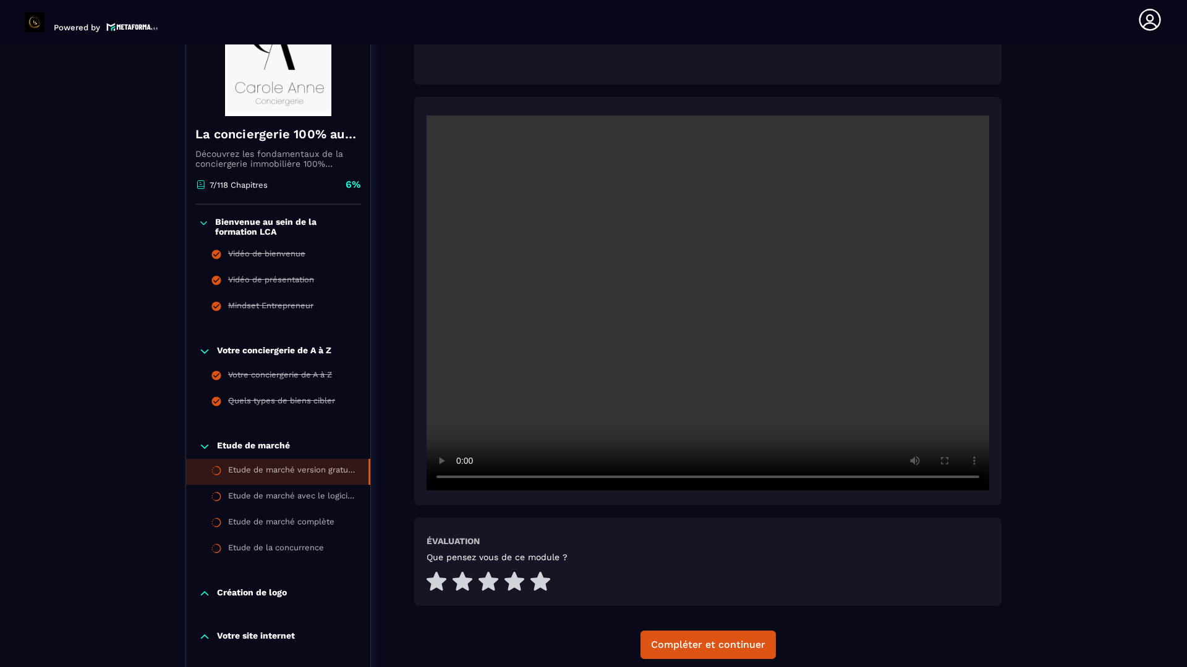
click at [590, 231] on video at bounding box center [707, 303] width 562 height 375
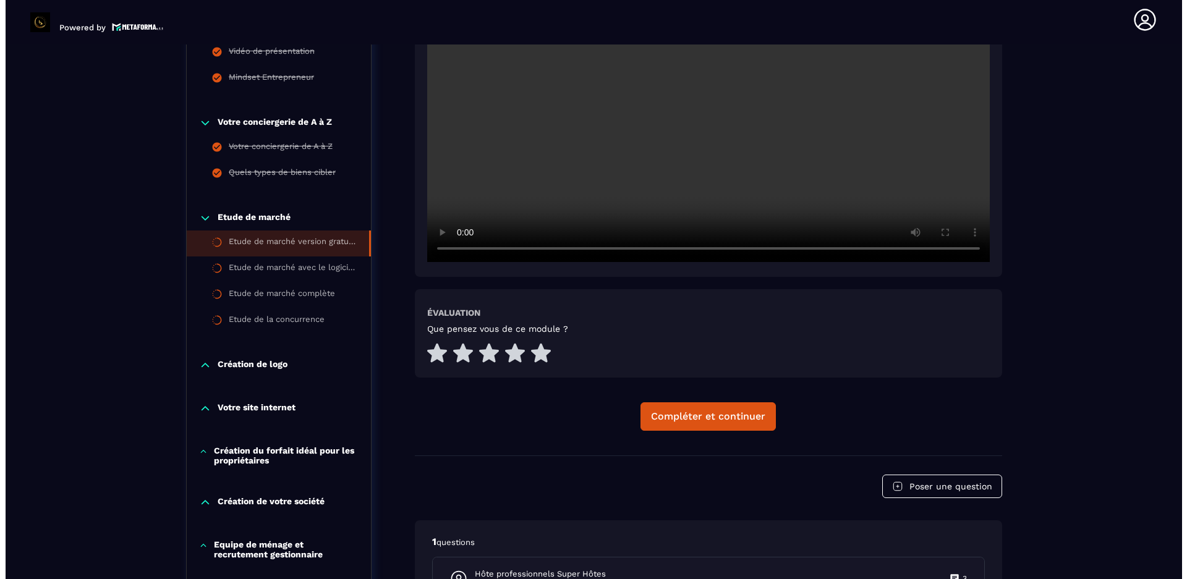
scroll to position [438, 0]
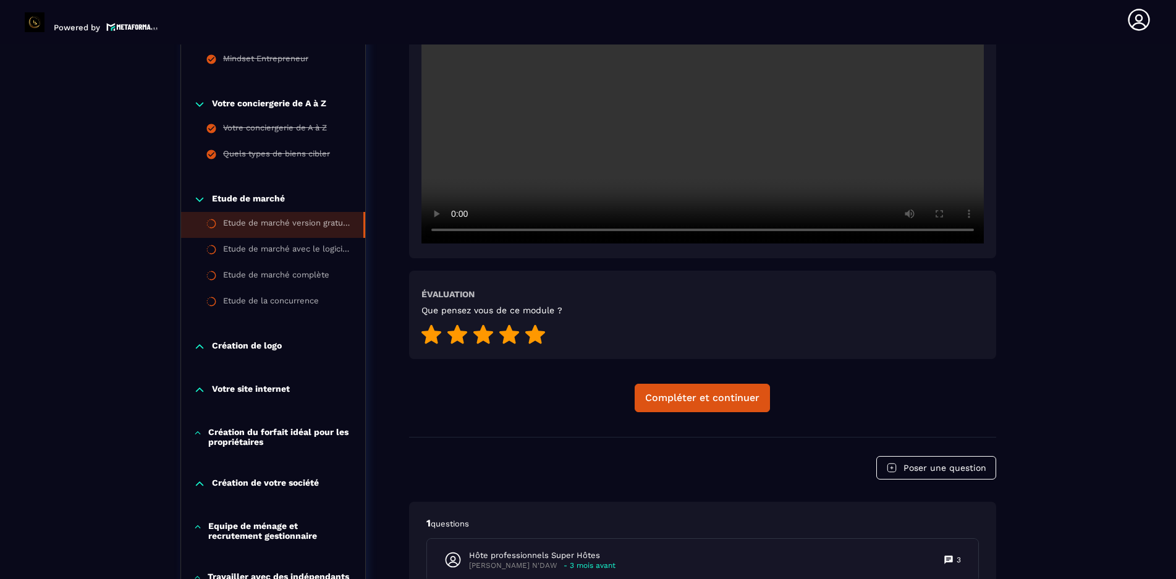
click at [535, 271] on icon at bounding box center [535, 333] width 20 height 19
click at [590, 271] on div "Compléter et continuer" at bounding box center [702, 398] width 114 height 12
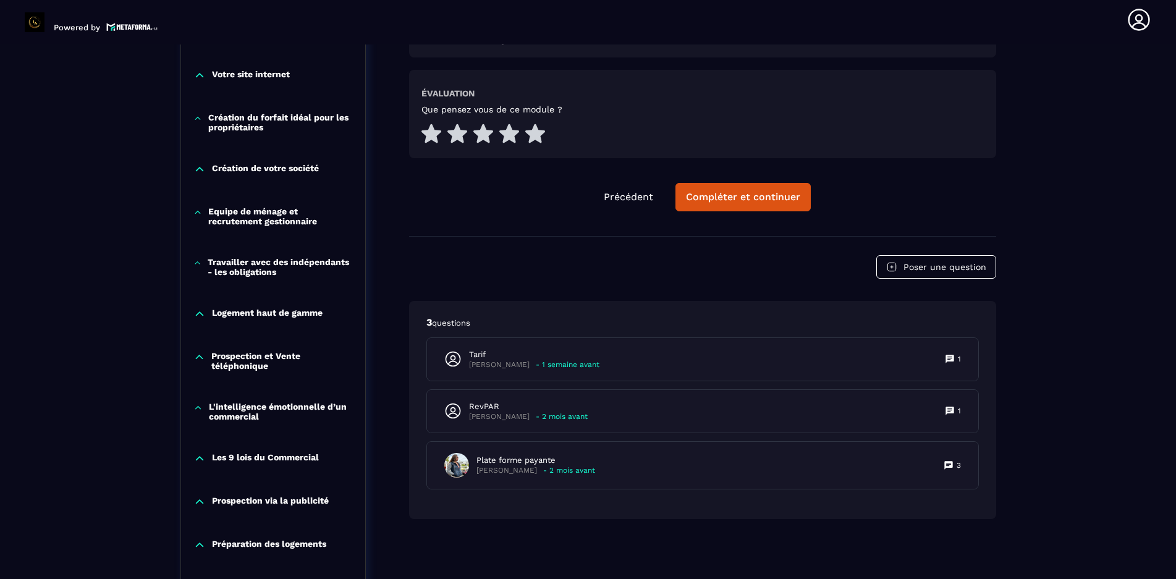
scroll to position [808, 0]
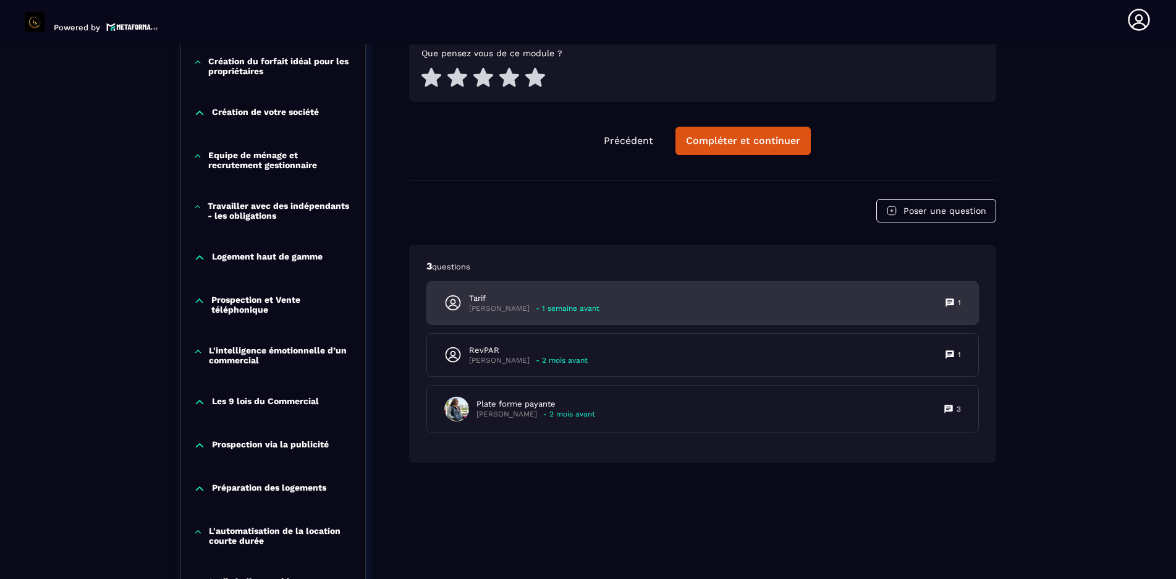
click at [590, 271] on icon at bounding box center [950, 302] width 8 height 8
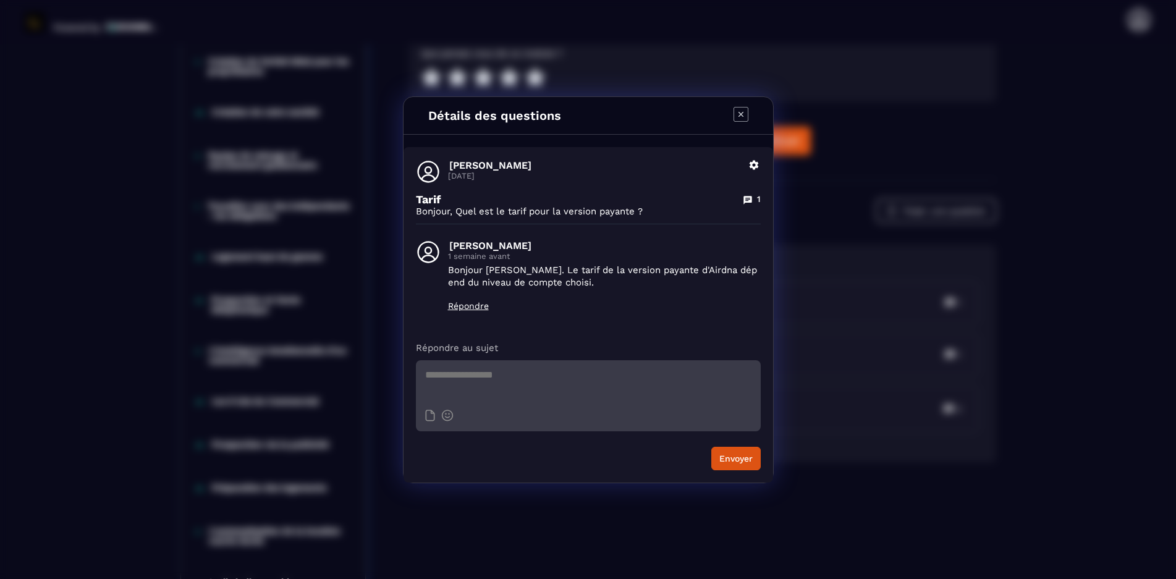
click at [590, 115] on icon "Modal window" at bounding box center [741, 114] width 15 height 15
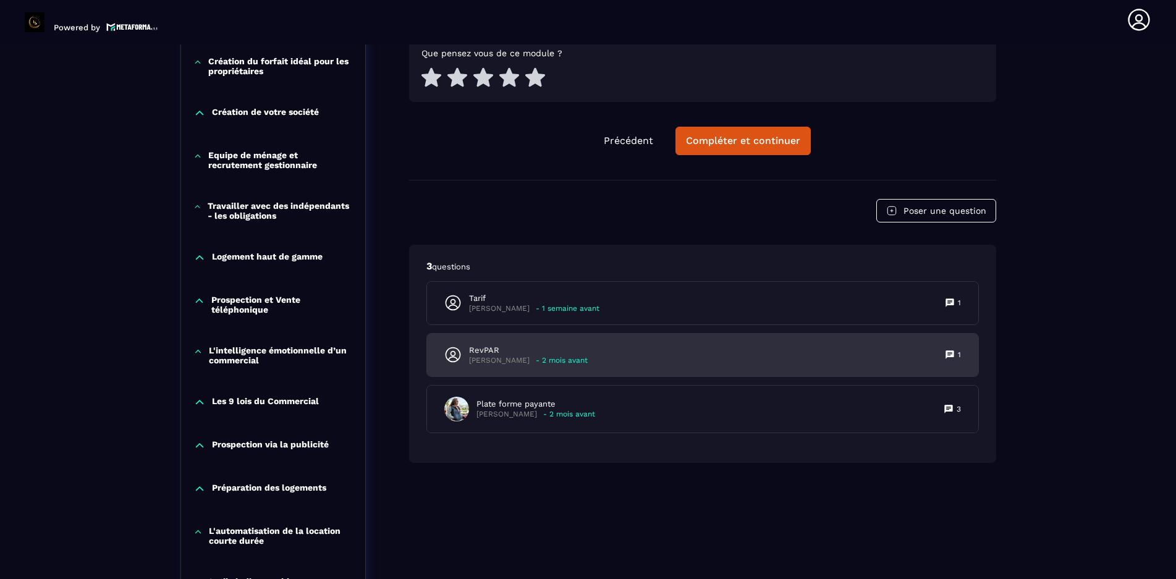
click at [590, 271] on icon at bounding box center [950, 354] width 8 height 8
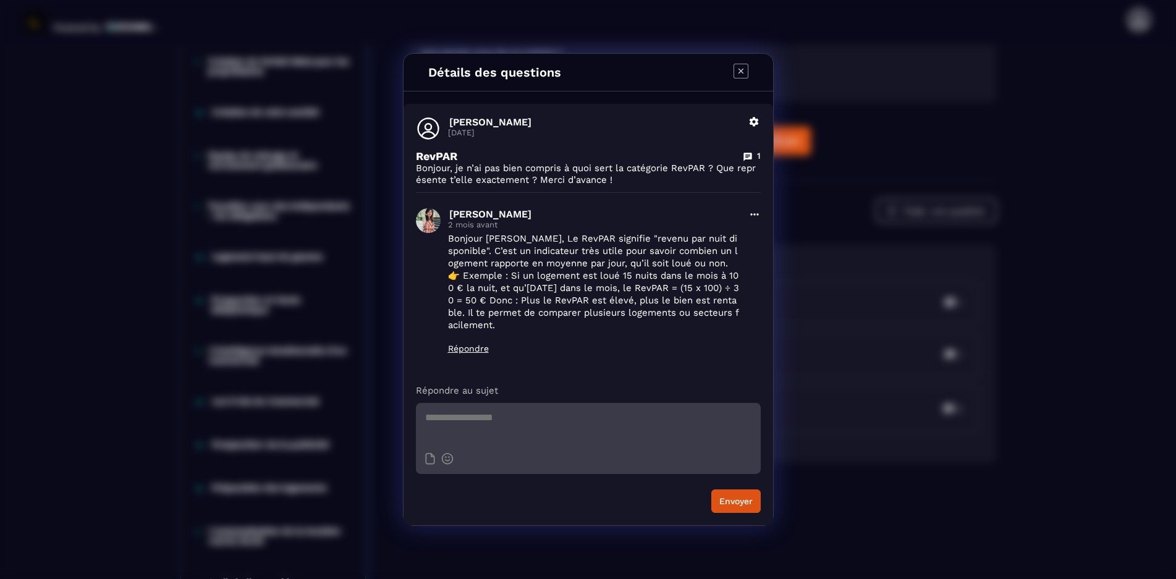
click at [590, 70] on icon "Modal window" at bounding box center [741, 71] width 15 height 15
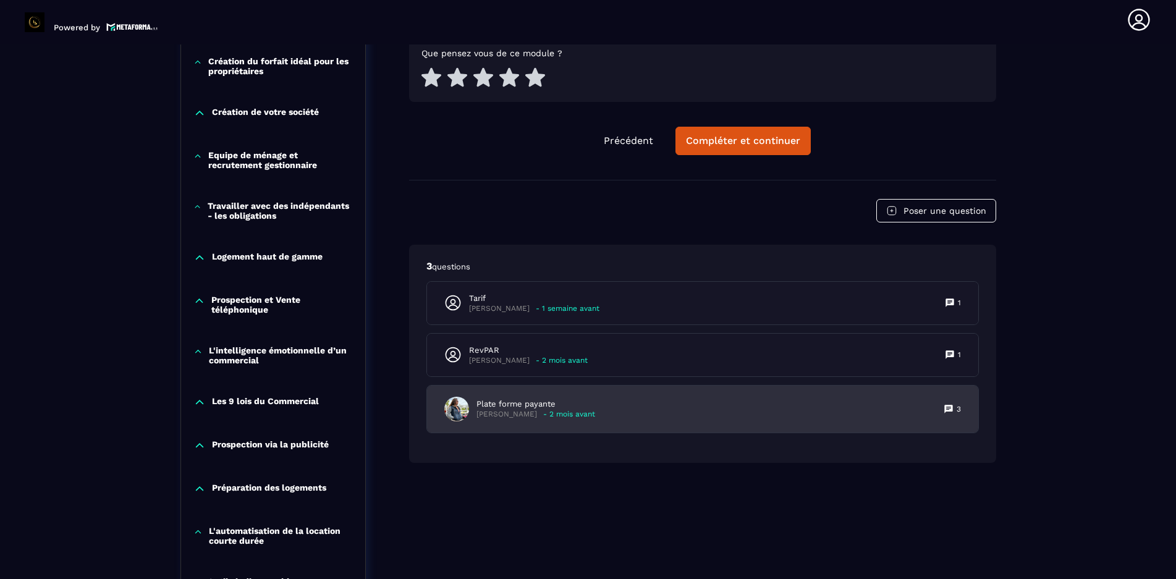
click at [590, 271] on icon at bounding box center [948, 409] width 8 height 8
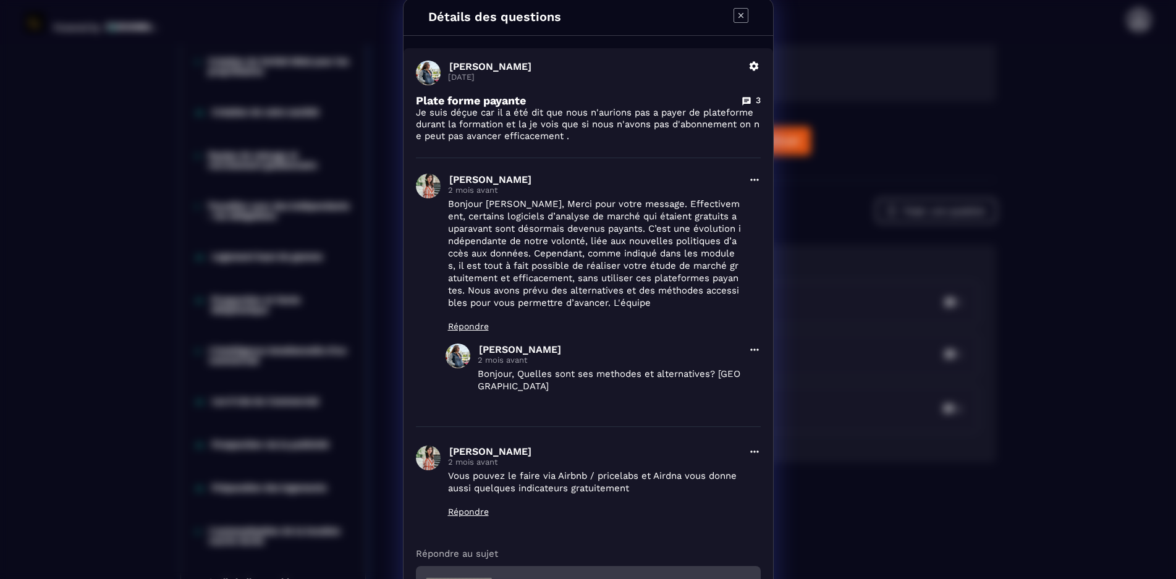
scroll to position [0, 0]
click at [590, 15] on icon "Modal window" at bounding box center [741, 18] width 15 height 15
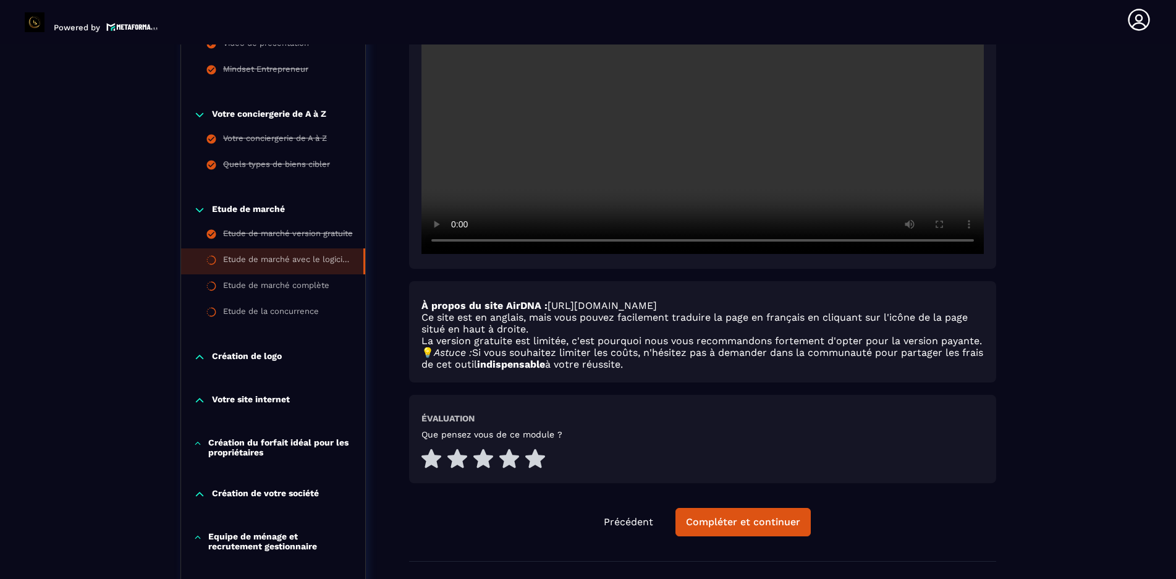
scroll to position [438, 0]
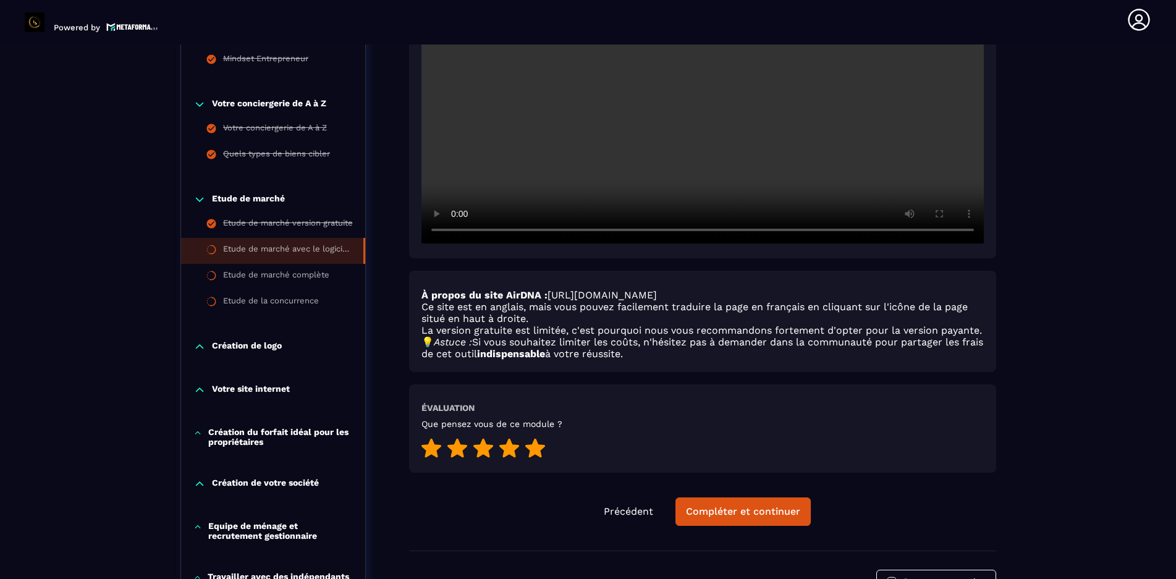
click at [536, 271] on icon at bounding box center [535, 447] width 20 height 19
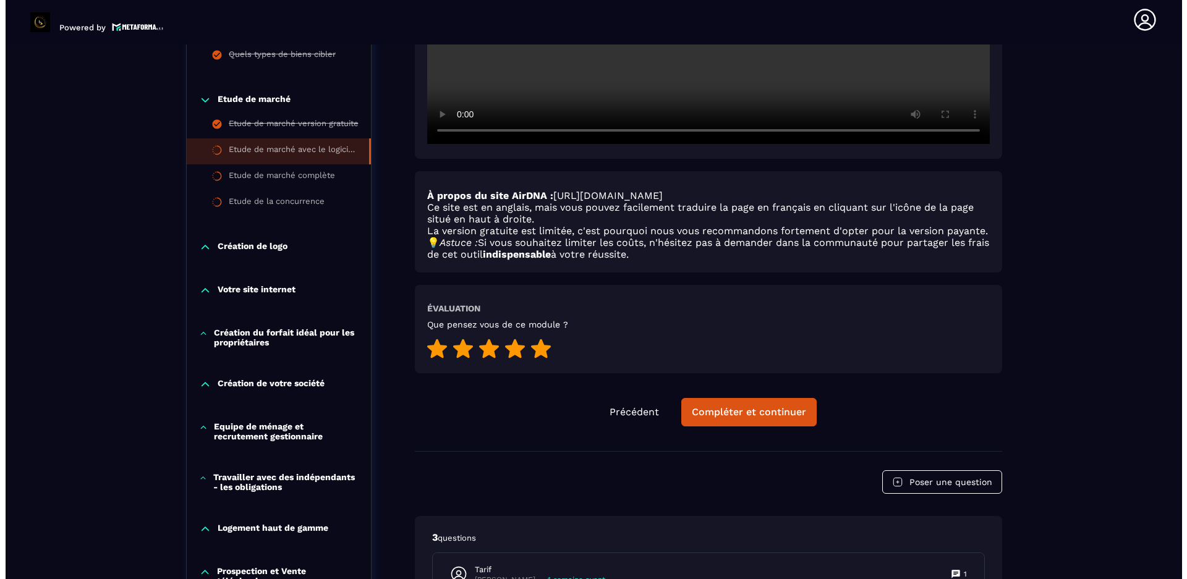
scroll to position [561, 0]
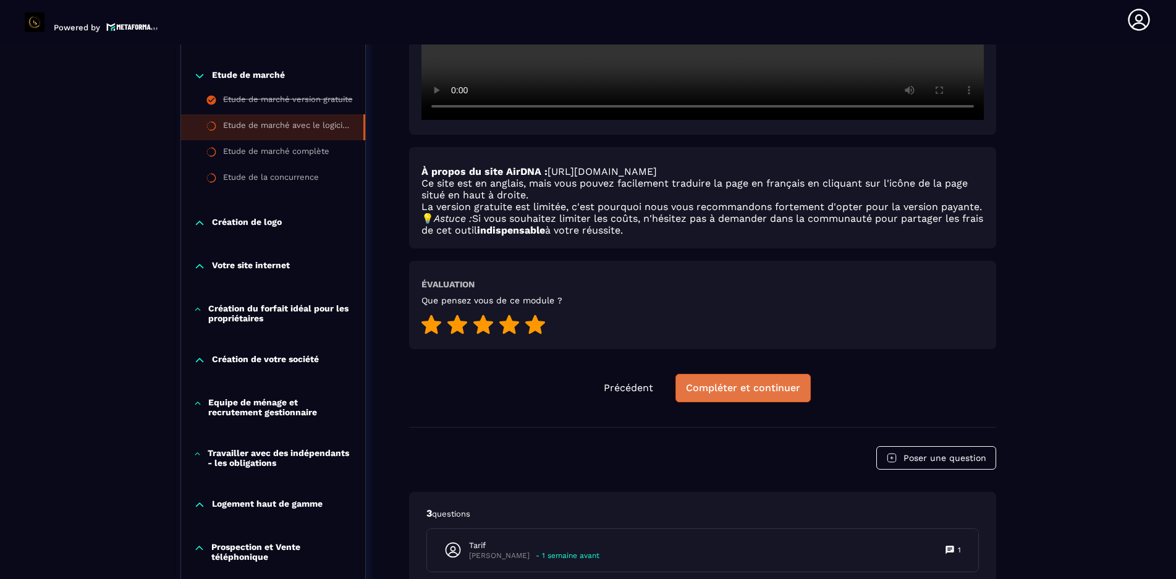
click at [590, 271] on div "Compléter et continuer" at bounding box center [743, 388] width 114 height 12
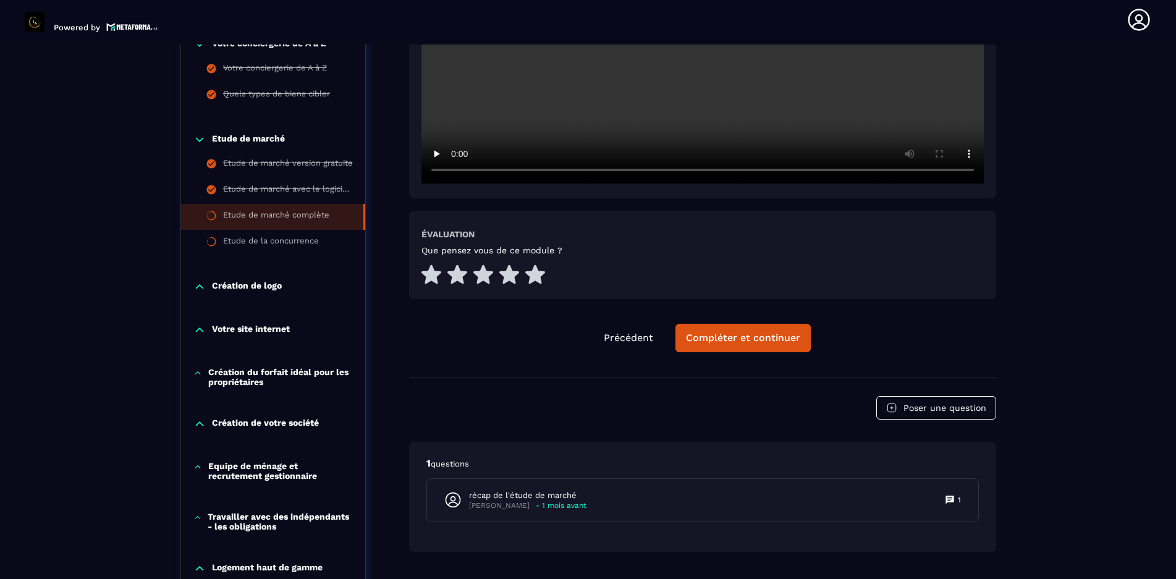
scroll to position [499, 0]
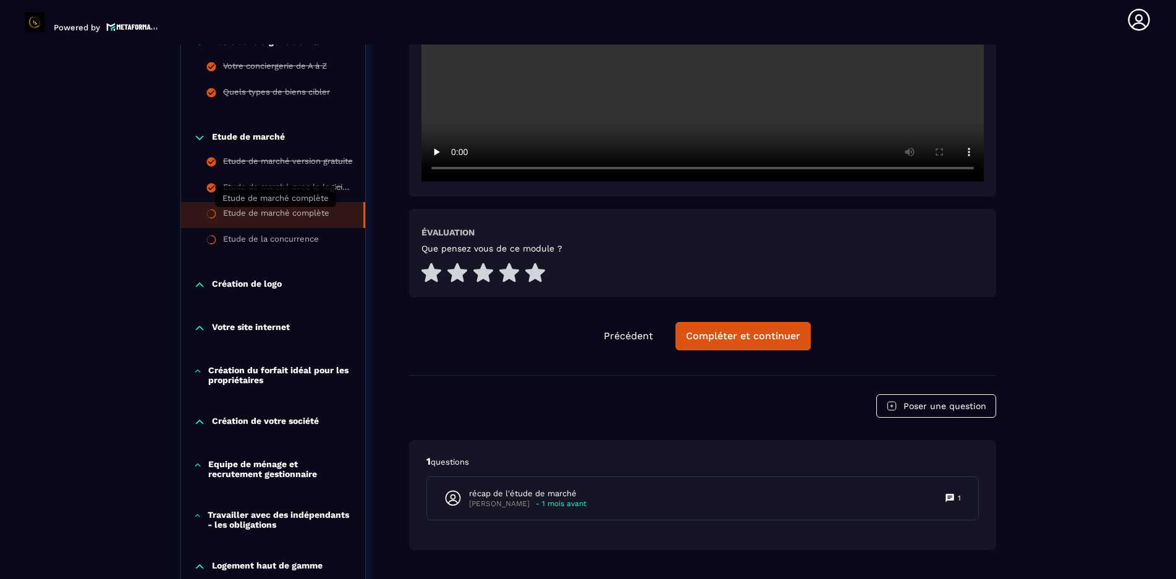
click at [281, 212] on div "Etude de marché complète" at bounding box center [276, 215] width 106 height 14
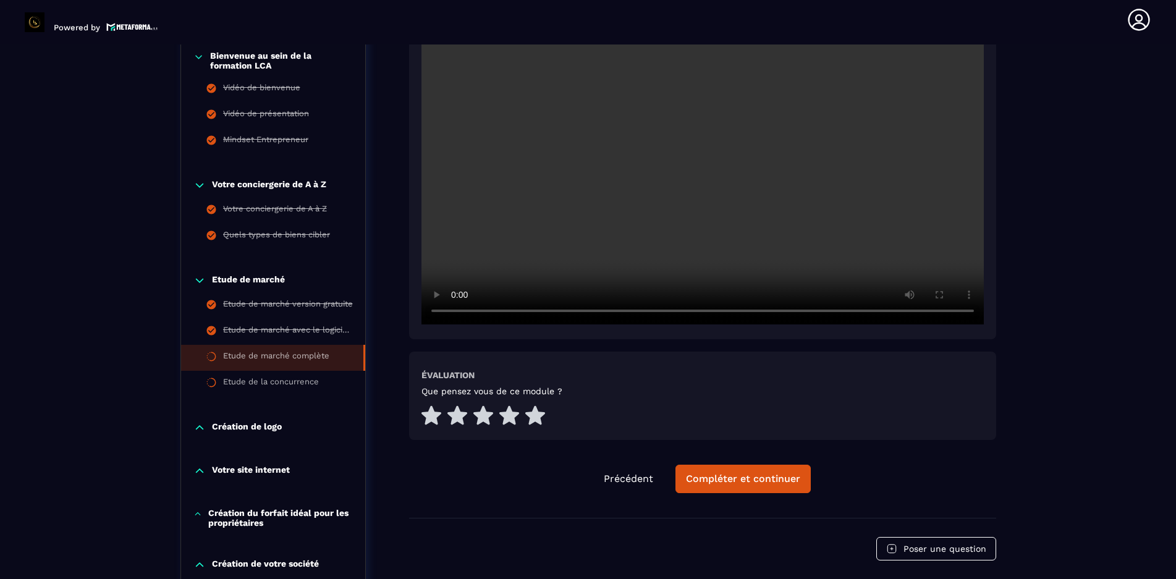
scroll to position [376, 0]
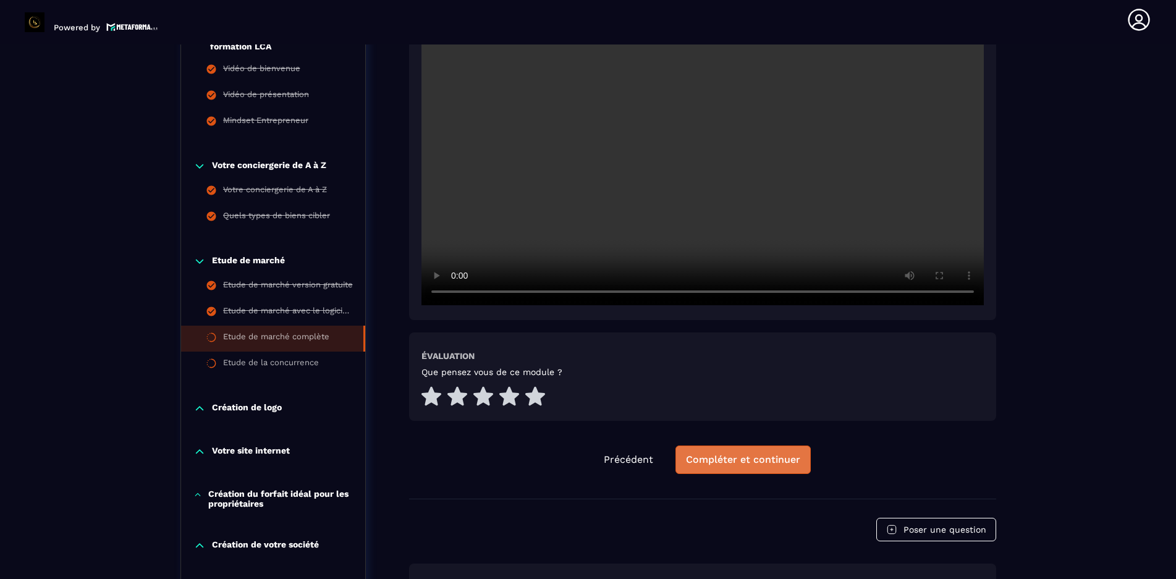
click at [590, 271] on div "Compléter et continuer" at bounding box center [743, 460] width 114 height 12
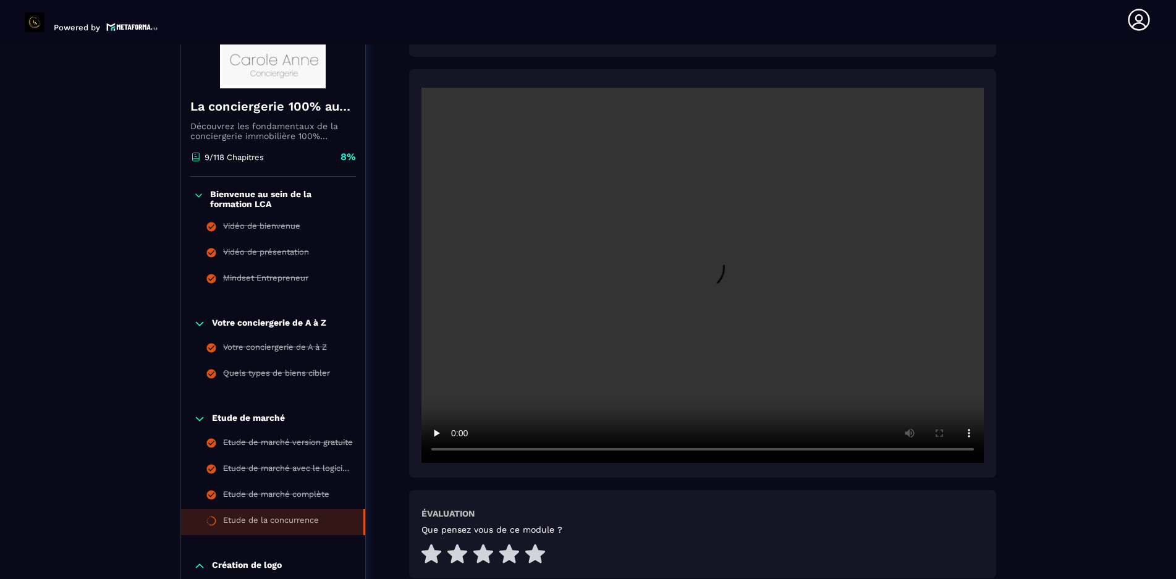
scroll to position [314, 0]
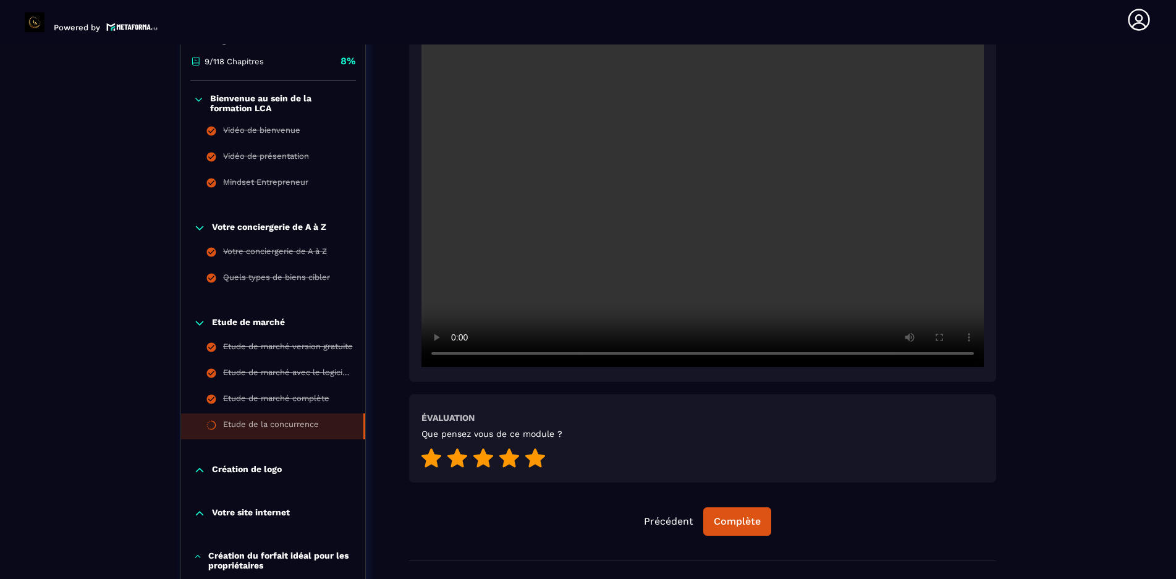
click at [540, 271] on icon at bounding box center [535, 457] width 20 height 19
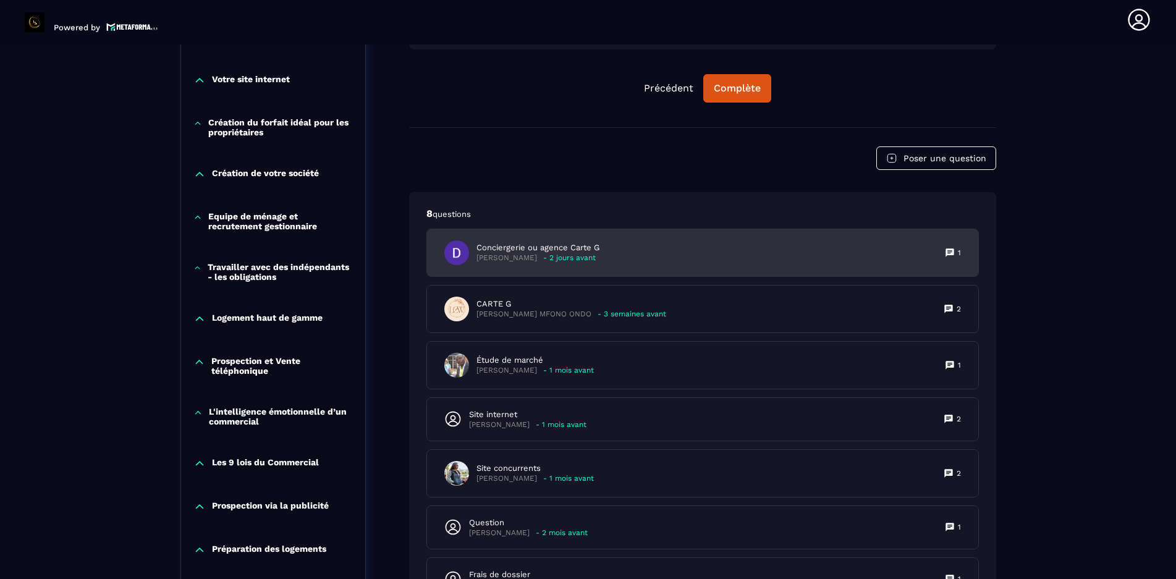
scroll to position [747, 0]
click at [590, 251] on icon at bounding box center [950, 253] width 8 height 8
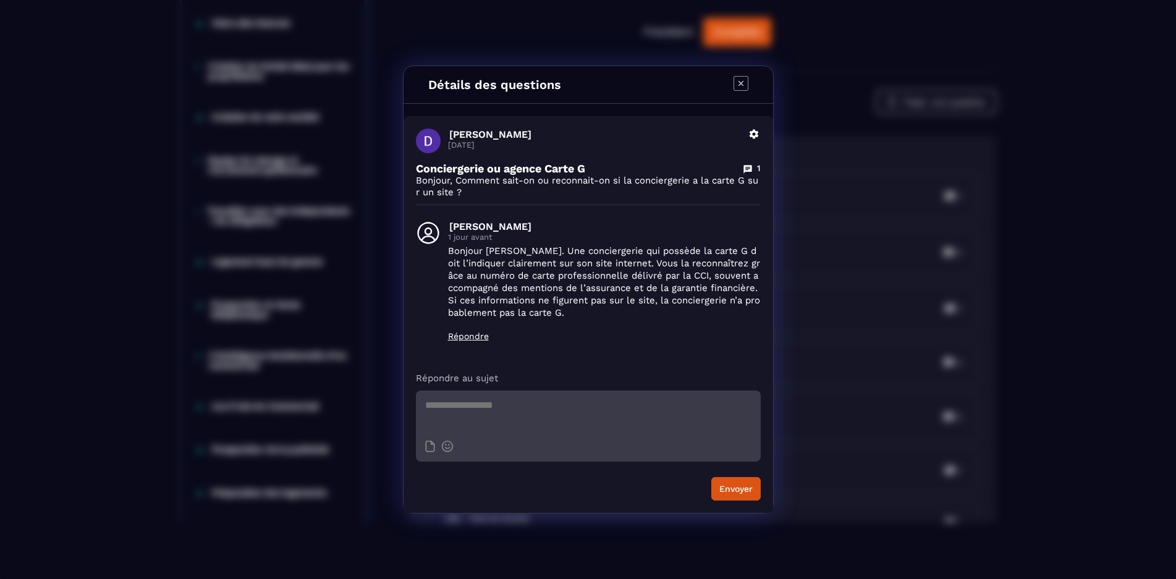
scroll to position [185, 0]
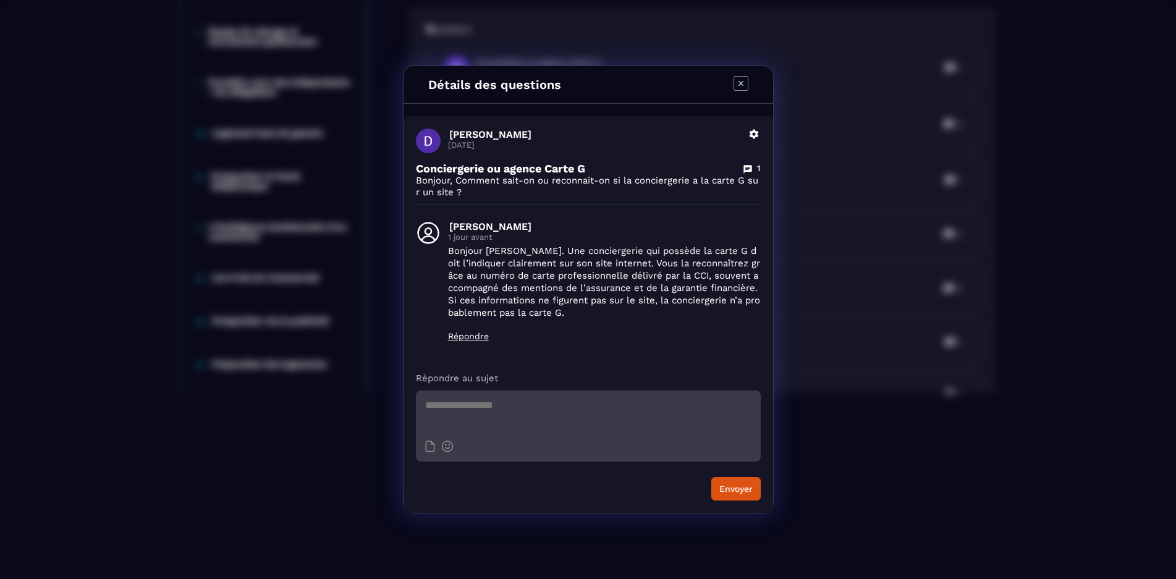
click at [590, 85] on icon "Modal window" at bounding box center [740, 83] width 5 height 5
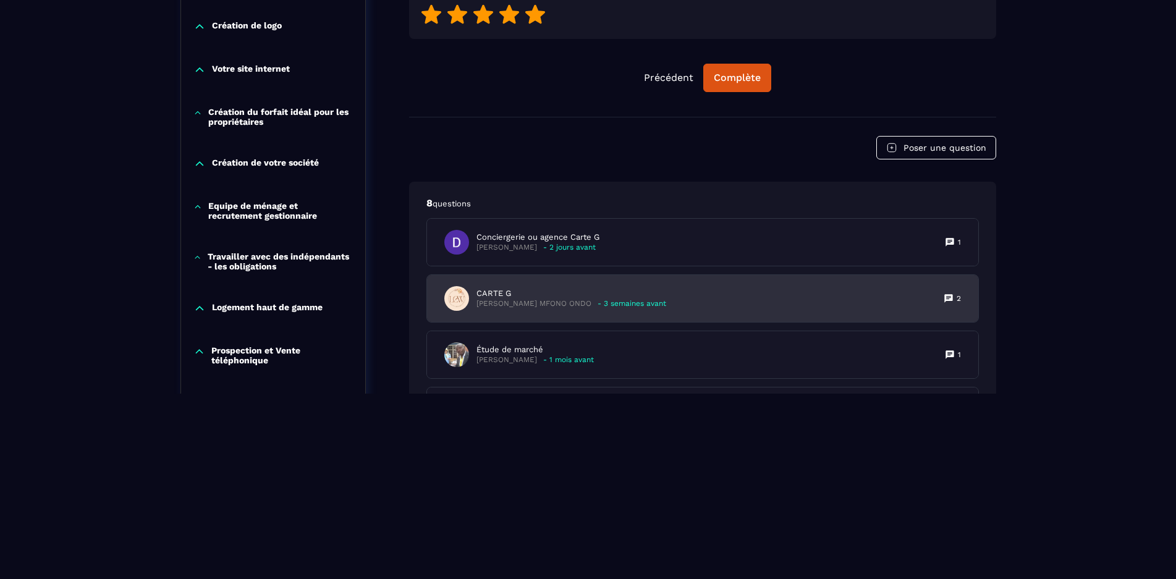
scroll to position [561, 0]
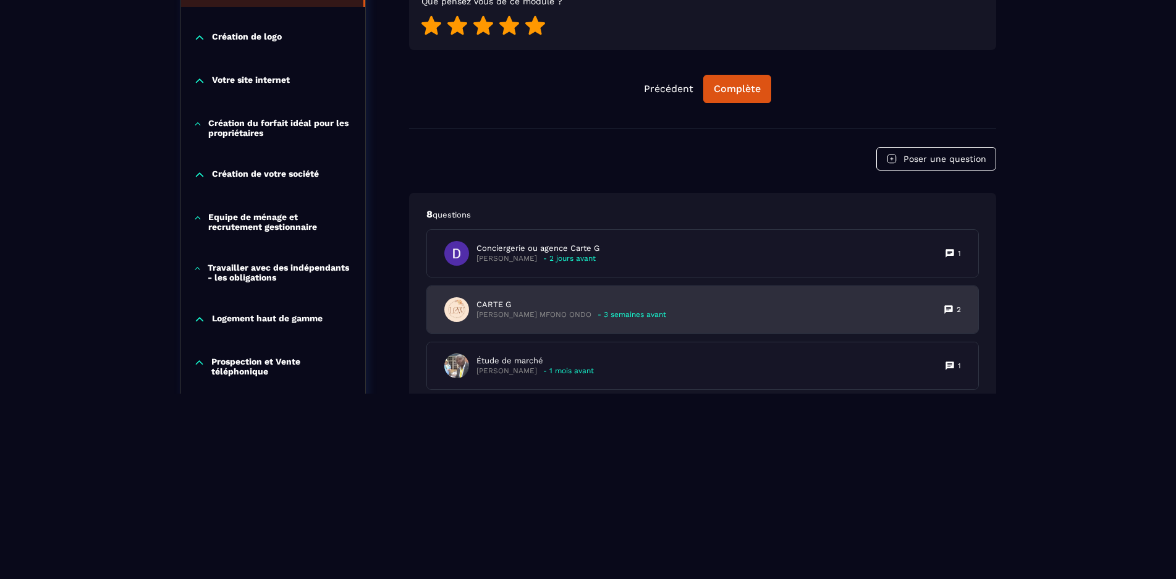
click at [590, 271] on icon at bounding box center [948, 309] width 8 height 8
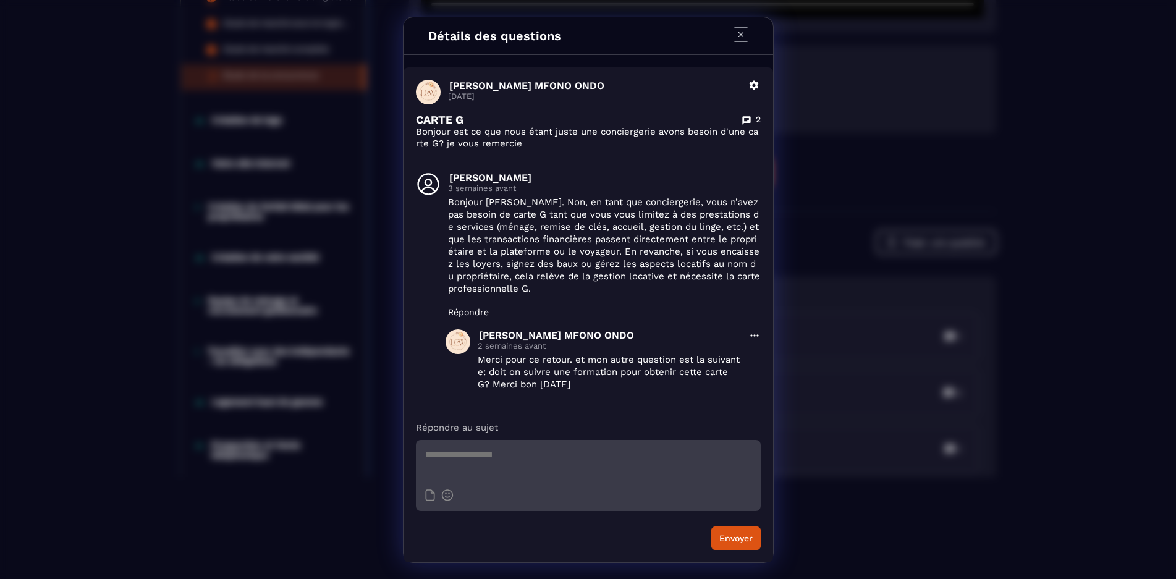
scroll to position [62, 0]
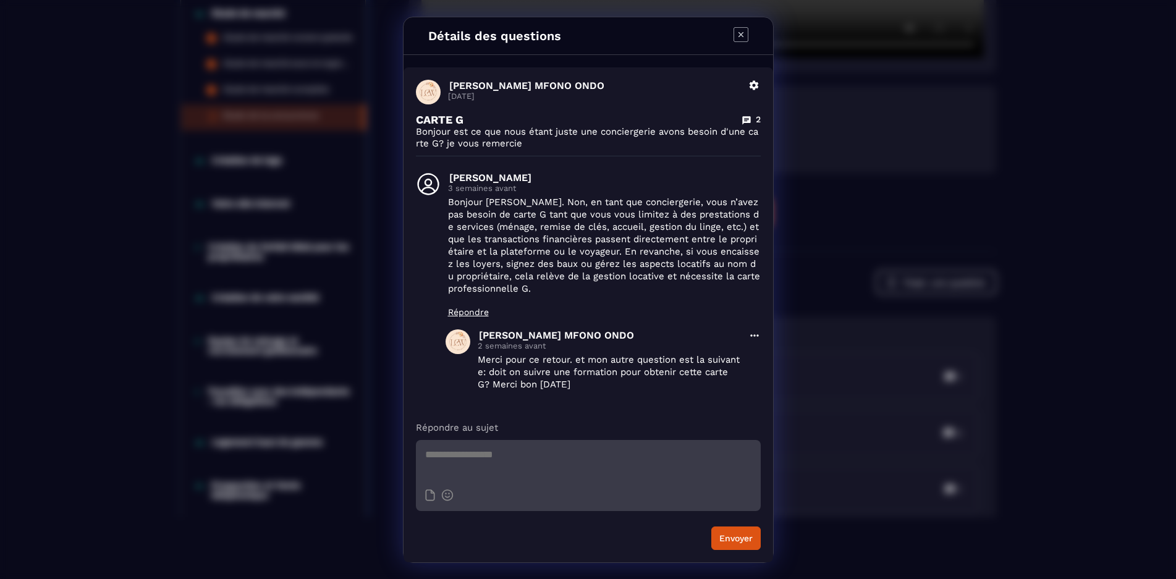
click at [590, 35] on icon "Modal window" at bounding box center [740, 34] width 5 height 5
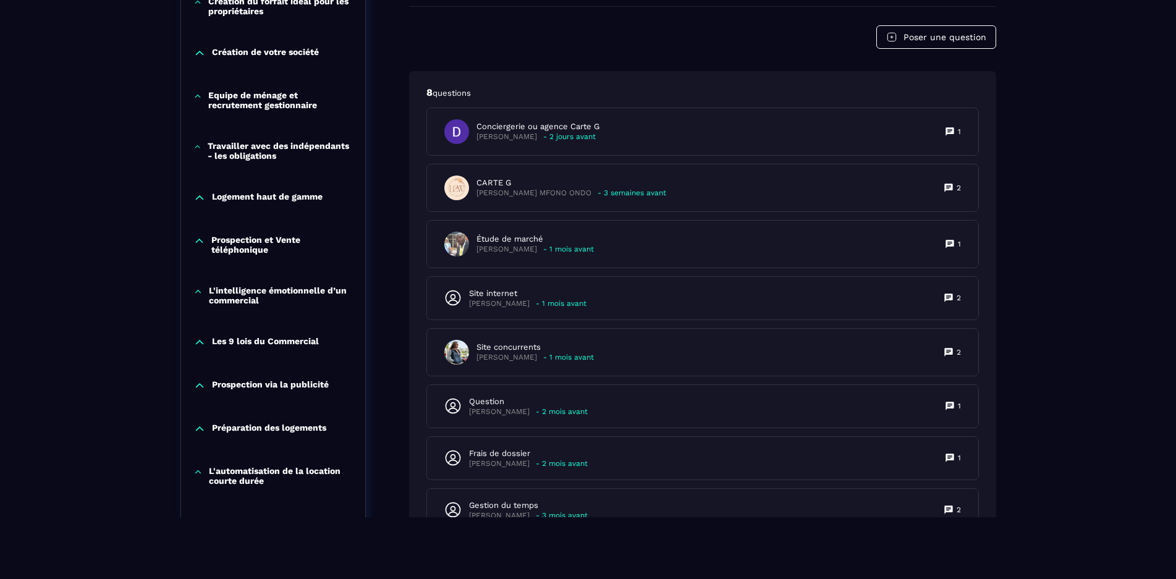
scroll to position [808, 0]
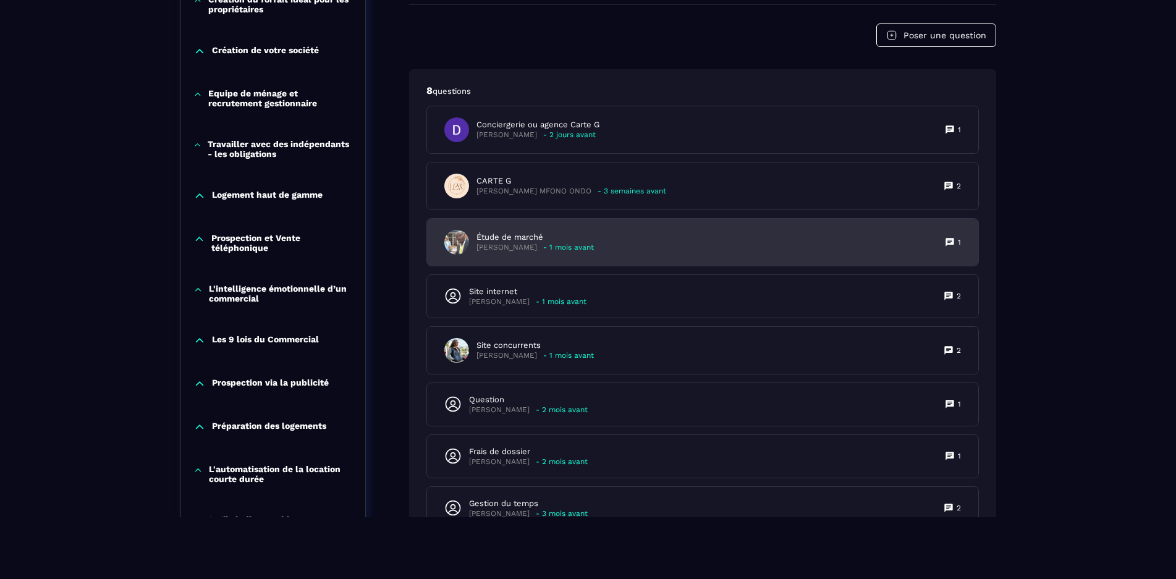
click at [590, 243] on icon at bounding box center [950, 242] width 8 height 8
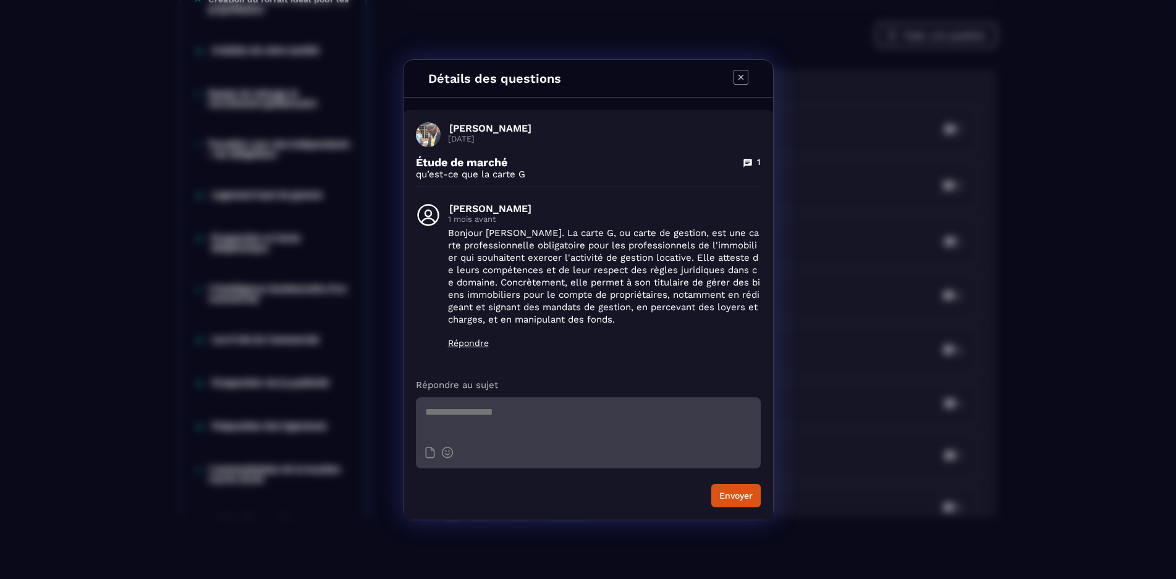
click at [590, 74] on icon "Modal window" at bounding box center [741, 77] width 15 height 15
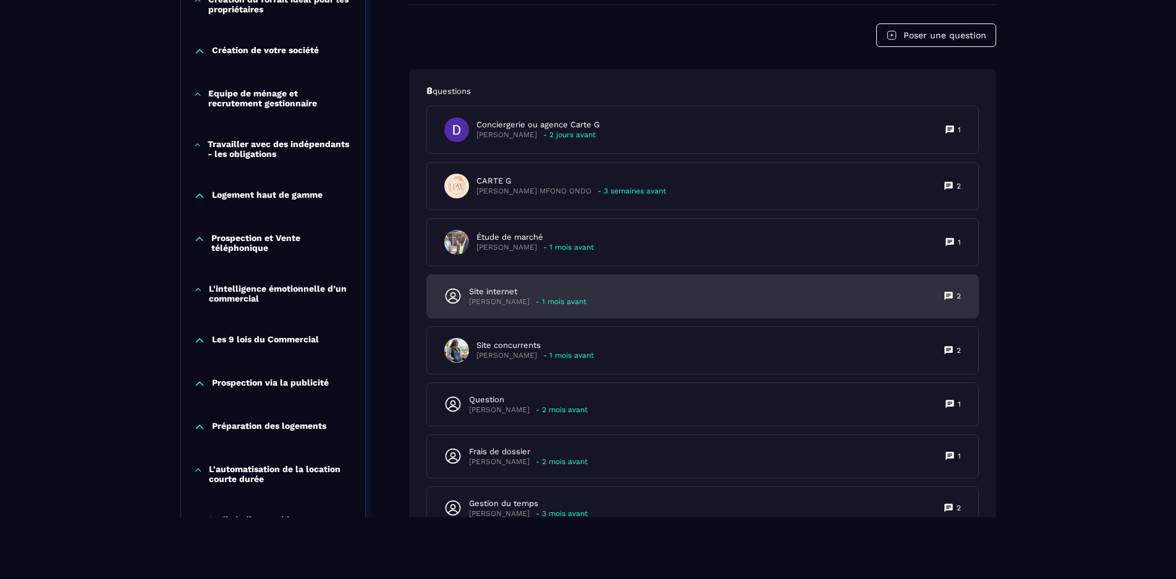
click at [590, 271] on icon at bounding box center [949, 296] width 10 height 10
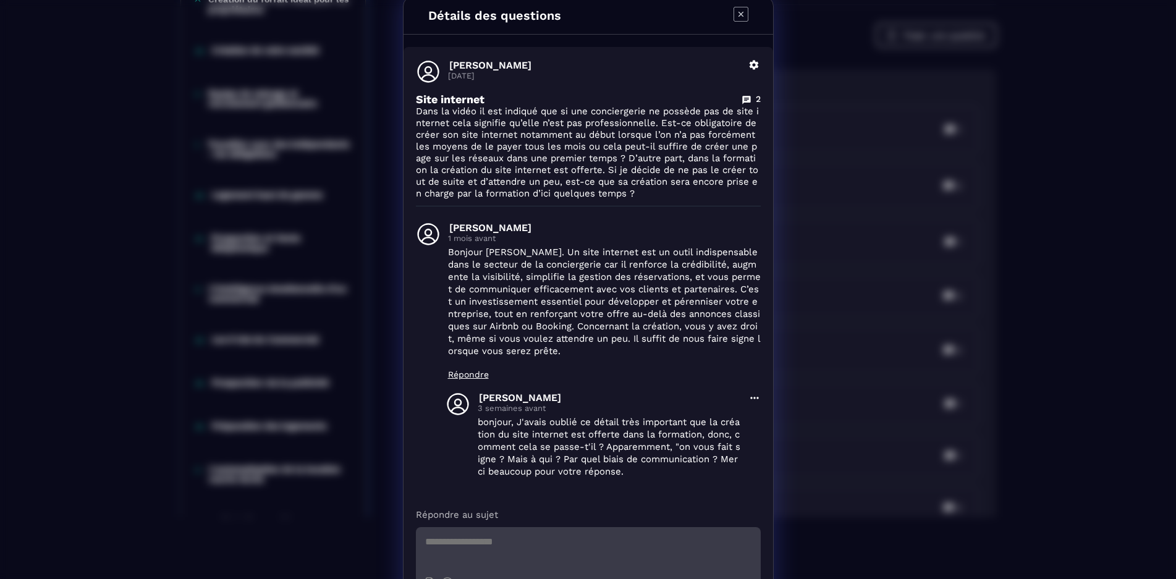
scroll to position [0, 0]
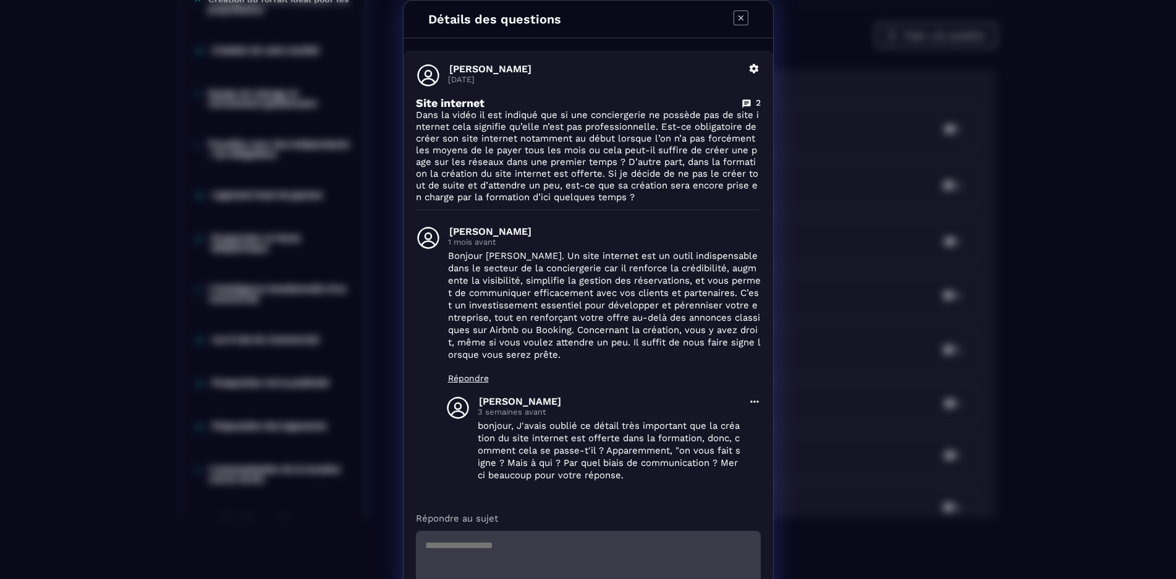
click at [590, 16] on icon "Modal window" at bounding box center [741, 18] width 15 height 15
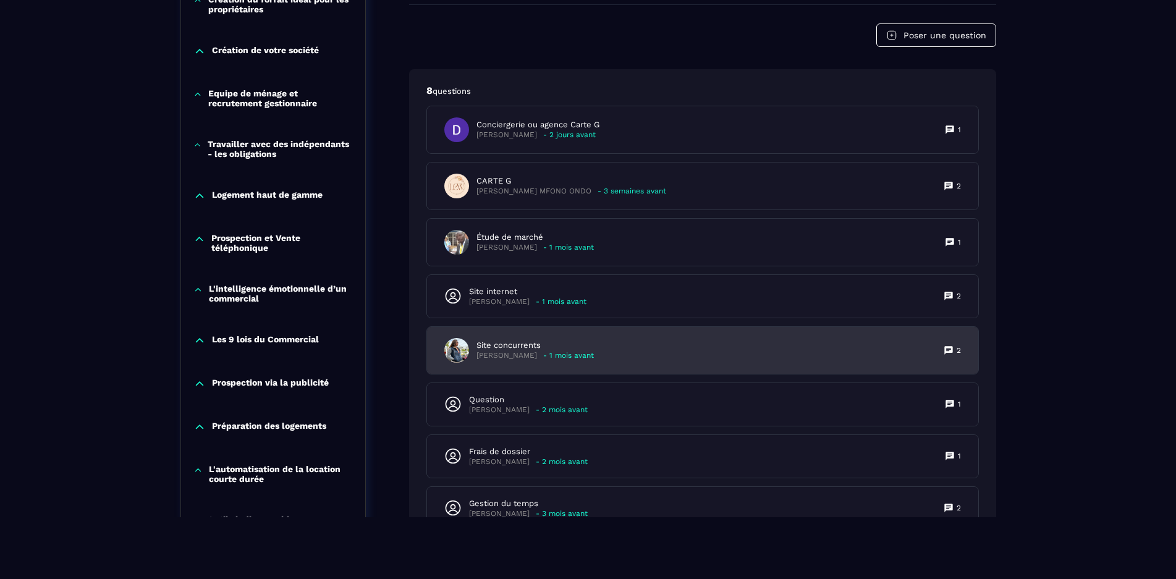
click at [590, 271] on icon at bounding box center [948, 350] width 8 height 8
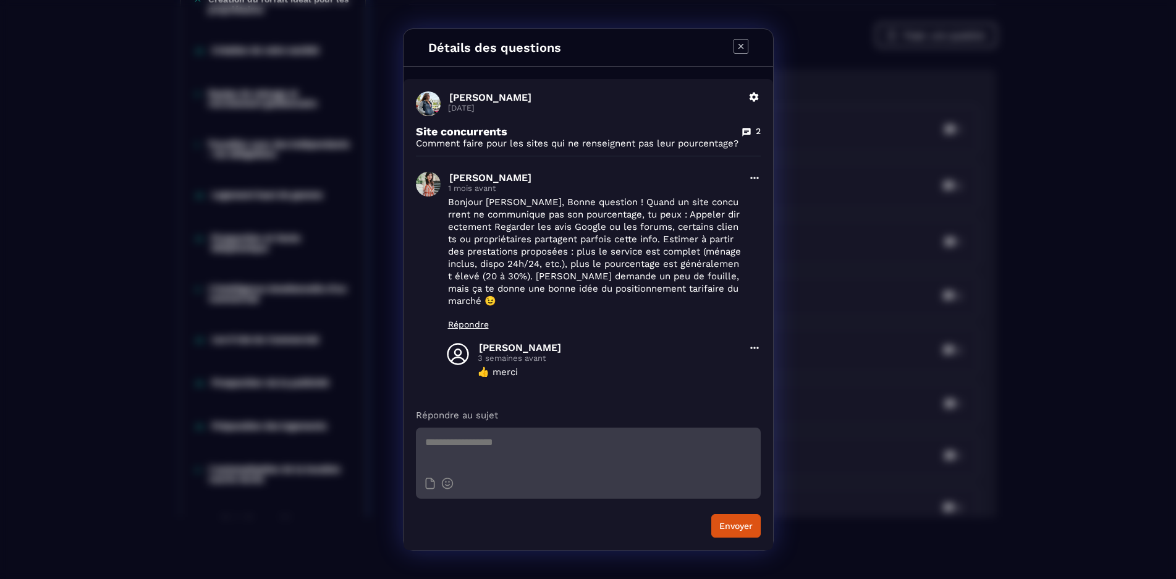
click at [590, 49] on icon "Modal window" at bounding box center [740, 46] width 5 height 5
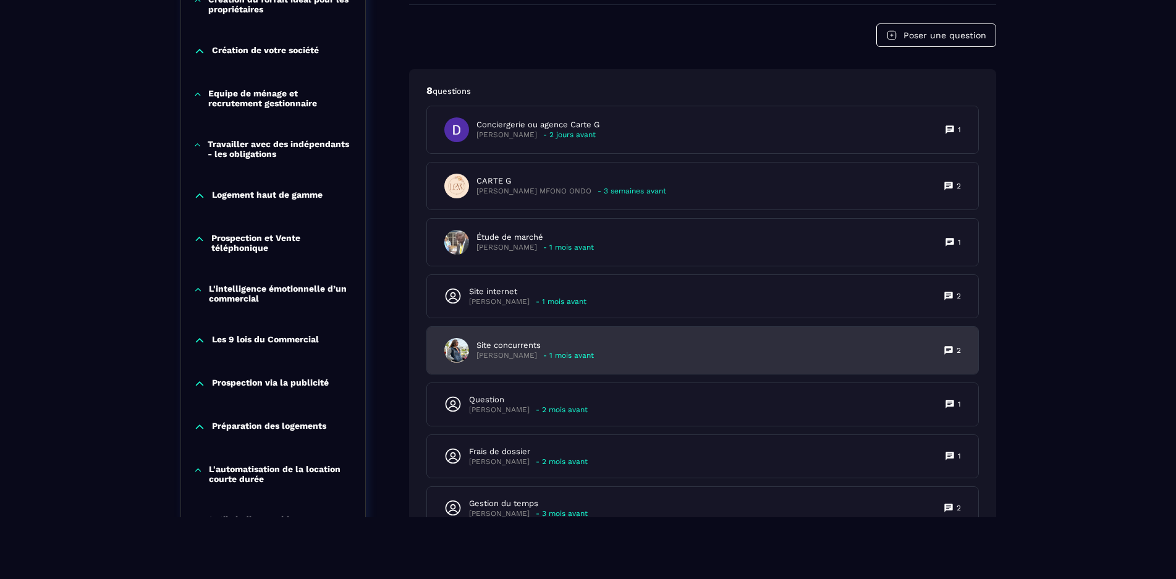
click at [590, 271] on icon at bounding box center [948, 350] width 8 height 8
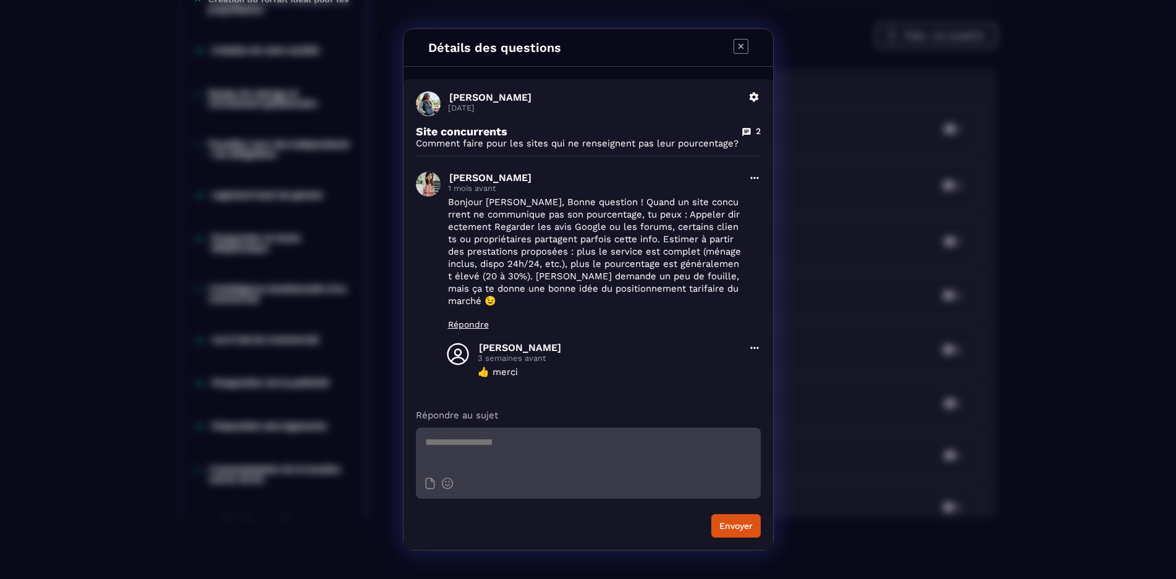
click at [590, 53] on icon "Modal window" at bounding box center [741, 46] width 15 height 15
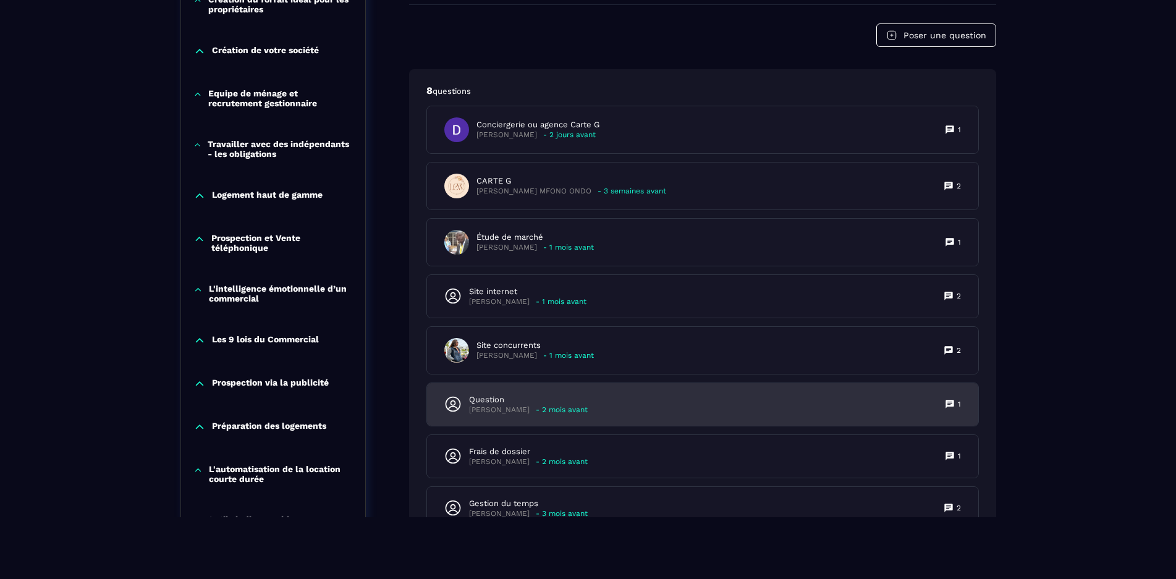
click at [590, 271] on icon at bounding box center [950, 404] width 8 height 8
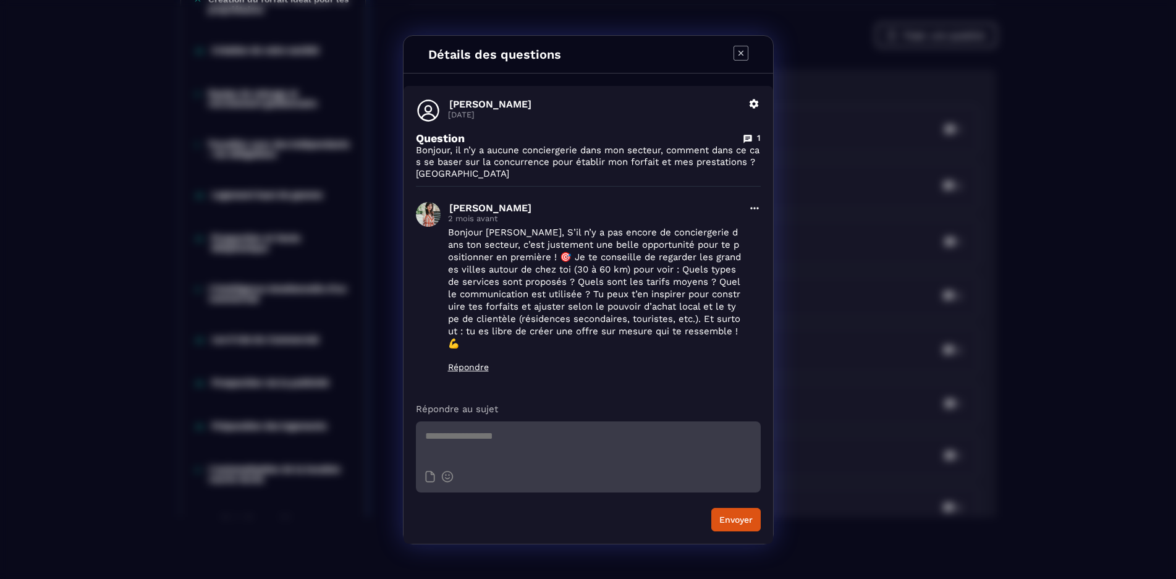
click at [590, 54] on icon "Modal window" at bounding box center [741, 53] width 15 height 15
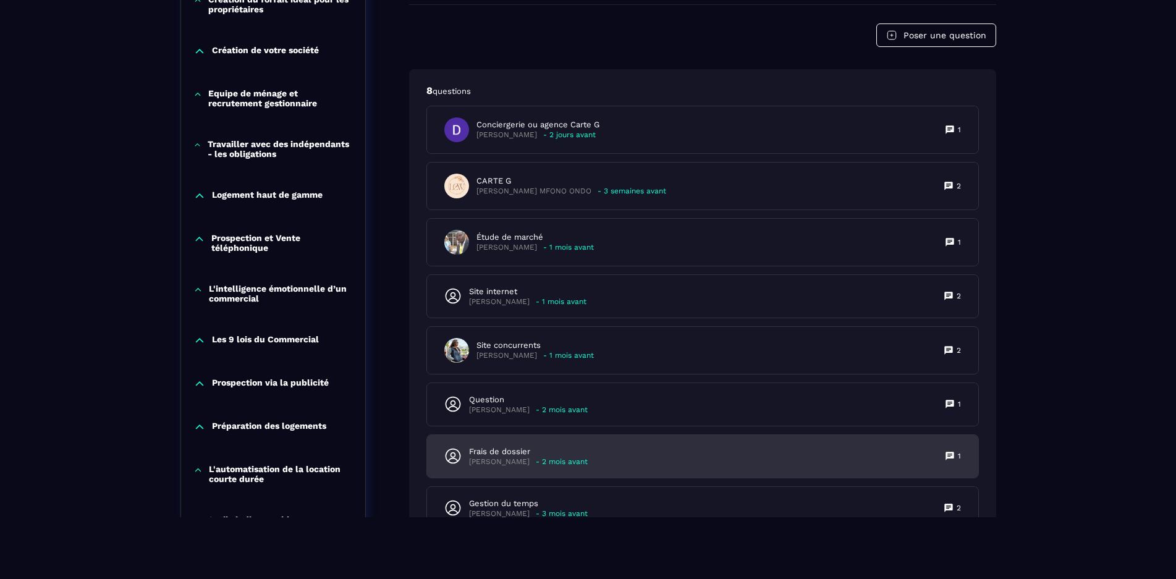
click at [590, 271] on icon at bounding box center [950, 456] width 8 height 8
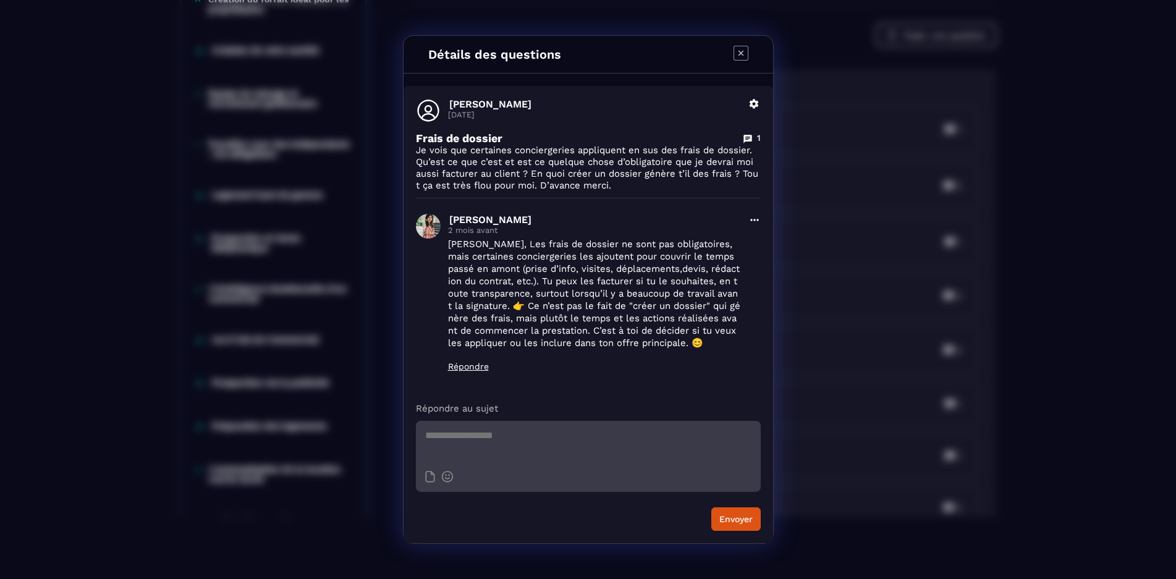
click at [590, 53] on icon "Modal window" at bounding box center [741, 53] width 15 height 15
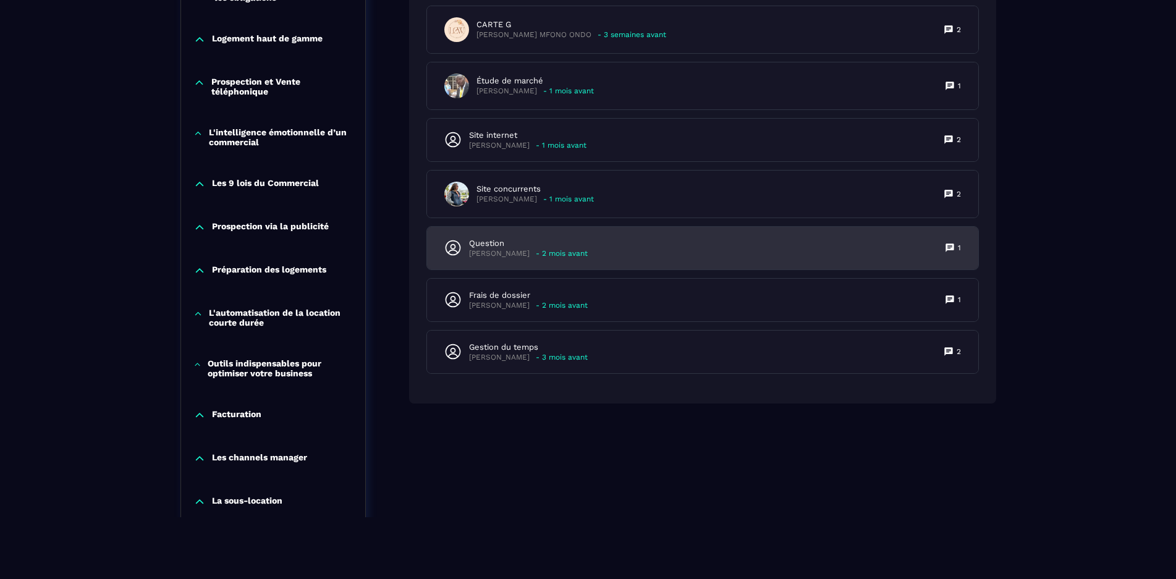
scroll to position [994, 0]
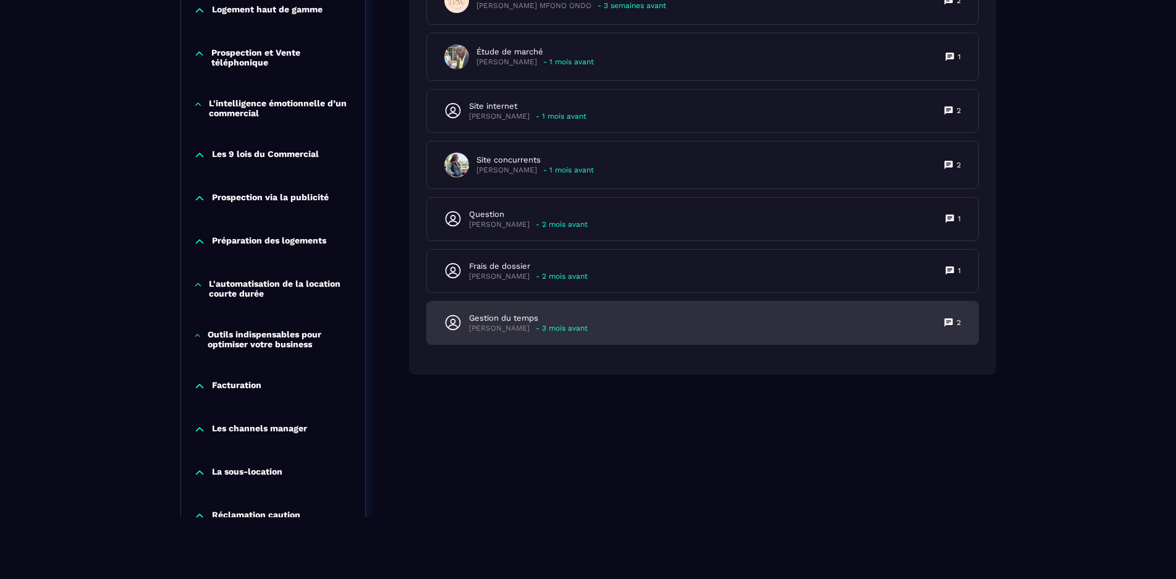
click at [590, 271] on icon at bounding box center [949, 323] width 10 height 10
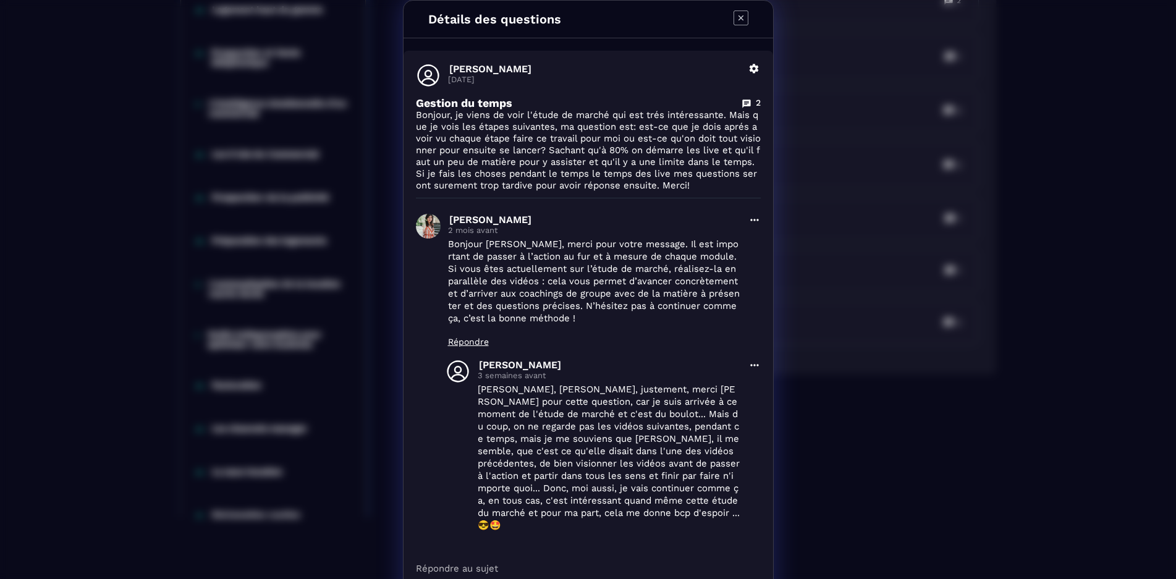
click at [590, 14] on icon "Modal window" at bounding box center [741, 18] width 15 height 15
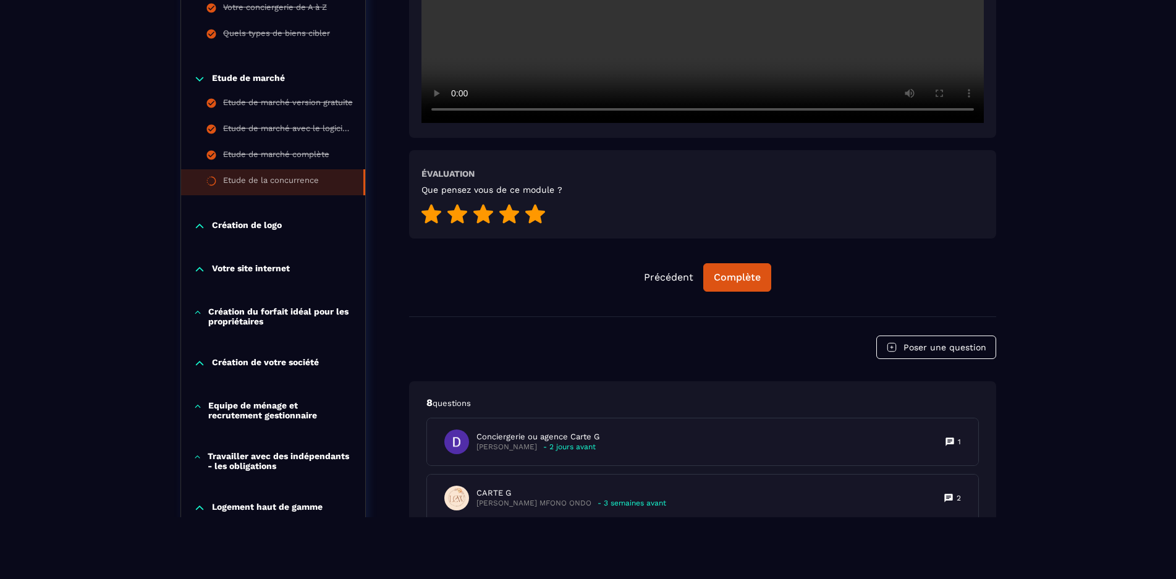
scroll to position [438, 0]
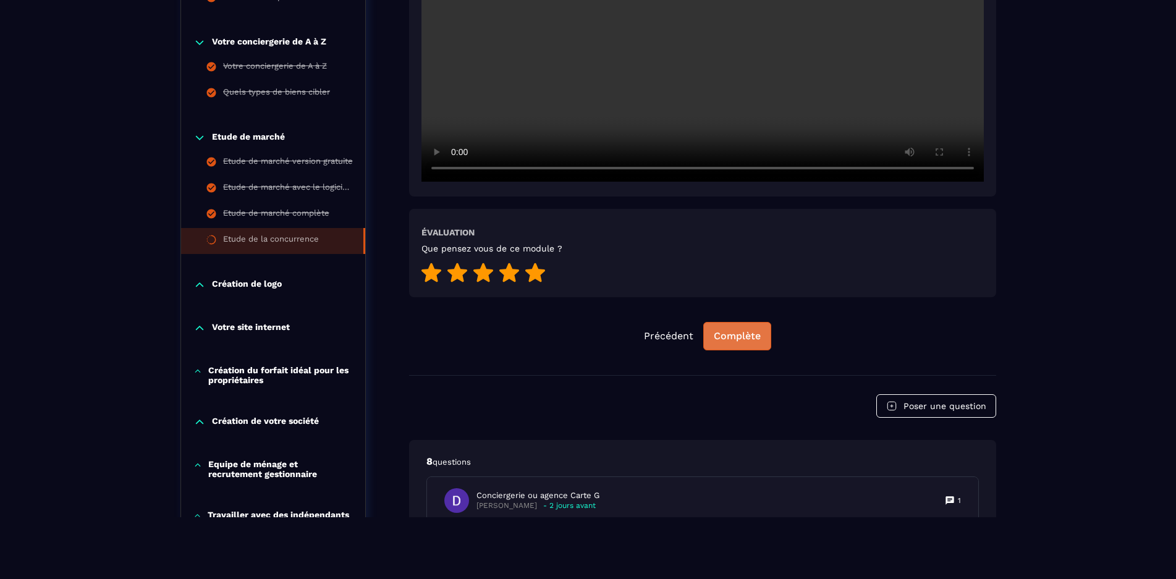
click at [590, 271] on div "Complète" at bounding box center [737, 336] width 47 height 12
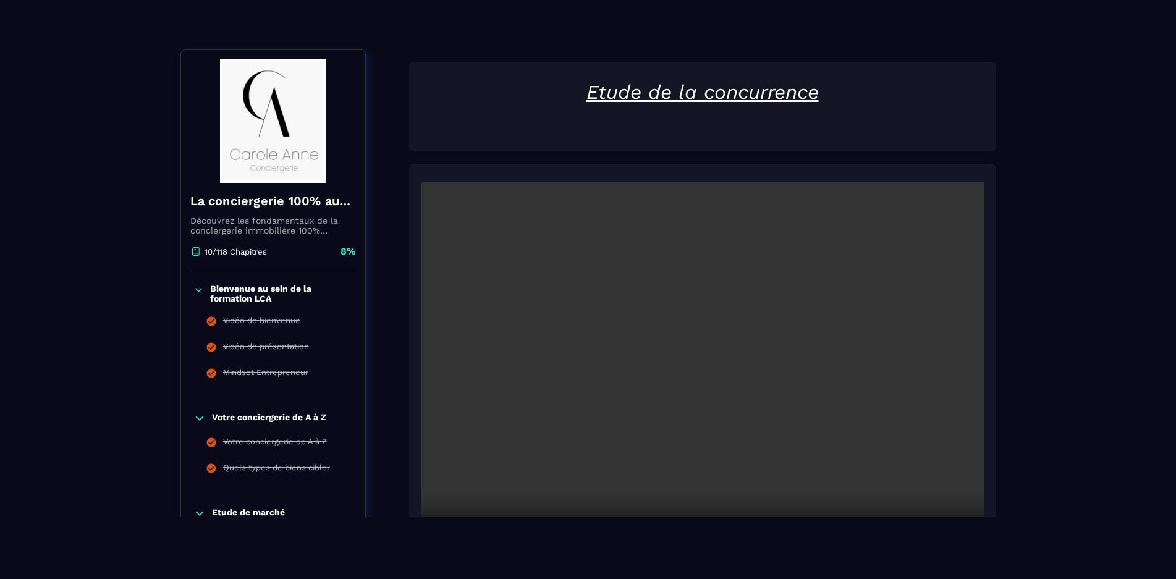
scroll to position [0, 0]
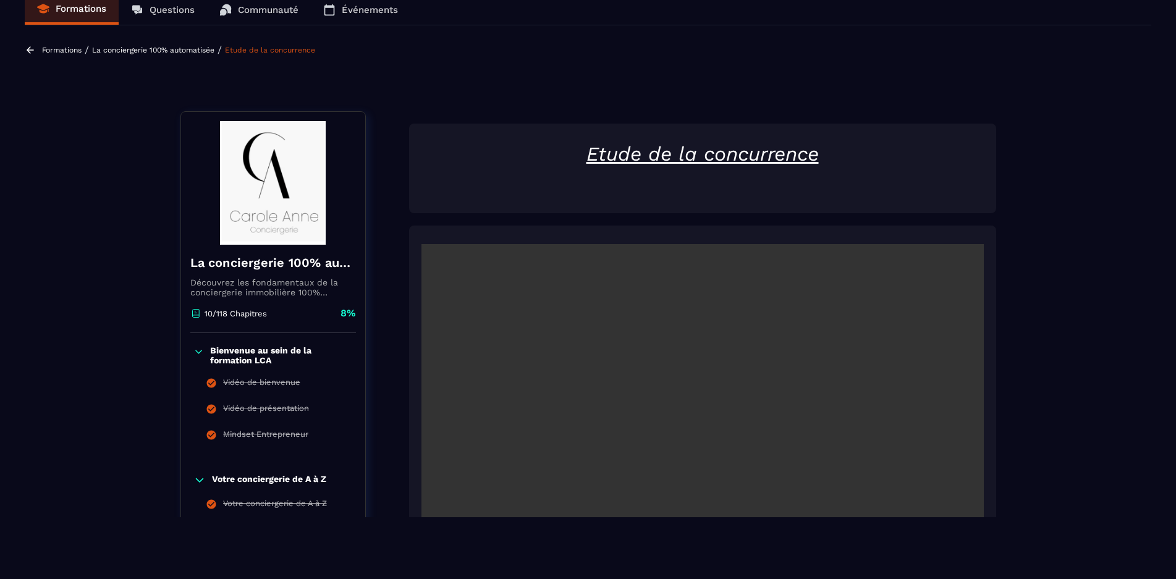
click at [169, 10] on p "Questions" at bounding box center [172, 9] width 45 height 11
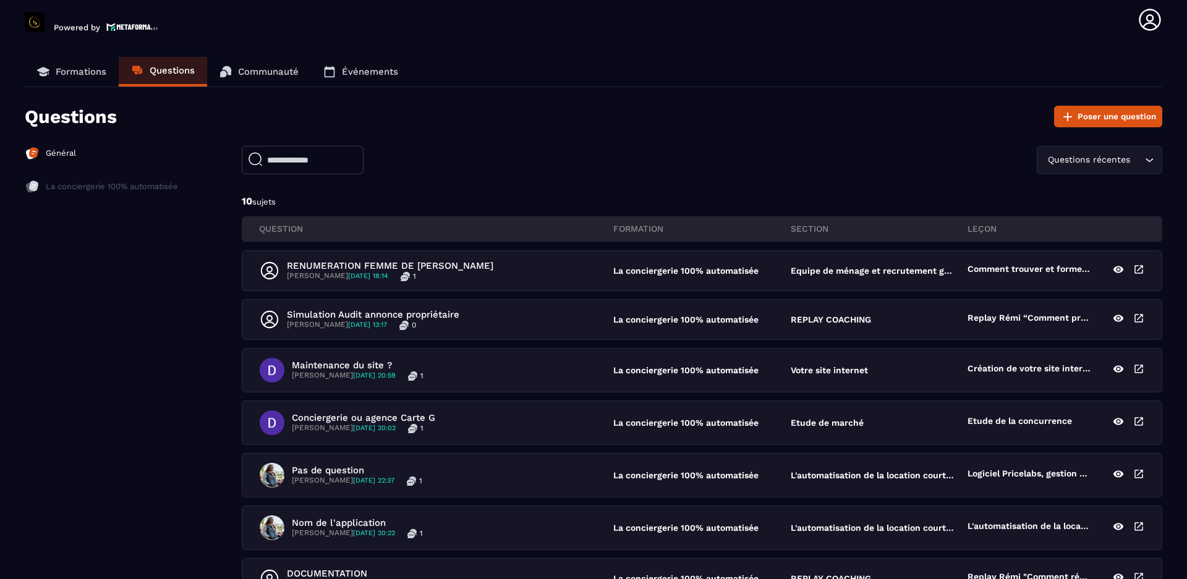
click at [54, 72] on link "Formations" at bounding box center [72, 72] width 94 height 30
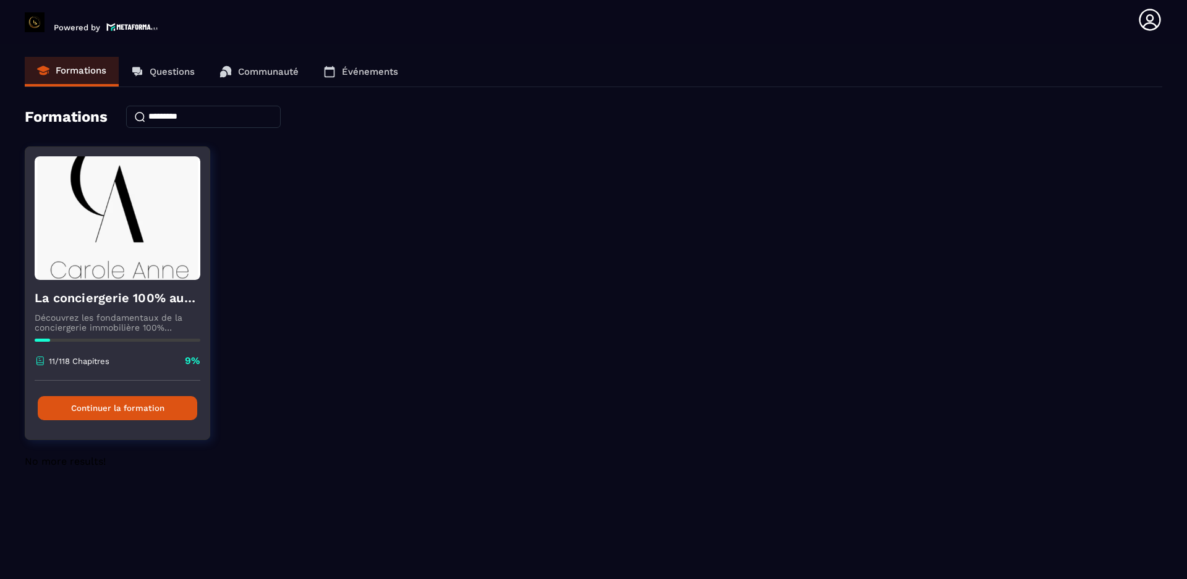
click at [109, 271] on button "Continuer la formation" at bounding box center [117, 408] width 159 height 24
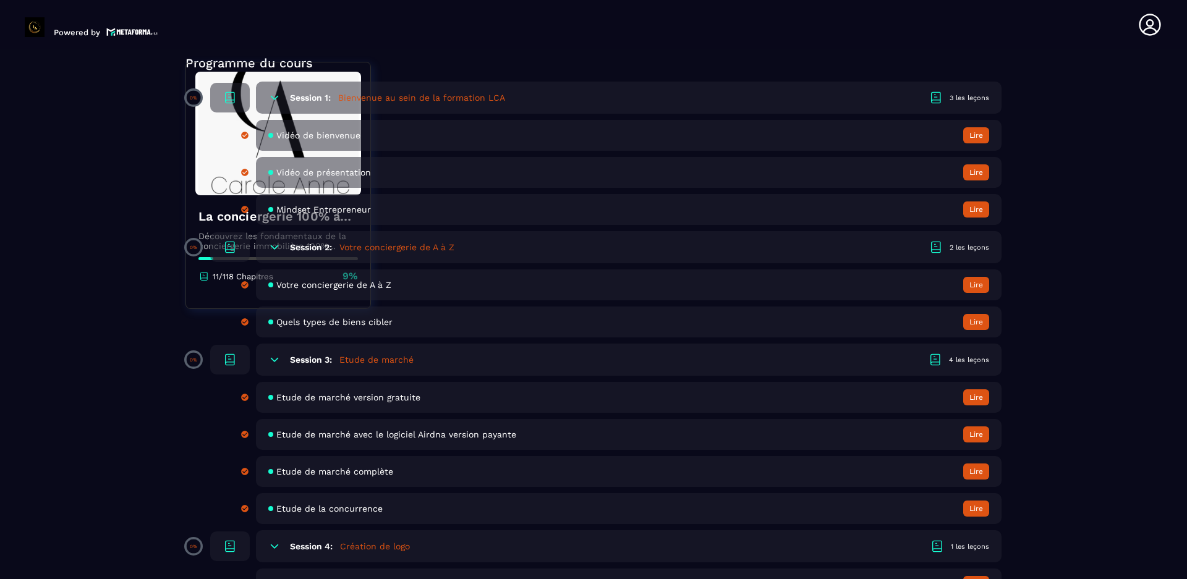
scroll to position [433, 0]
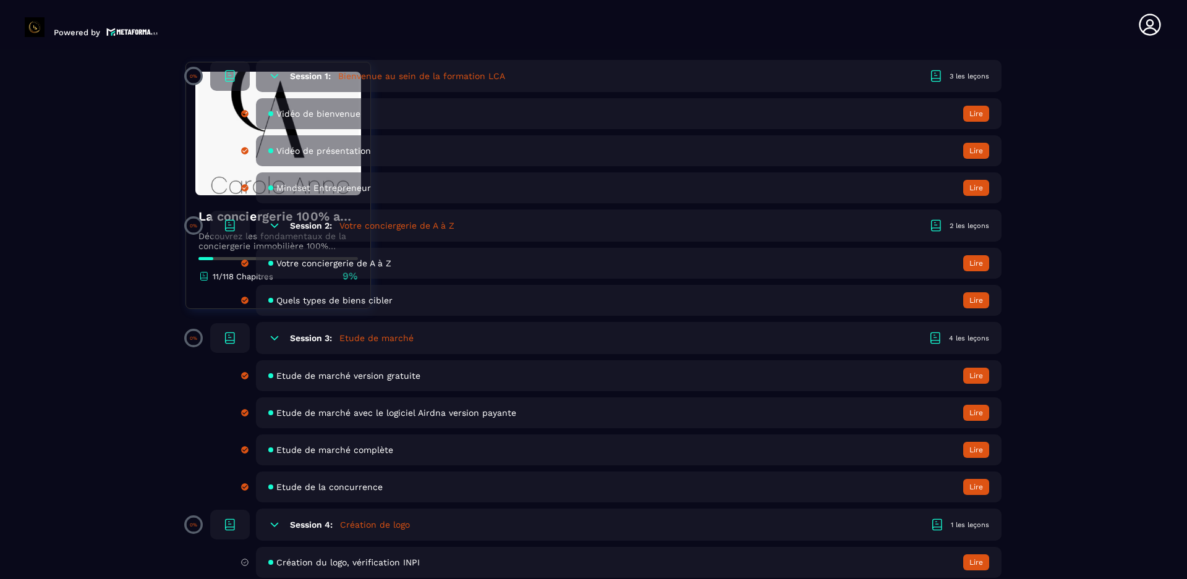
click at [271, 271] on icon at bounding box center [274, 338] width 12 height 12
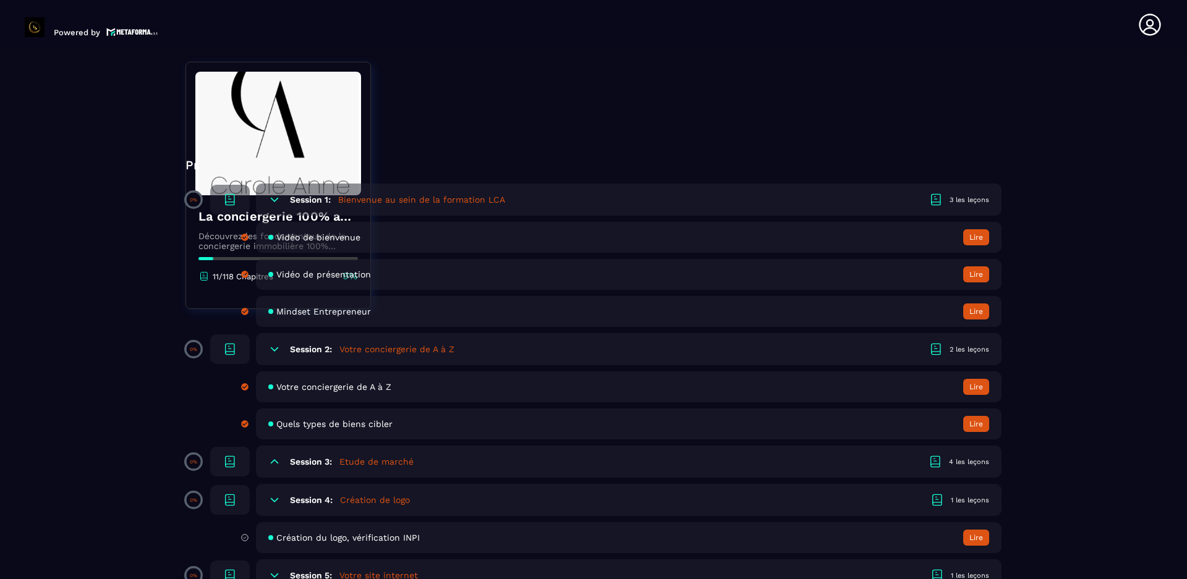
scroll to position [247, 0]
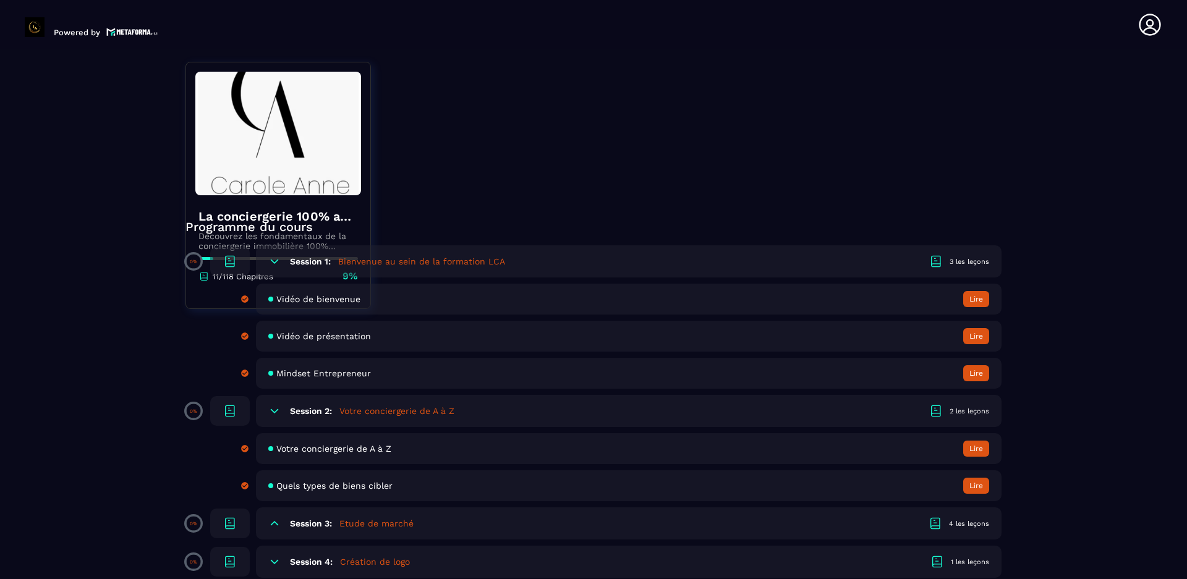
click at [590, 271] on button "Lire" at bounding box center [976, 449] width 26 height 16
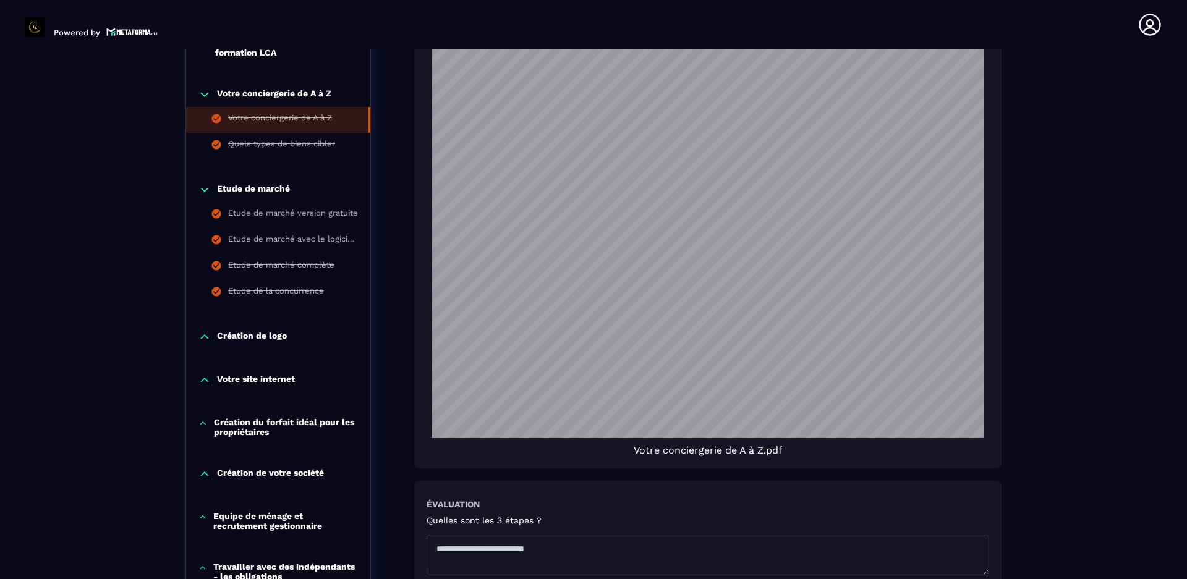
scroll to position [927, 0]
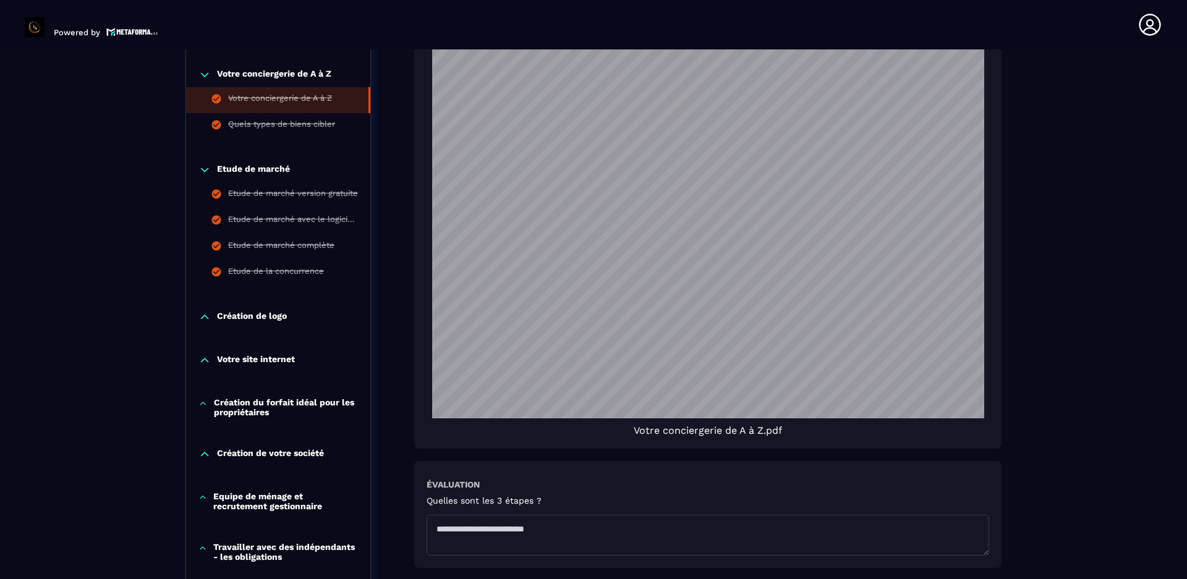
click at [257, 271] on p "Création de logo" at bounding box center [252, 317] width 70 height 12
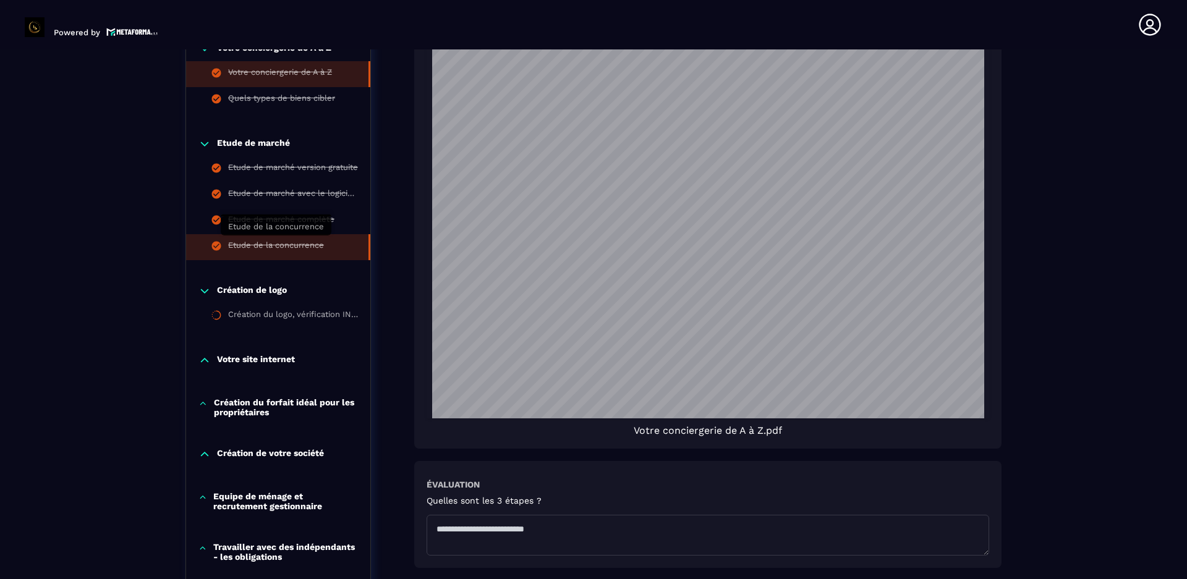
click at [284, 241] on div "Etude de la concurrence" at bounding box center [276, 247] width 96 height 14
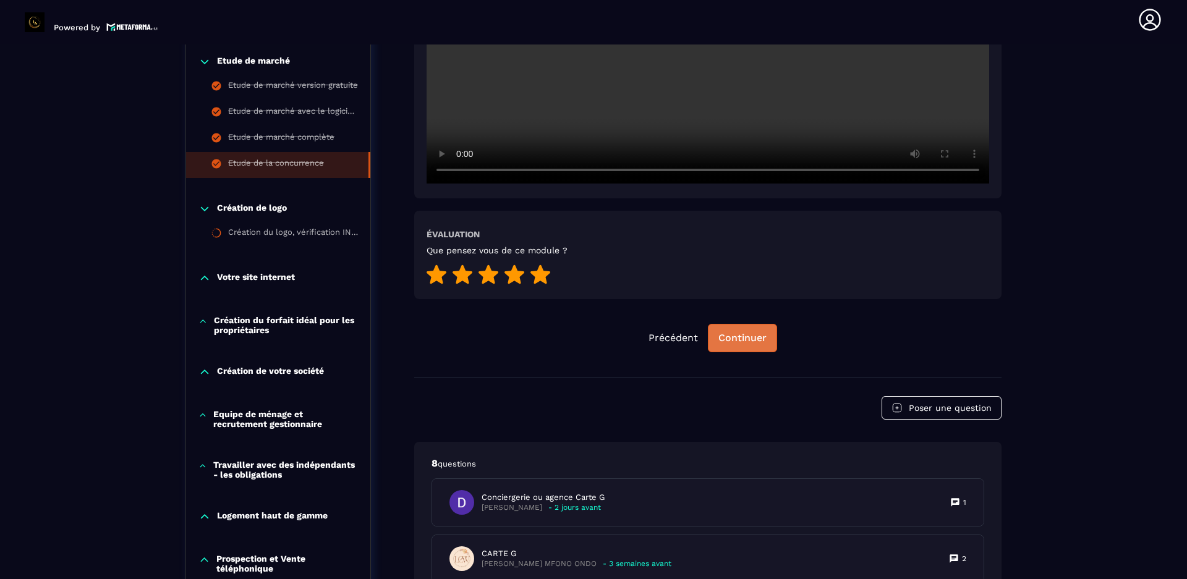
scroll to position [499, 0]
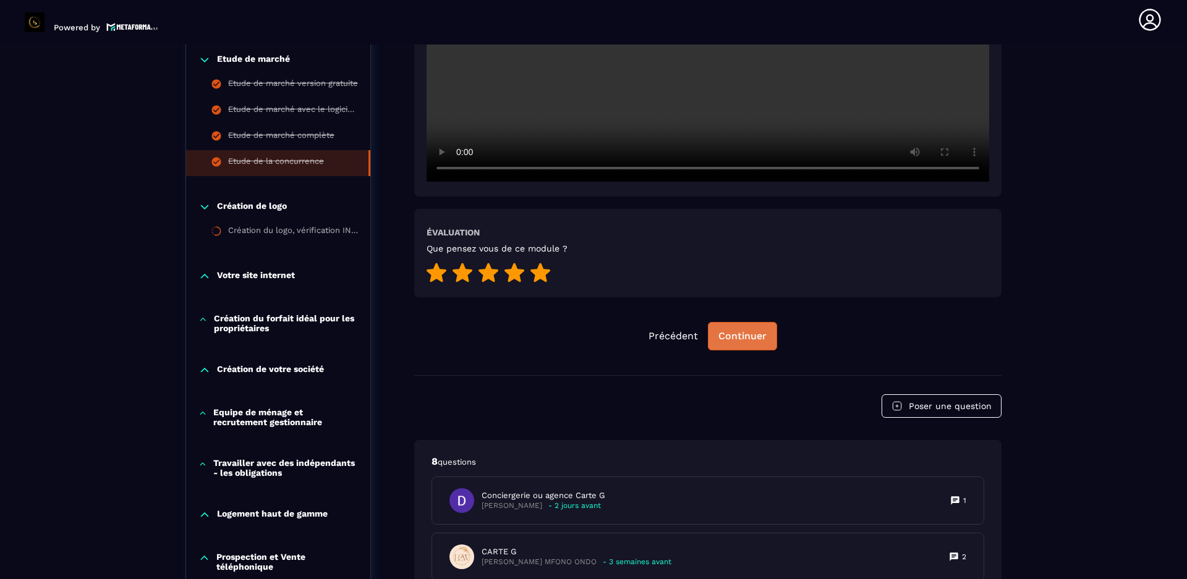
click at [590, 271] on div "Continuer" at bounding box center [742, 336] width 48 height 12
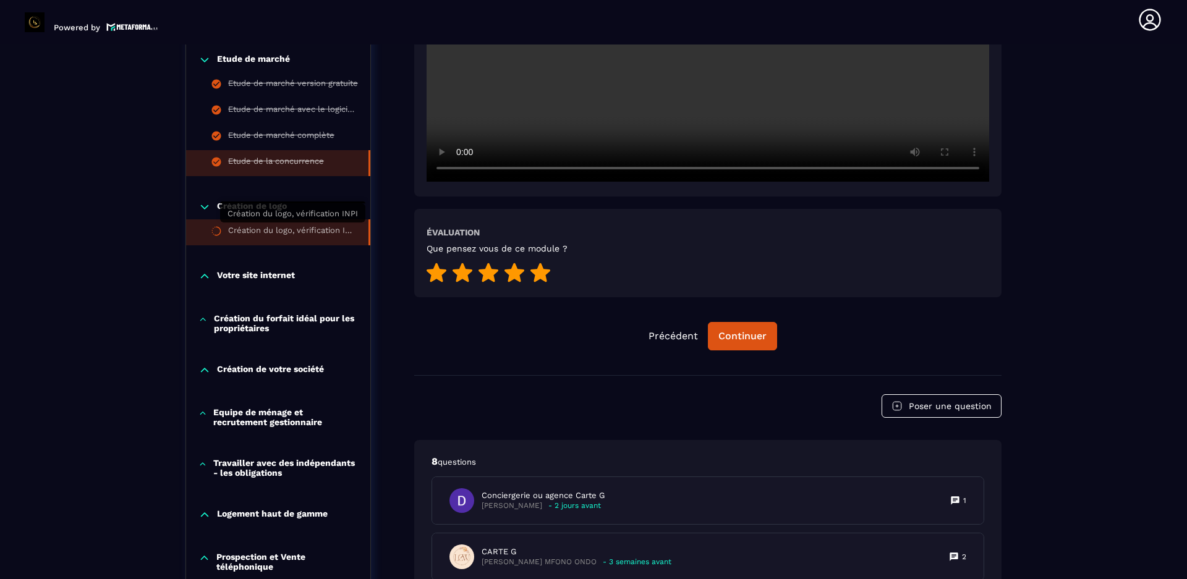
click at [305, 229] on div "Création du logo, vérification INPI" at bounding box center [292, 233] width 128 height 14
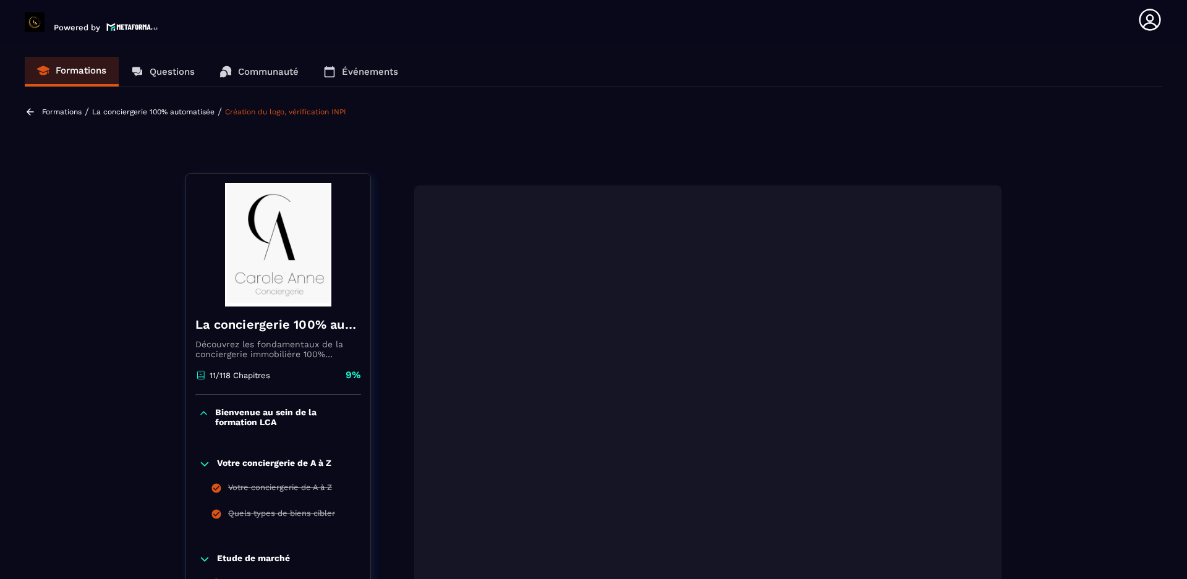
drag, startPoint x: 1015, startPoint y: 1, endPoint x: 840, endPoint y: 106, distance: 204.6
click at [590, 106] on div "Formations / La conciergerie 100% automatisée / Création du logo, vérification …" at bounding box center [593, 124] width 1137 height 36
click at [77, 68] on p "Formations" at bounding box center [81, 70] width 51 height 11
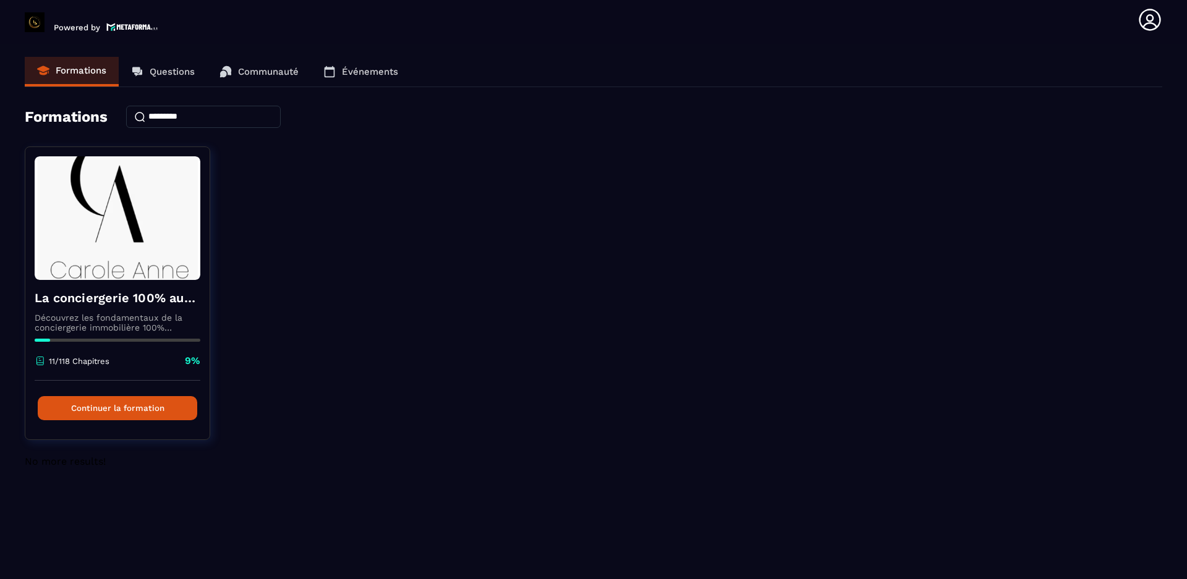
click at [590, 17] on icon at bounding box center [1149, 20] width 22 height 22
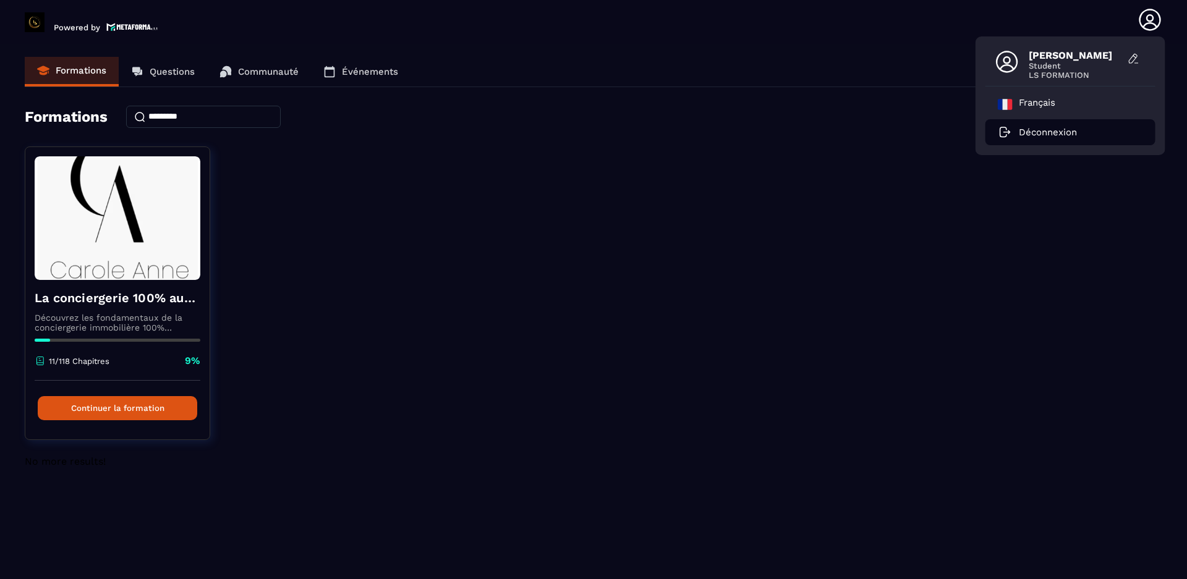
click at [590, 131] on p "Déconnexion" at bounding box center [1047, 132] width 58 height 11
